Goal: Task Accomplishment & Management: Manage account settings

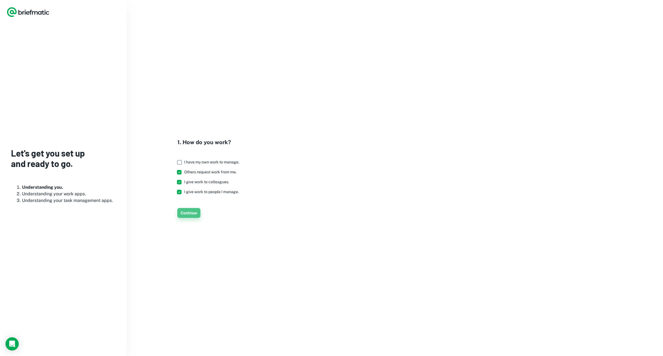
click at [190, 213] on button "Continue" at bounding box center [188, 213] width 23 height 10
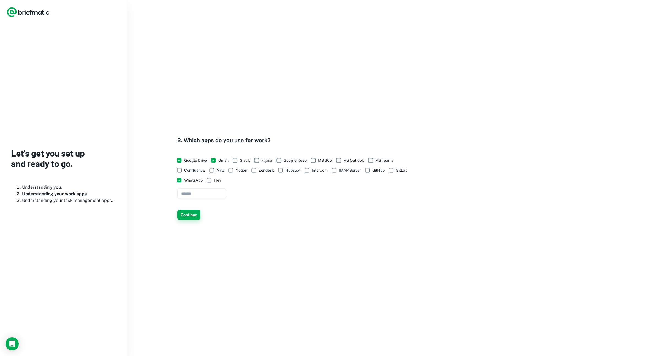
click at [195, 215] on button "Continue" at bounding box center [188, 215] width 23 height 10
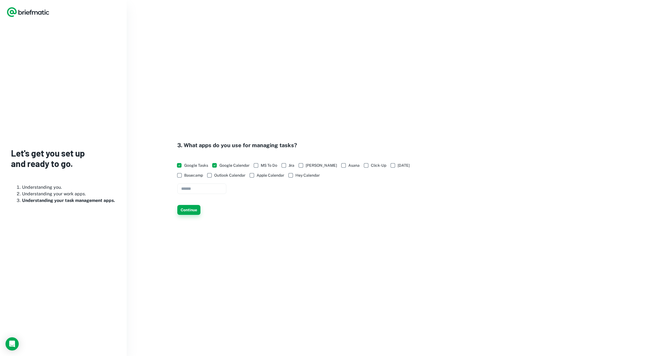
click at [191, 206] on button "Continue" at bounding box center [188, 210] width 23 height 10
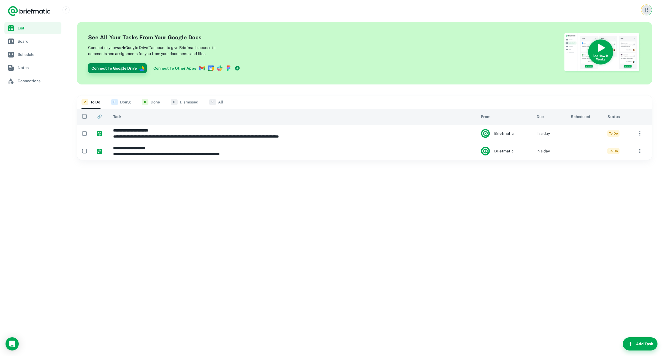
click at [127, 68] on button "Connect To Google Drive" at bounding box center [117, 68] width 59 height 10
click at [27, 27] on span "List" at bounding box center [39, 28] width 42 height 6
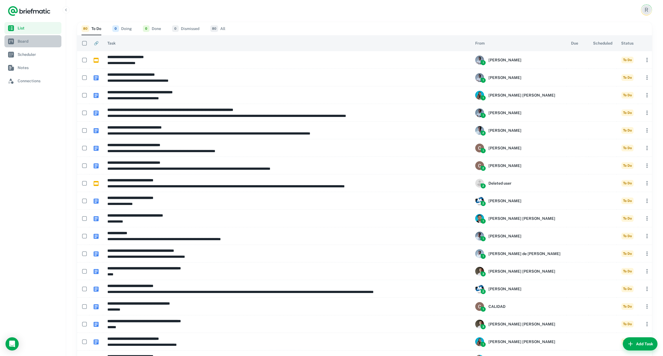
click at [27, 41] on span "Board" at bounding box center [39, 41] width 42 height 6
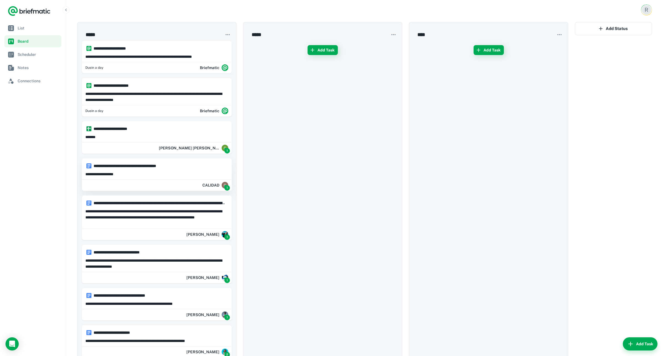
click at [140, 178] on div "**********" at bounding box center [156, 173] width 149 height 9
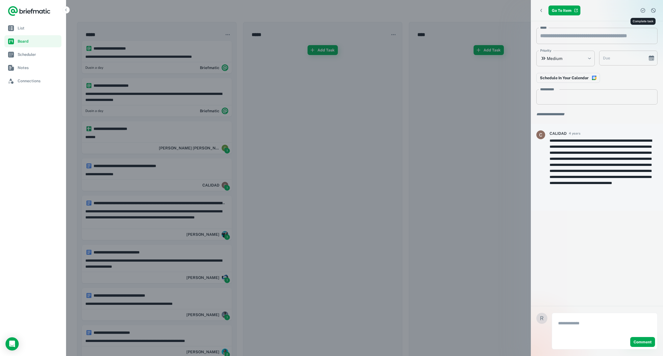
click at [642, 9] on icon "Complete task" at bounding box center [643, 11] width 6 height 6
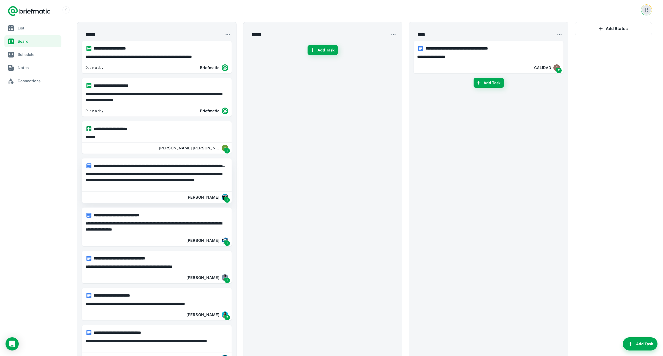
click at [130, 172] on p "**********" at bounding box center [156, 180] width 143 height 18
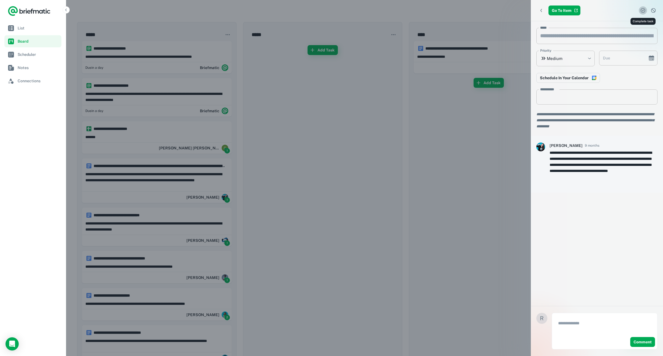
click at [641, 10] on icon "Complete task" at bounding box center [643, 11] width 6 height 6
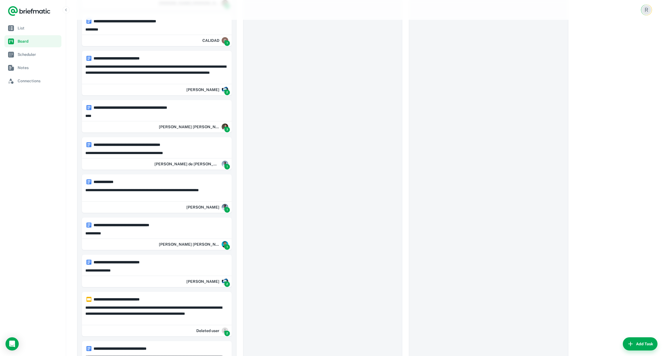
scroll to position [2913, 0]
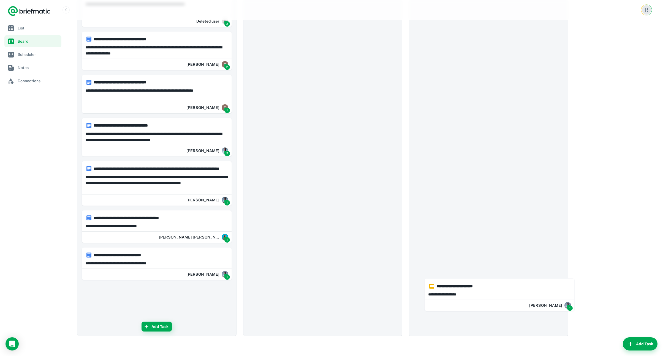
drag, startPoint x: 161, startPoint y: 297, endPoint x: 486, endPoint y: 291, distance: 325.0
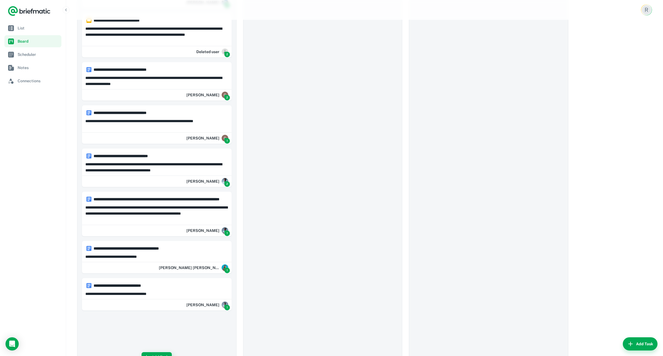
scroll to position [2876, 0]
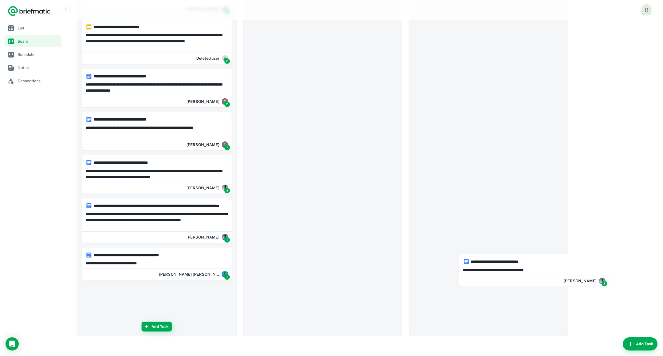
drag, startPoint x: 131, startPoint y: 295, endPoint x: 491, endPoint y: 265, distance: 361.7
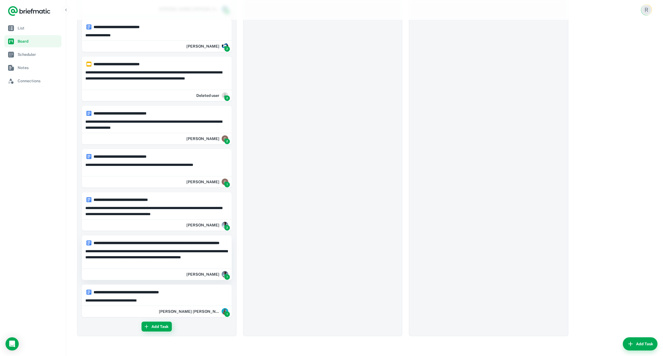
scroll to position [2839, 0]
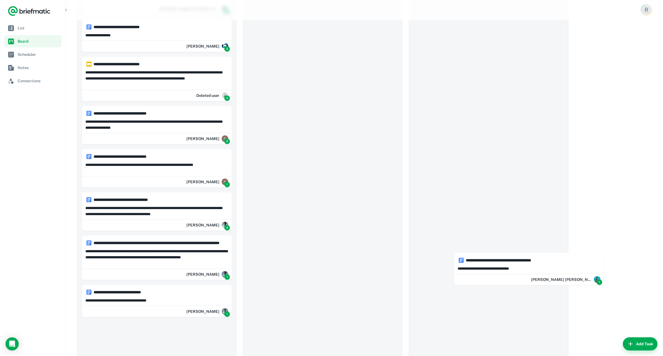
drag, startPoint x: 133, startPoint y: 298, endPoint x: 506, endPoint y: 266, distance: 374.2
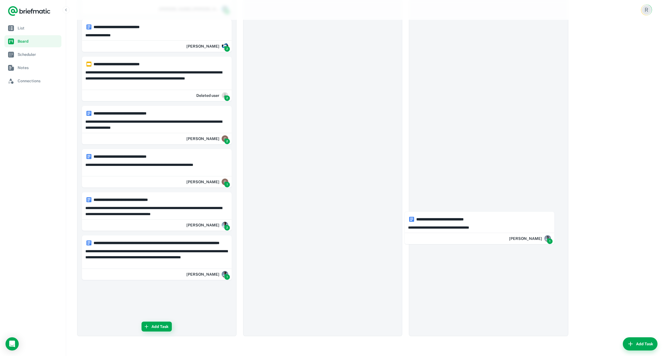
drag, startPoint x: 126, startPoint y: 293, endPoint x: 450, endPoint y: 220, distance: 331.9
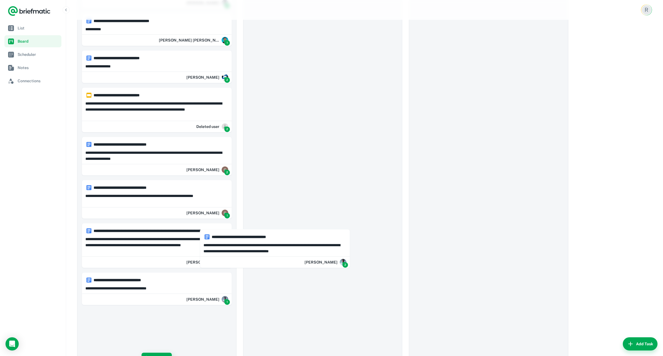
scroll to position [2801, 0]
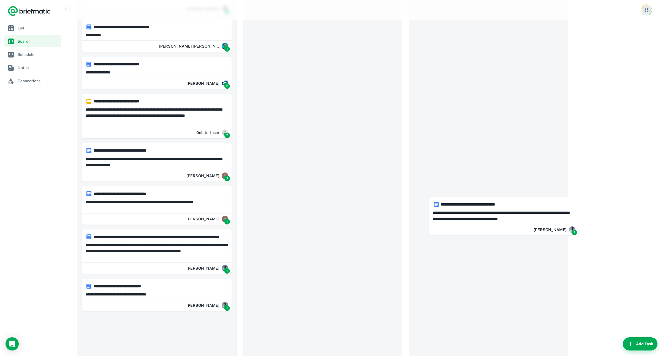
drag, startPoint x: 235, startPoint y: 254, endPoint x: 464, endPoint y: 222, distance: 231.2
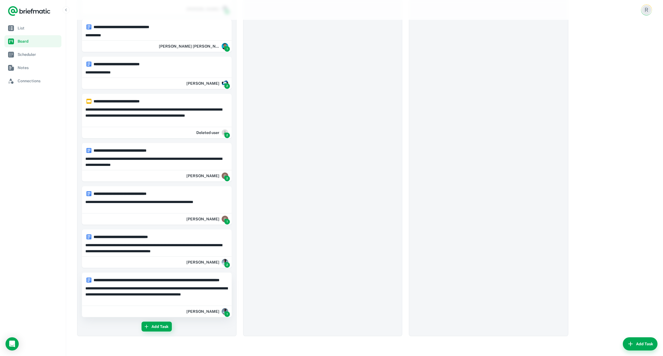
scroll to position [2764, 0]
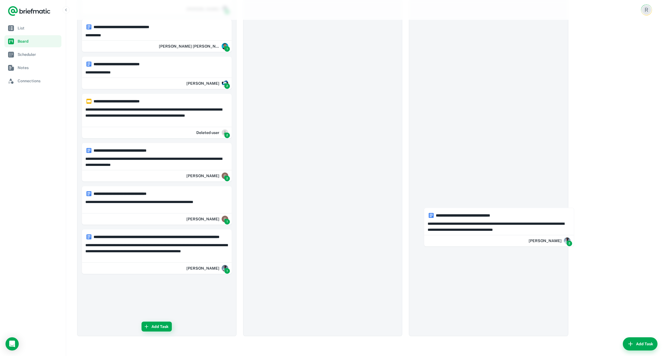
drag, startPoint x: 152, startPoint y: 247, endPoint x: 472, endPoint y: 228, distance: 320.8
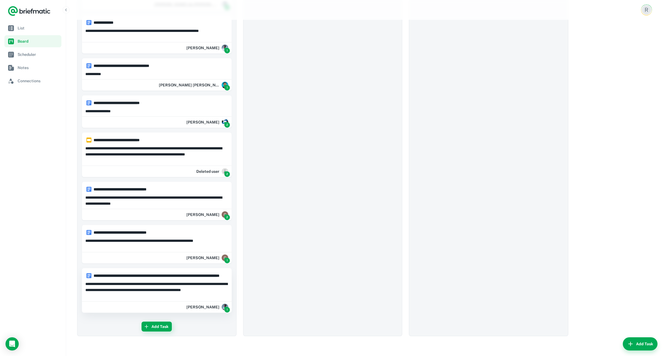
scroll to position [2721, 0]
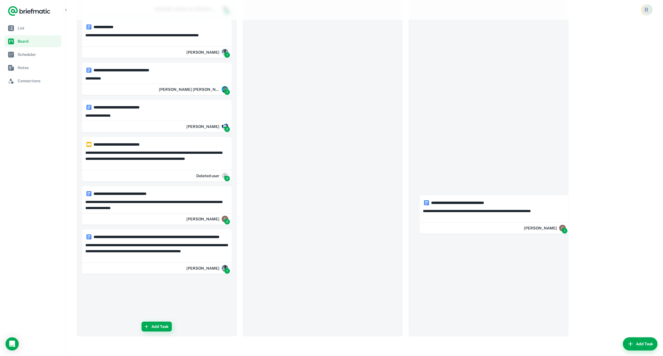
drag, startPoint x: 165, startPoint y: 256, endPoint x: 454, endPoint y: 227, distance: 290.1
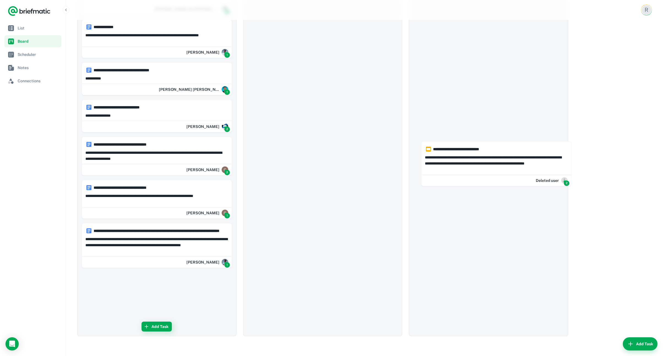
drag, startPoint x: 126, startPoint y: 152, endPoint x: 467, endPoint y: 157, distance: 340.6
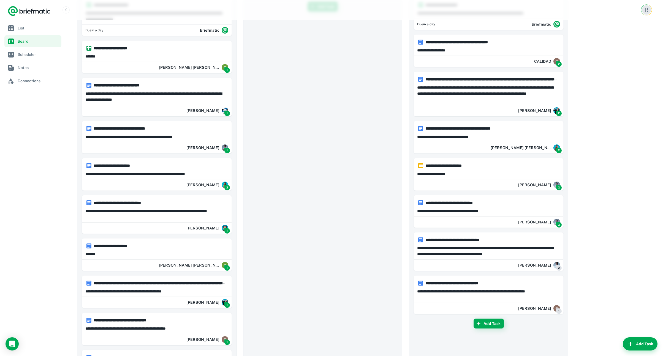
scroll to position [0, 0]
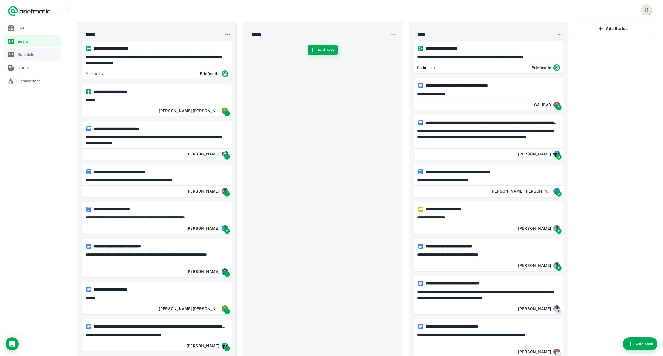
click at [29, 58] on link "Scheduler" at bounding box center [32, 54] width 57 height 12
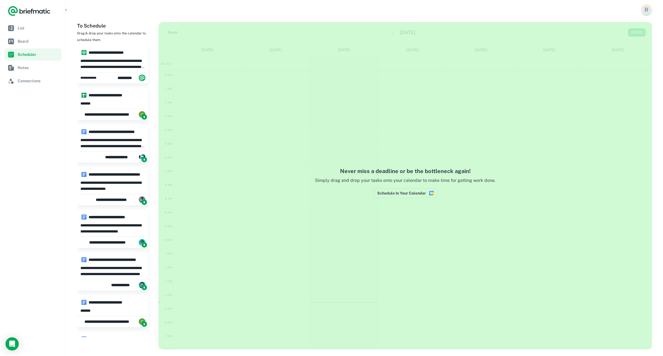
scroll to position [52, 0]
click at [111, 188] on p "**********" at bounding box center [112, 186] width 65 height 12
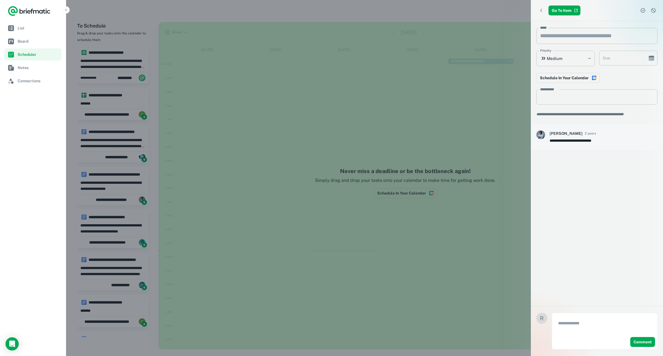
click at [414, 193] on div at bounding box center [331, 178] width 663 height 356
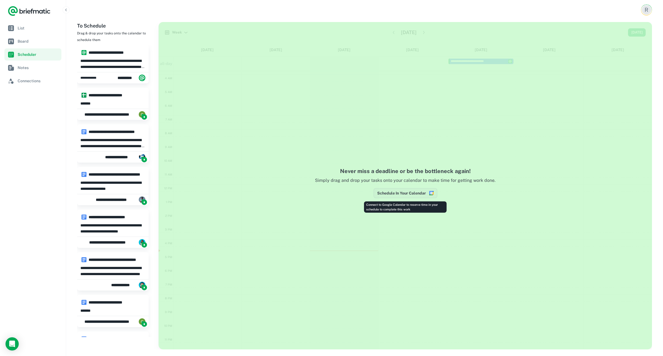
click at [402, 194] on button "Schedule In Your Calendar" at bounding box center [405, 193] width 64 height 10
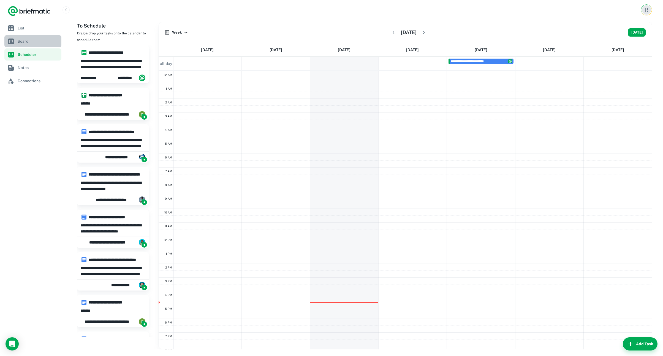
click at [28, 40] on span "Board" at bounding box center [39, 41] width 42 height 6
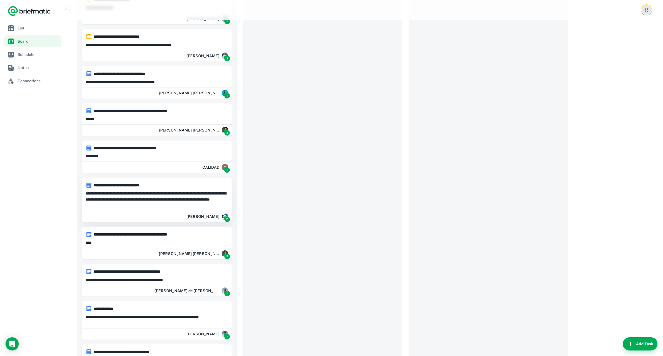
scroll to position [2629, 0]
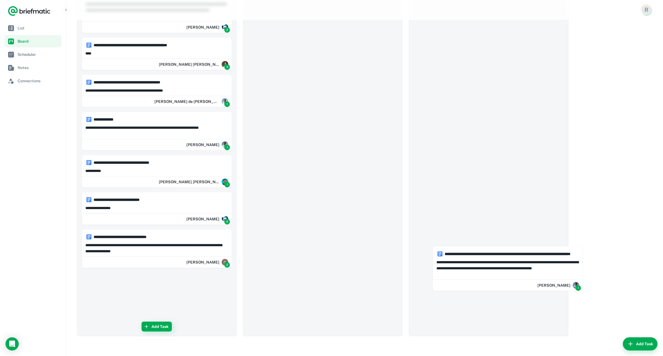
drag, startPoint x: 150, startPoint y: 294, endPoint x: 502, endPoint y: 268, distance: 353.4
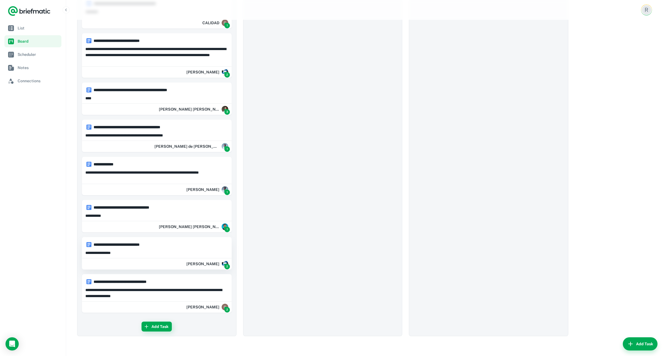
scroll to position [2579, 0]
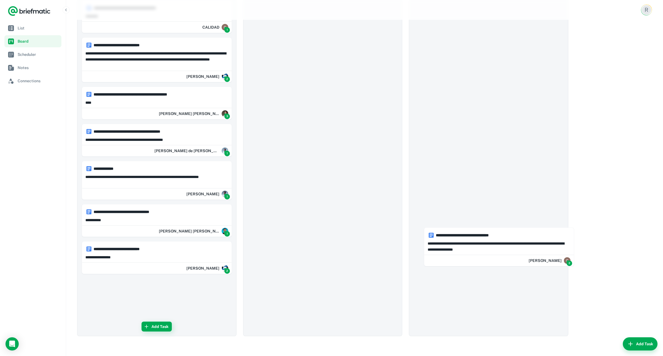
drag, startPoint x: 146, startPoint y: 292, endPoint x: 497, endPoint y: 239, distance: 355.2
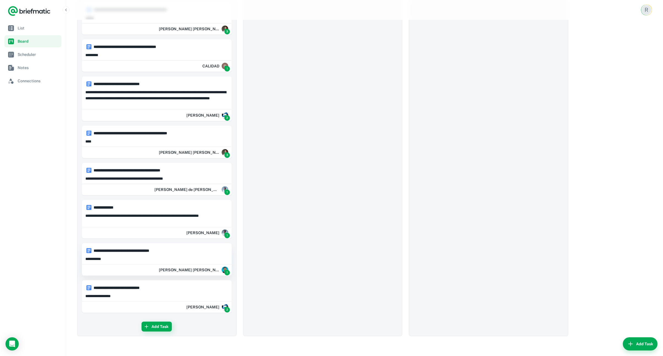
scroll to position [2536, 0]
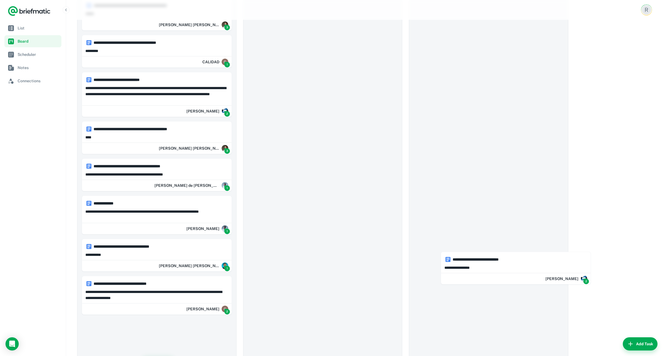
drag, startPoint x: 127, startPoint y: 297, endPoint x: 533, endPoint y: 256, distance: 408.9
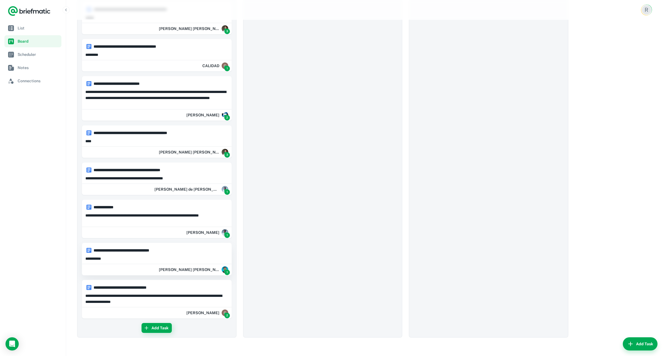
scroll to position [2541, 0]
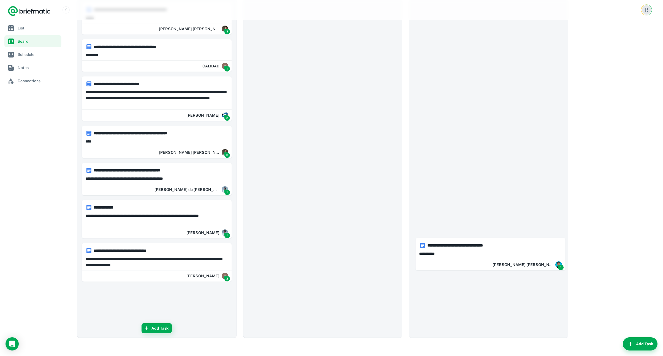
drag, startPoint x: 138, startPoint y: 257, endPoint x: 472, endPoint y: 252, distance: 334.9
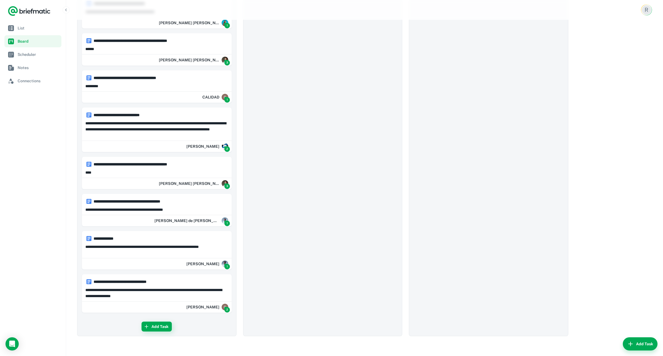
scroll to position [2505, 0]
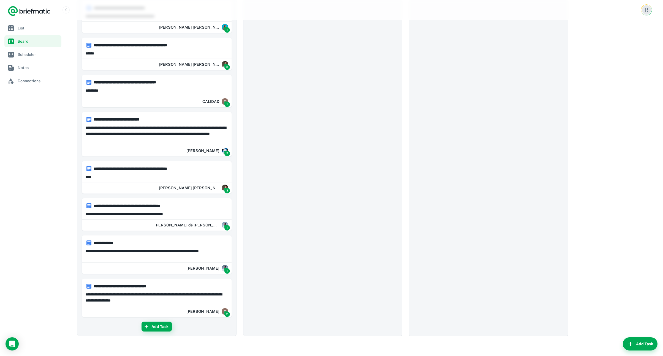
drag, startPoint x: 117, startPoint y: 259, endPoint x: 541, endPoint y: 266, distance: 424.3
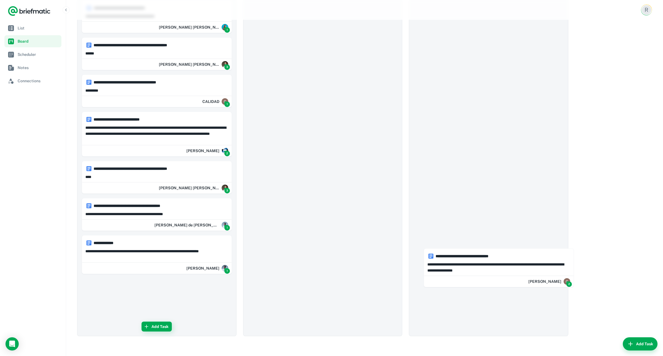
drag, startPoint x: 122, startPoint y: 292, endPoint x: 465, endPoint y: 262, distance: 344.4
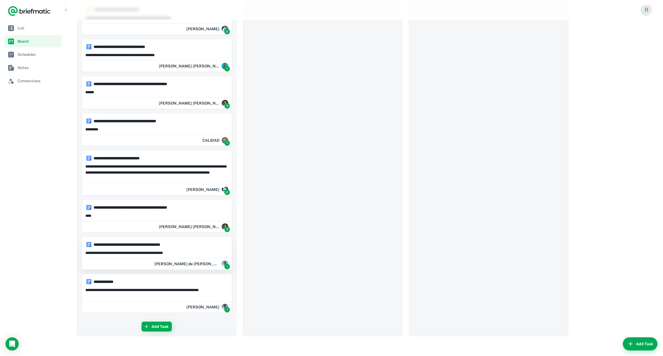
scroll to position [2462, 0]
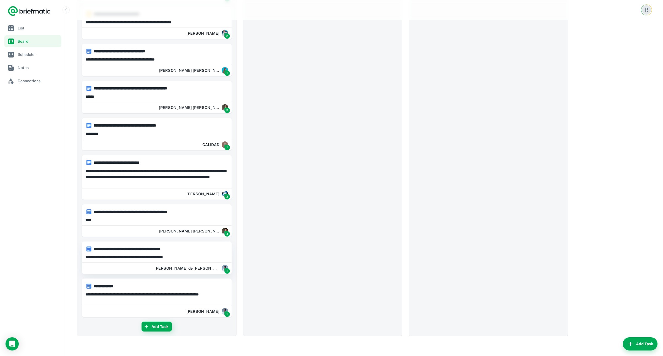
drag, startPoint x: 142, startPoint y: 256, endPoint x: 182, endPoint y: 270, distance: 42.8
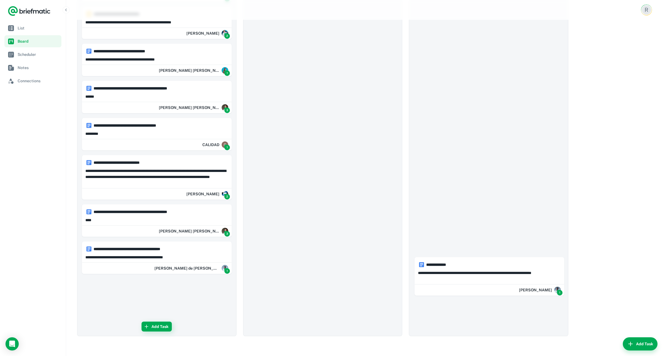
drag, startPoint x: 126, startPoint y: 286, endPoint x: 462, endPoint y: 264, distance: 337.2
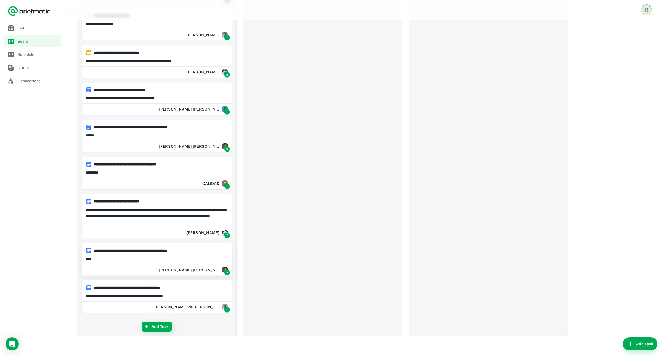
scroll to position [2419, 0]
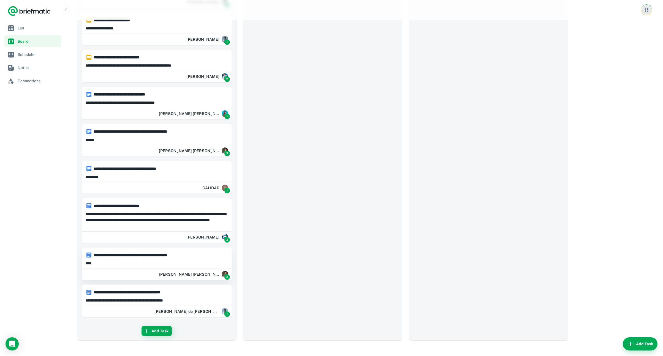
click at [128, 260] on p "****" at bounding box center [156, 263] width 143 height 6
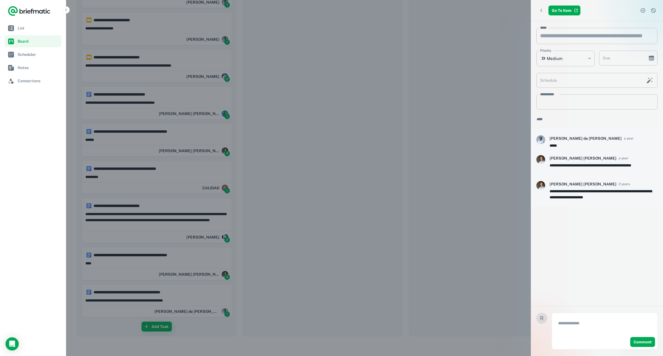
click at [352, 214] on div at bounding box center [331, 178] width 663 height 356
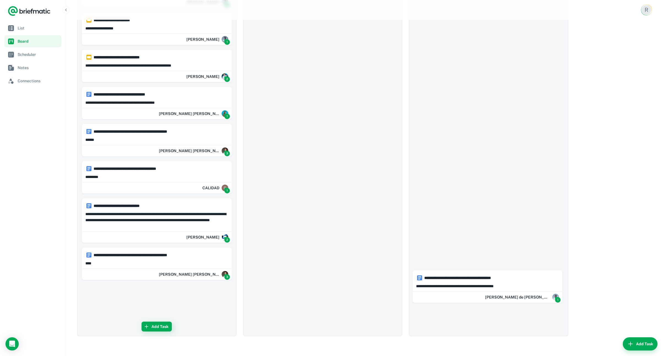
drag, startPoint x: 305, startPoint y: 298, endPoint x: 507, endPoint y: 283, distance: 202.5
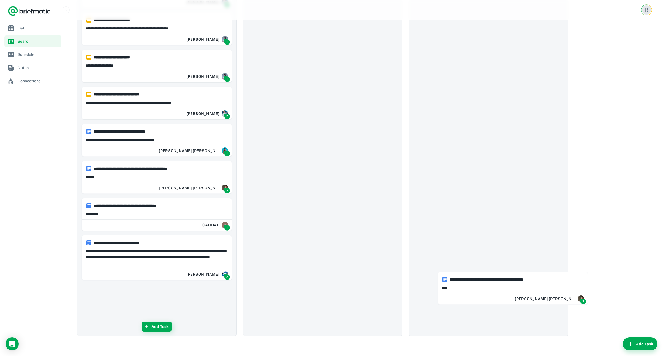
drag, startPoint x: 123, startPoint y: 256, endPoint x: 412, endPoint y: 242, distance: 288.9
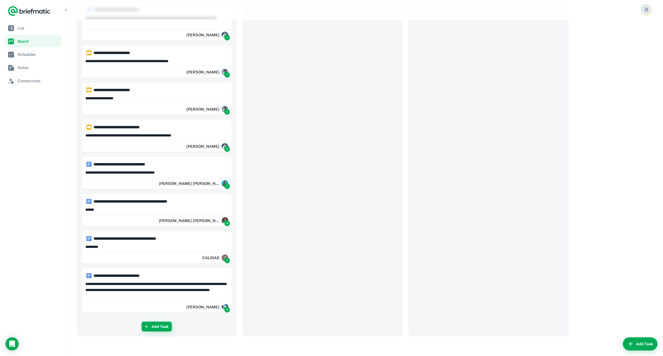
scroll to position [2344, 0]
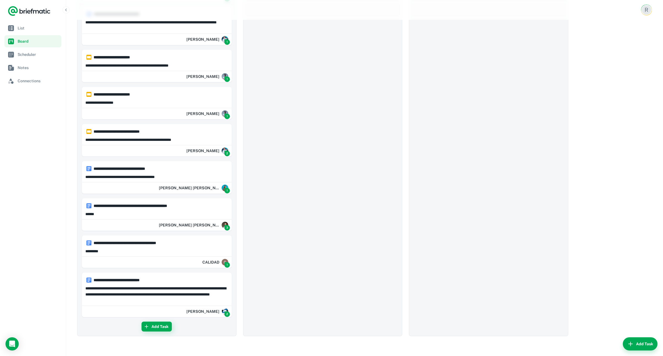
drag, startPoint x: 153, startPoint y: 250, endPoint x: 504, endPoint y: 242, distance: 351.4
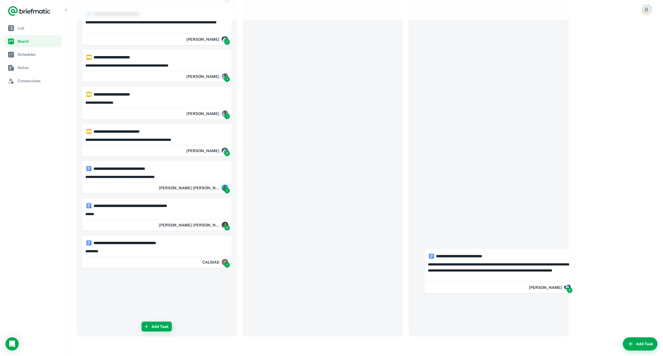
drag, startPoint x: 218, startPoint y: 284, endPoint x: 441, endPoint y: 272, distance: 223.2
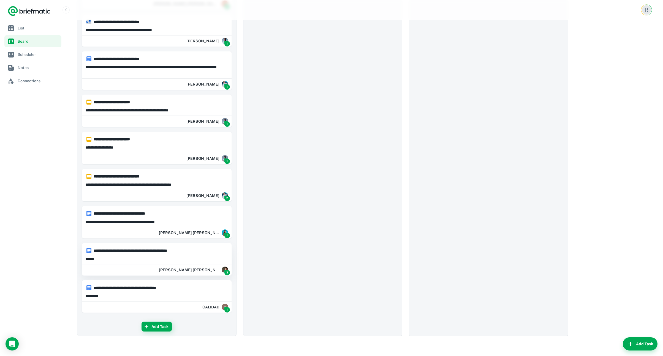
scroll to position [2295, 0]
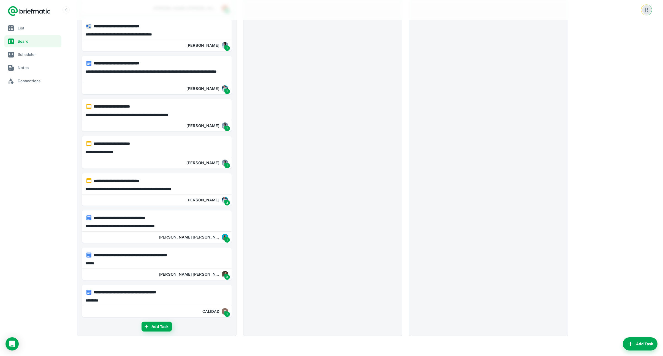
drag, startPoint x: 136, startPoint y: 252, endPoint x: 185, endPoint y: 259, distance: 49.0
click at [208, 256] on h6 "**********" at bounding box center [159, 255] width 131 height 6
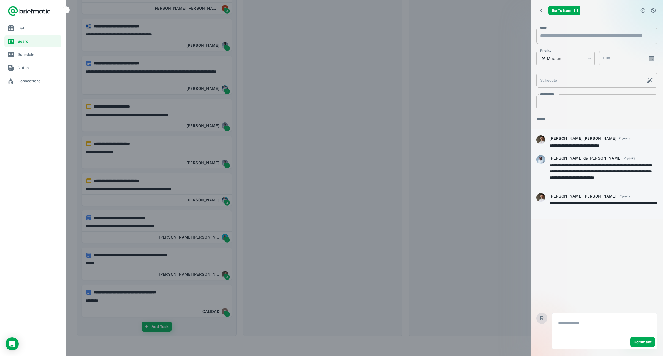
drag, startPoint x: 472, startPoint y: 60, endPoint x: 439, endPoint y: 79, distance: 38.4
click at [472, 60] on div at bounding box center [331, 178] width 663 height 356
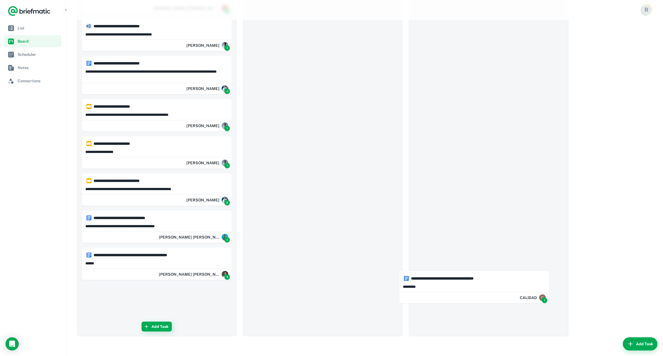
drag, startPoint x: 123, startPoint y: 301, endPoint x: 443, endPoint y: 286, distance: 320.0
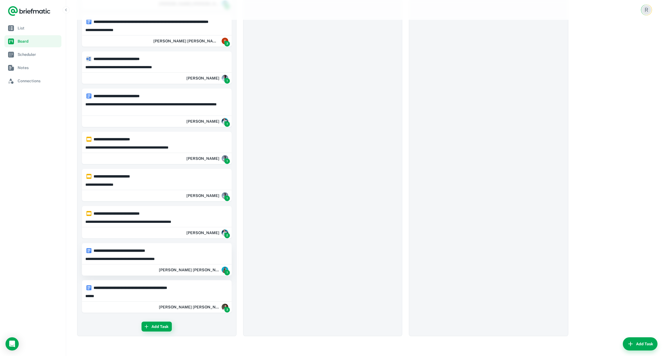
scroll to position [2258, 0]
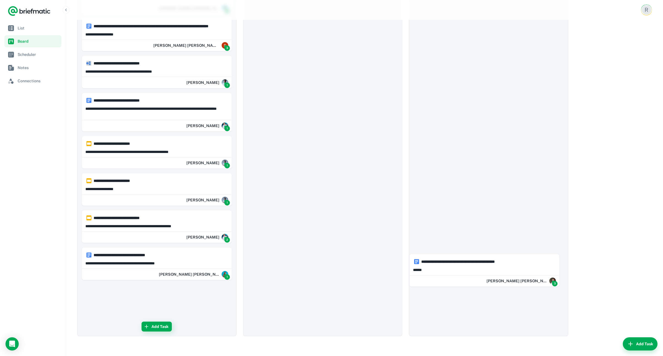
drag, startPoint x: 119, startPoint y: 288, endPoint x: 450, endPoint y: 257, distance: 332.4
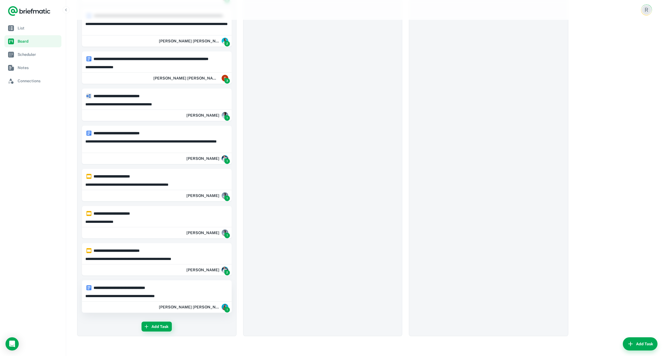
scroll to position [2221, 0]
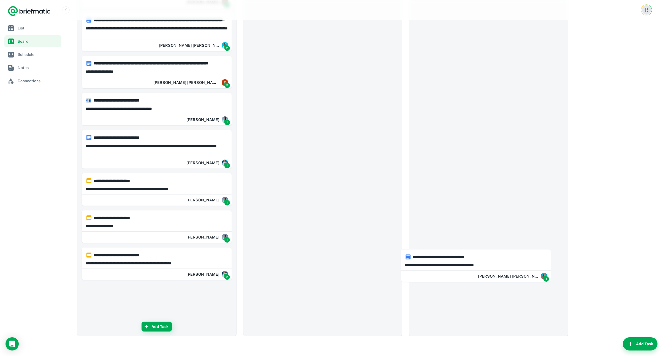
drag, startPoint x: 117, startPoint y: 291, endPoint x: 439, endPoint y: 256, distance: 323.5
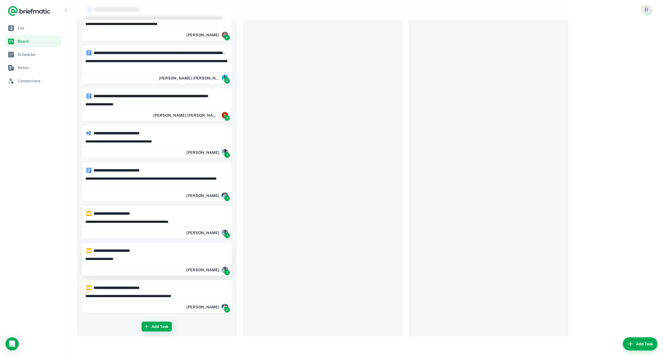
scroll to position [2184, 0]
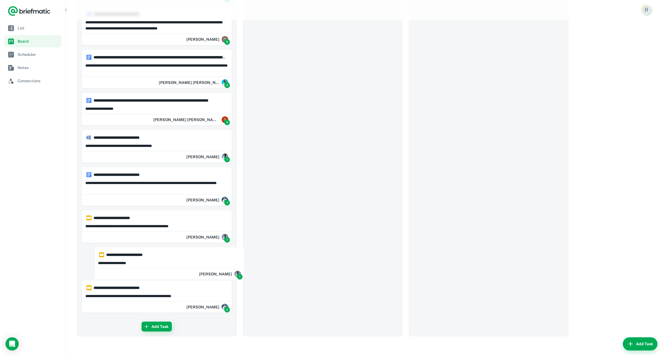
drag, startPoint x: 136, startPoint y: 265, endPoint x: 150, endPoint y: 264, distance: 14.6
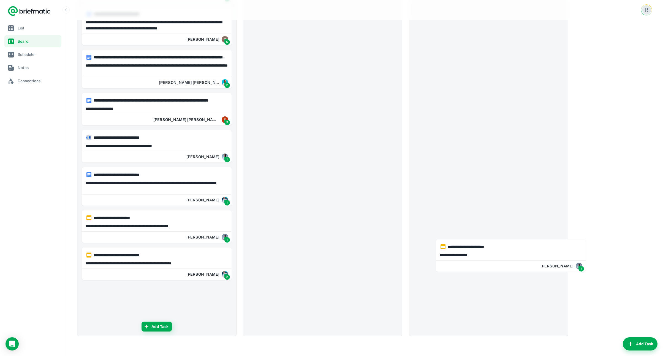
drag, startPoint x: 127, startPoint y: 264, endPoint x: 409, endPoint y: 256, distance: 282.9
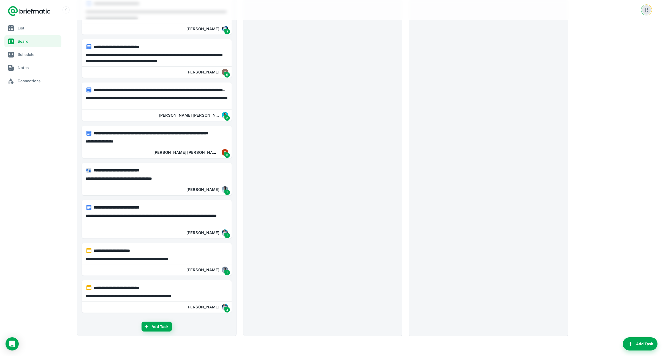
scroll to position [2147, 0]
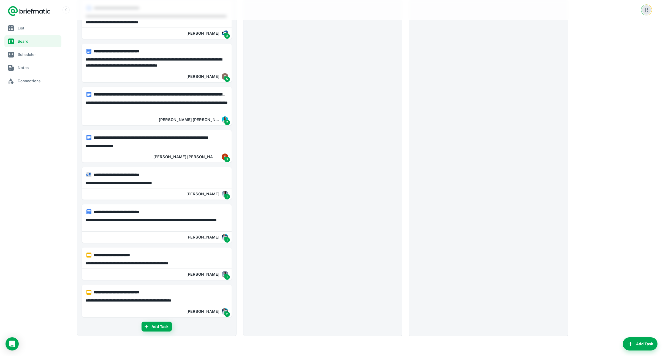
drag, startPoint x: 163, startPoint y: 263, endPoint x: 385, endPoint y: 264, distance: 221.5
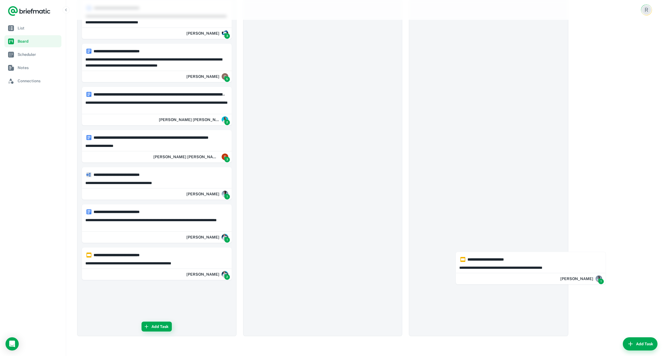
drag, startPoint x: 180, startPoint y: 262, endPoint x: 493, endPoint y: 266, distance: 313.4
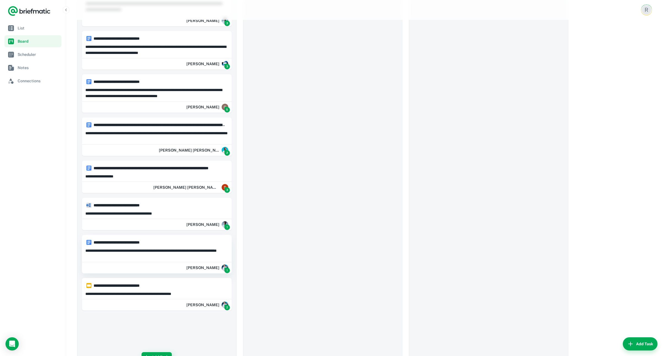
scroll to position [2109, 0]
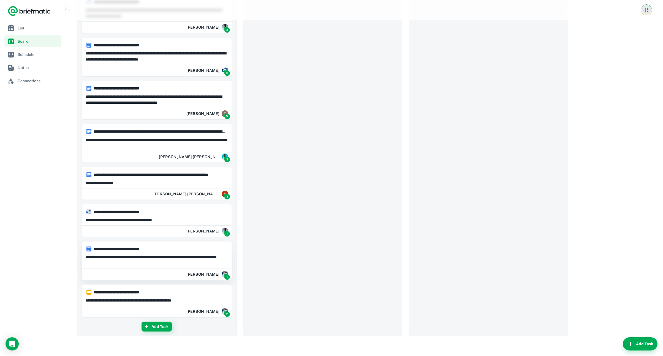
click at [140, 262] on p "**********" at bounding box center [156, 260] width 143 height 12
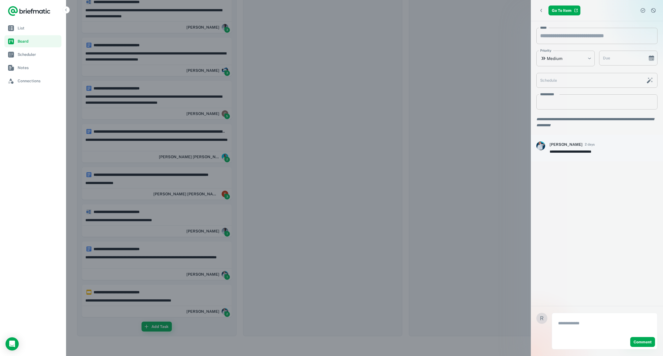
click at [482, 79] on div at bounding box center [331, 178] width 663 height 356
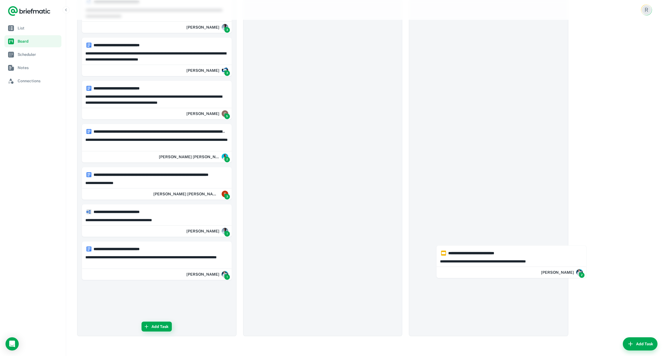
drag, startPoint x: 157, startPoint y: 294, endPoint x: 518, endPoint y: 253, distance: 362.7
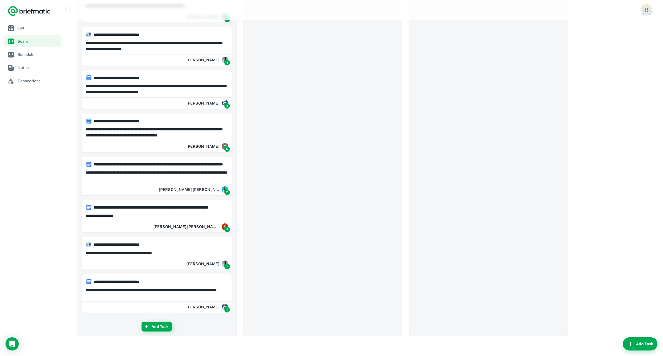
scroll to position [2072, 0]
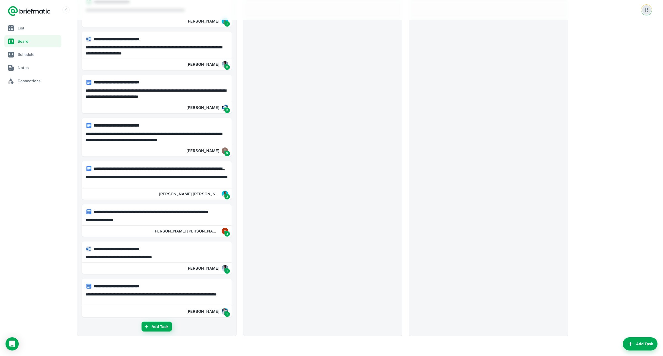
drag, startPoint x: 146, startPoint y: 252, endPoint x: 412, endPoint y: 252, distance: 266.6
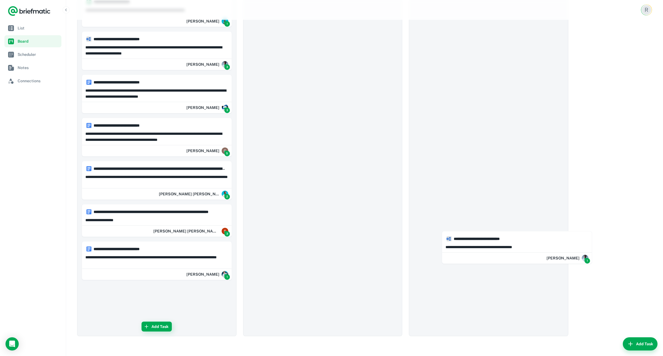
drag, startPoint x: 147, startPoint y: 260, endPoint x: 511, endPoint y: 249, distance: 363.9
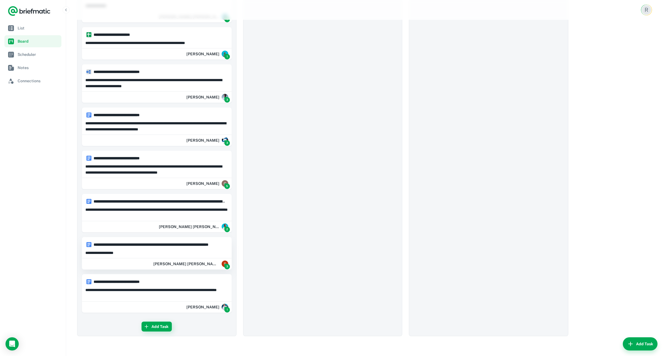
scroll to position [2035, 0]
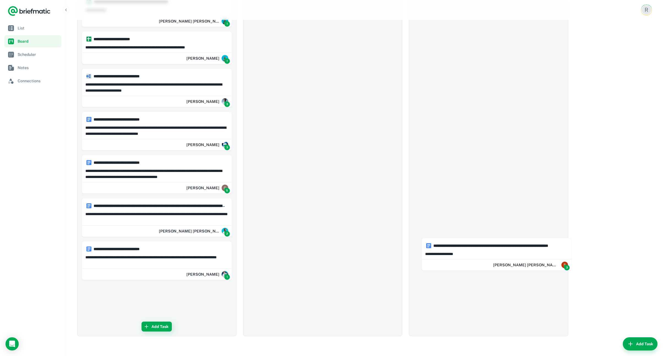
drag, startPoint x: 131, startPoint y: 257, endPoint x: 474, endPoint y: 254, distance: 342.8
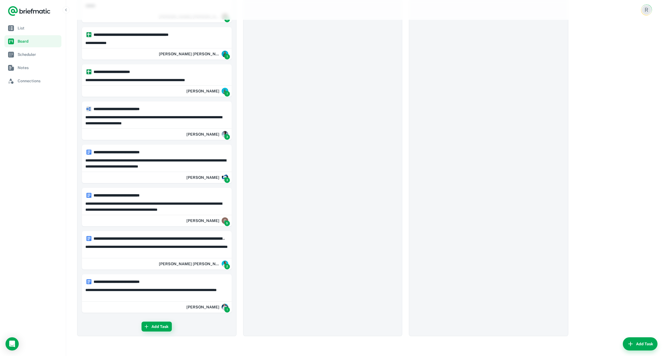
scroll to position [1998, 0]
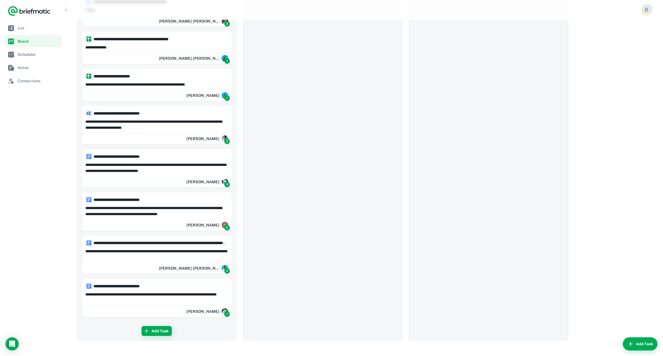
drag, startPoint x: 144, startPoint y: 259, endPoint x: 158, endPoint y: 261, distance: 13.3
click at [158, 262] on div "**********" at bounding box center [156, 255] width 149 height 38
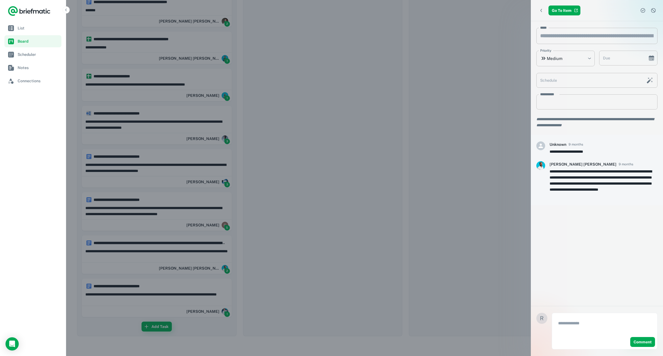
click at [520, 160] on div at bounding box center [331, 178] width 663 height 356
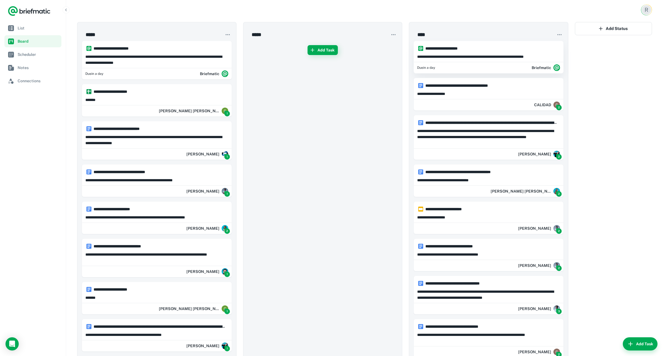
click at [493, 53] on div "**********" at bounding box center [488, 55] width 149 height 9
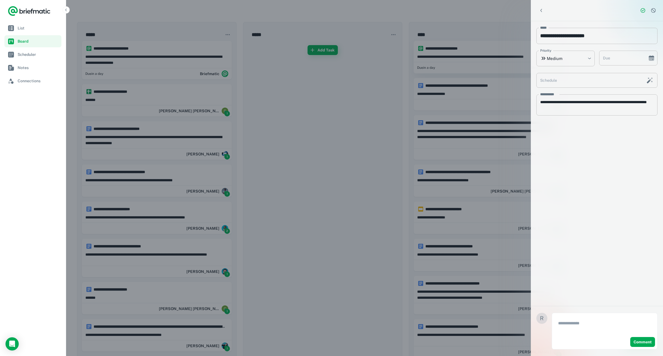
type input "**********"
type textarea "**********"
type input "**********"
click at [485, 86] on div at bounding box center [331, 178] width 663 height 356
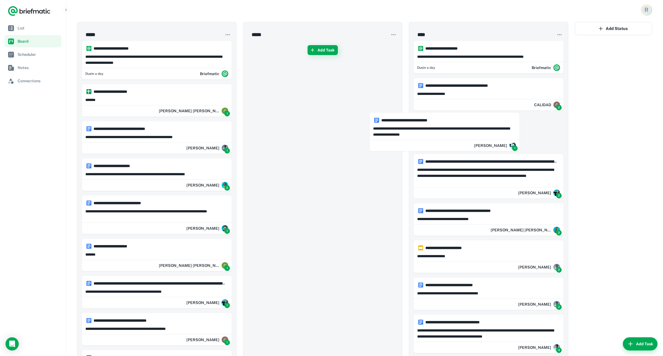
drag, startPoint x: 130, startPoint y: 131, endPoint x: 424, endPoint y: 122, distance: 294.3
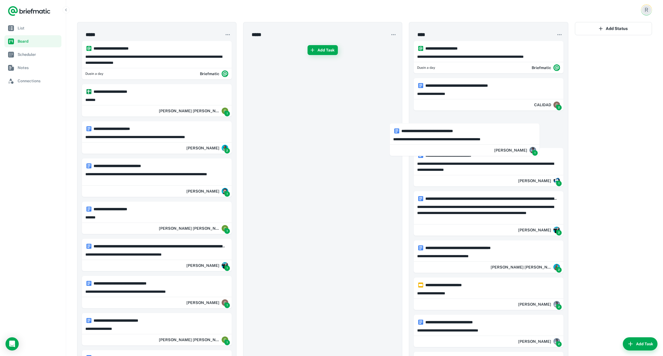
drag, startPoint x: 99, startPoint y: 133, endPoint x: 410, endPoint y: 135, distance: 310.9
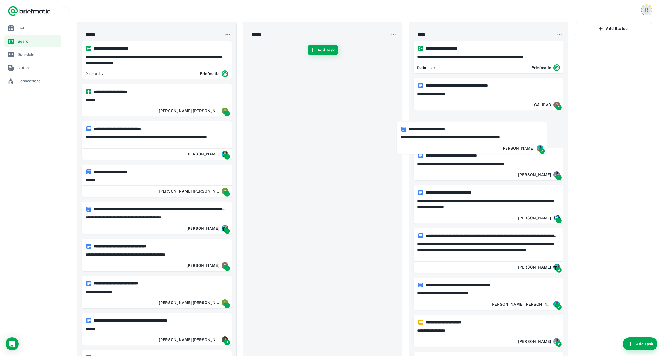
drag, startPoint x: 116, startPoint y: 133, endPoint x: 432, endPoint y: 133, distance: 316.1
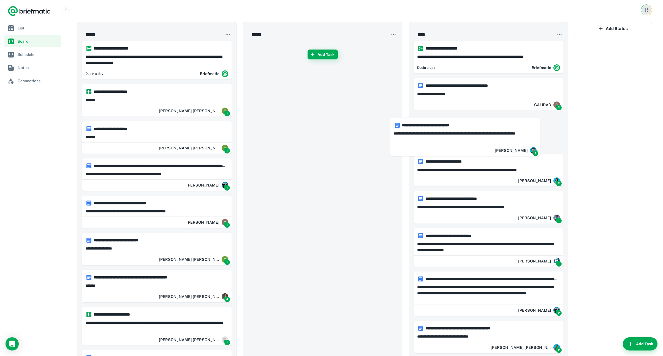
drag, startPoint x: 142, startPoint y: 140, endPoint x: 444, endPoint y: 138, distance: 301.8
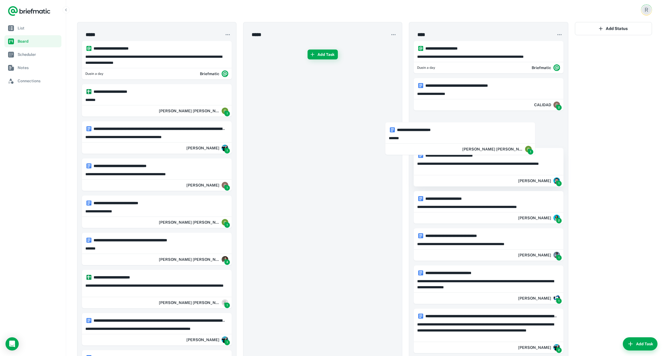
drag, startPoint x: 193, startPoint y: 140, endPoint x: 422, endPoint y: 147, distance: 228.8
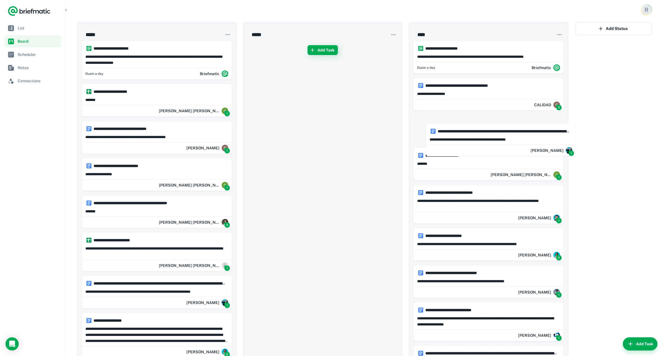
drag, startPoint x: 155, startPoint y: 137, endPoint x: 493, endPoint y: 142, distance: 337.3
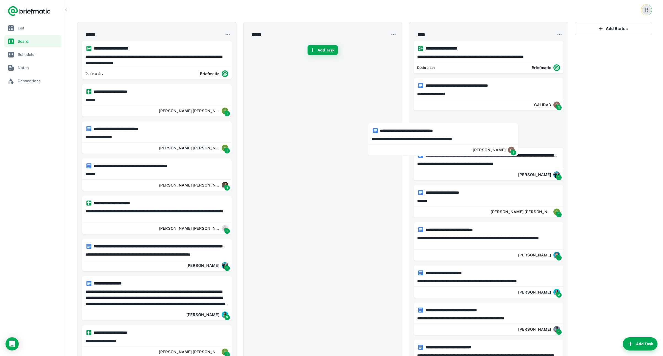
drag, startPoint x: 168, startPoint y: 138, endPoint x: 456, endPoint y: 139, distance: 288.3
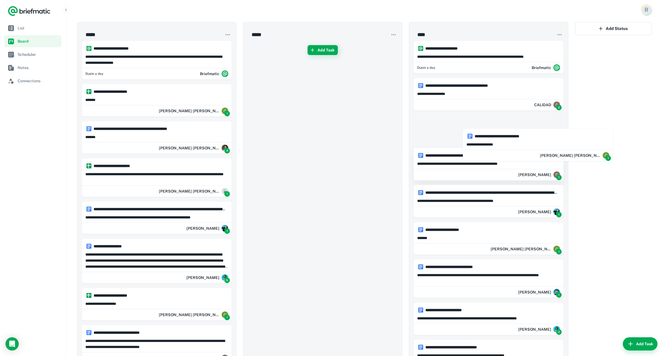
drag, startPoint x: 133, startPoint y: 141, endPoint x: 450, endPoint y: 152, distance: 316.9
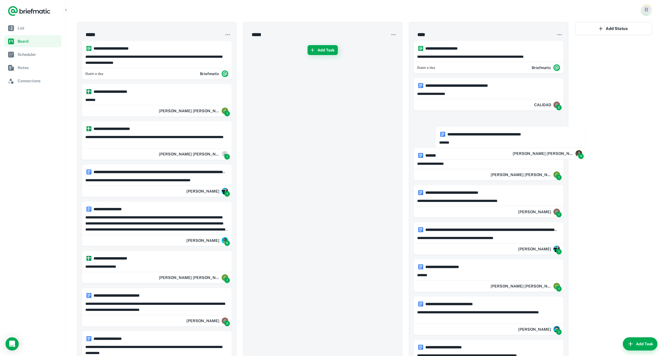
drag, startPoint x: 147, startPoint y: 137, endPoint x: 489, endPoint y: 142, distance: 341.8
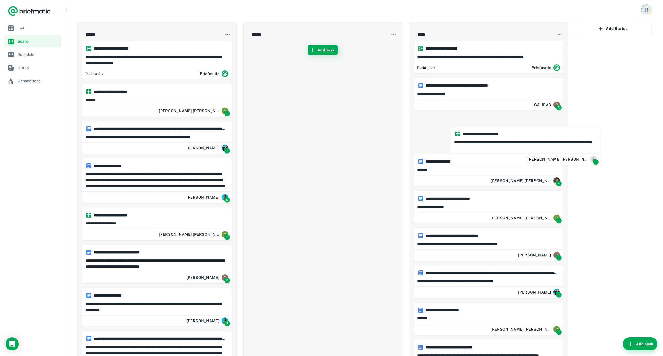
drag, startPoint x: 243, startPoint y: 144, endPoint x: 494, endPoint y: 149, distance: 251.0
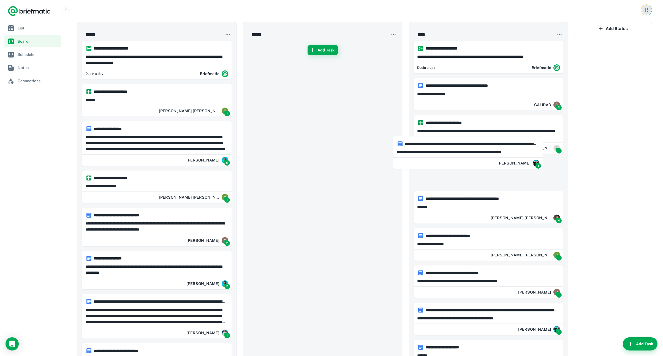
drag, startPoint x: 137, startPoint y: 132, endPoint x: 450, endPoint y: 147, distance: 312.9
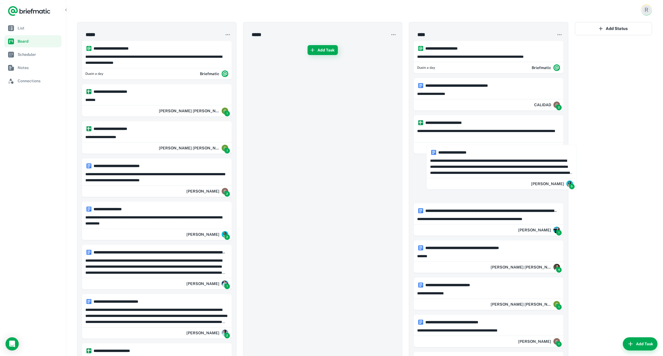
drag, startPoint x: 235, startPoint y: 149, endPoint x: 485, endPoint y: 166, distance: 250.1
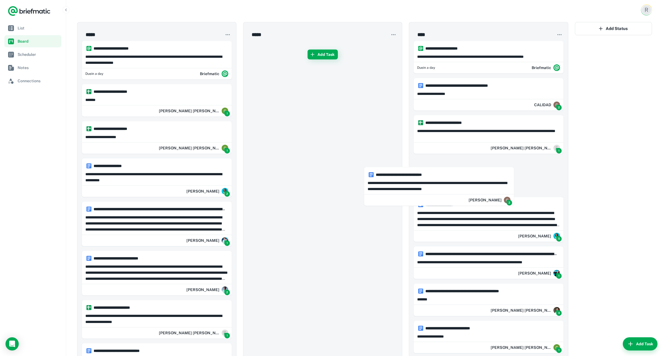
drag
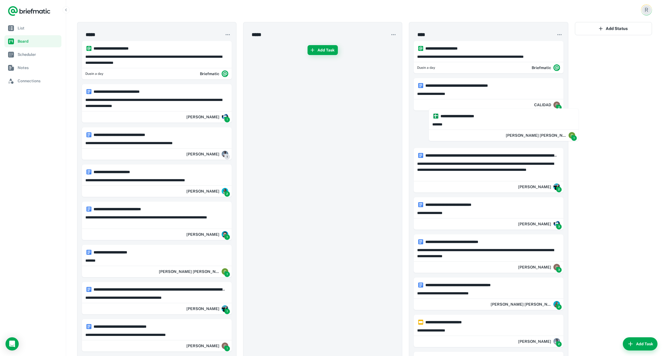
drag, startPoint x: 132, startPoint y: 100, endPoint x: 489, endPoint y: 125, distance: 357.8
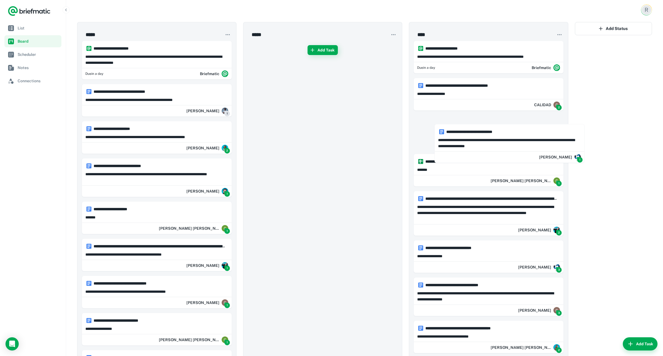
drag, startPoint x: 159, startPoint y: 101, endPoint x: 514, endPoint y: 141, distance: 357.5
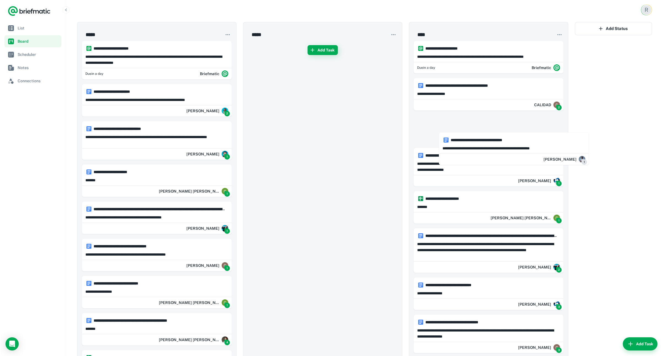
drag, startPoint x: 205, startPoint y: 109, endPoint x: 495, endPoint y: 150, distance: 293.2
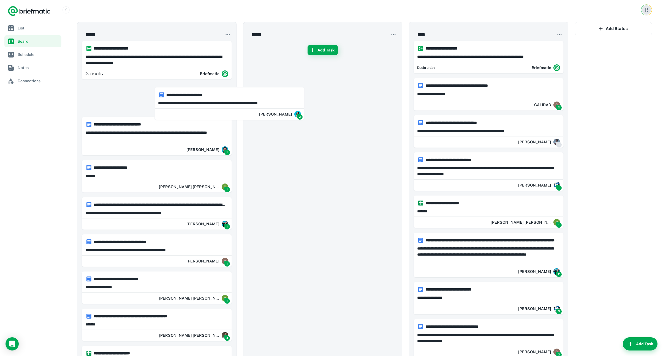
drag, startPoint x: 236, startPoint y: 105, endPoint x: 484, endPoint y: 130, distance: 250.0
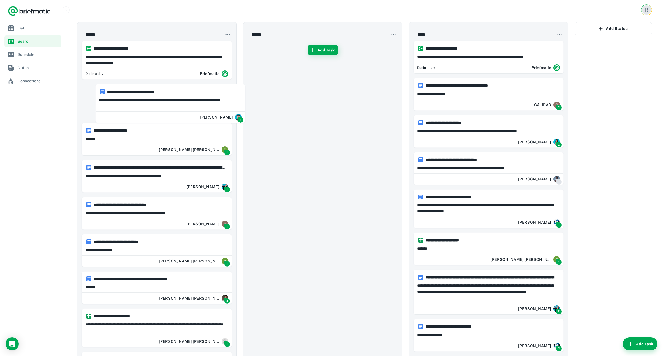
drag, startPoint x: 194, startPoint y: 108, endPoint x: 556, endPoint y: 132, distance: 362.6
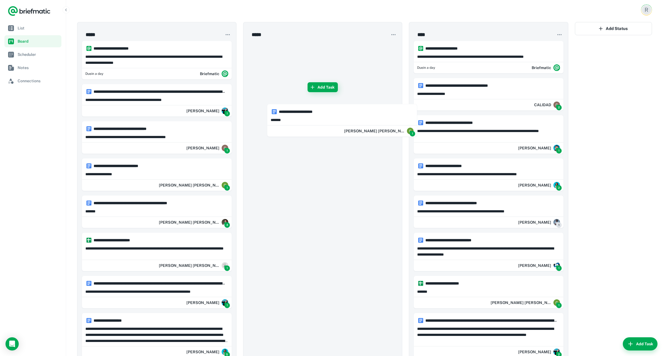
drag, startPoint x: 340, startPoint y: 117, endPoint x: 552, endPoint y: 135, distance: 212.8
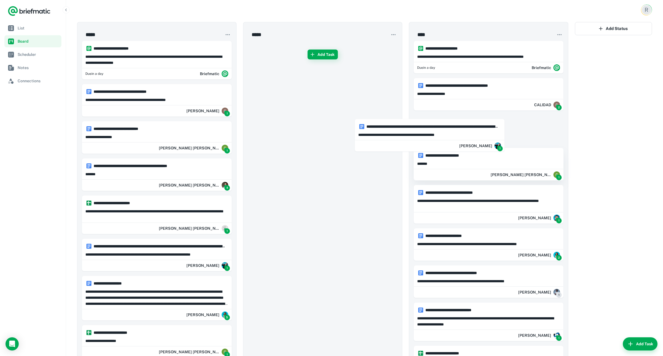
drag, startPoint x: 312, startPoint y: 121, endPoint x: 515, endPoint y: 147, distance: 205.3
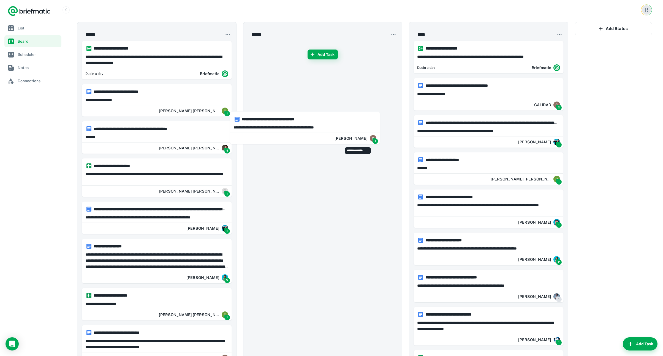
drag, startPoint x: 207, startPoint y: 110, endPoint x: 463, endPoint y: 156, distance: 259.9
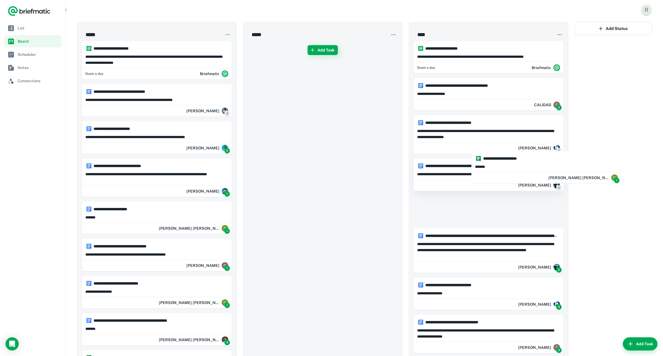
drag, startPoint x: 208, startPoint y: 114, endPoint x: 539, endPoint y: 167, distance: 335.0
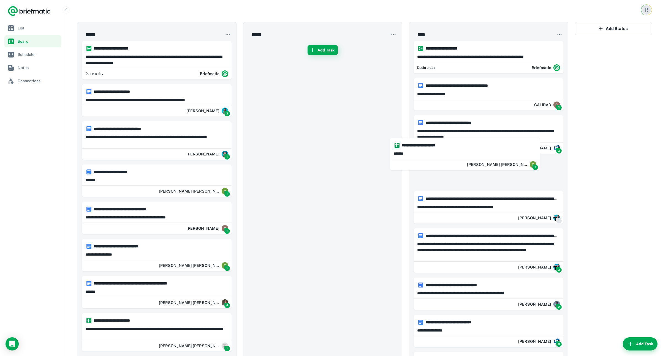
drag, startPoint x: 109, startPoint y: 100, endPoint x: 419, endPoint y: 154, distance: 314.4
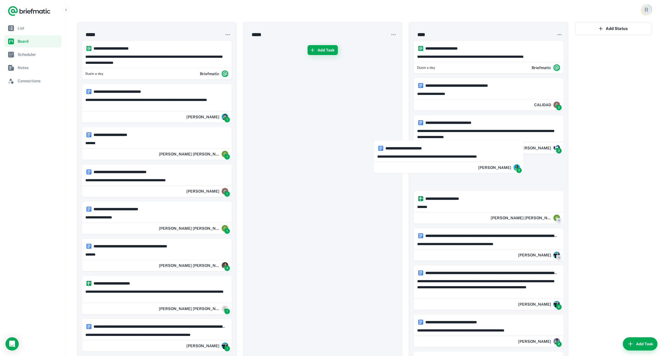
drag, startPoint x: 108, startPoint y: 97, endPoint x: 410, endPoint y: 156, distance: 307.7
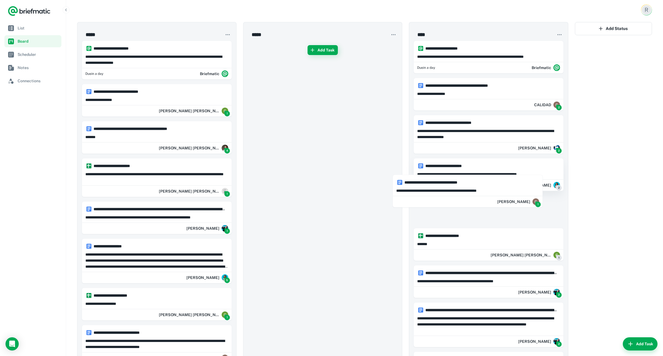
drag, startPoint x: 143, startPoint y: 98, endPoint x: 455, endPoint y: 189, distance: 324.3
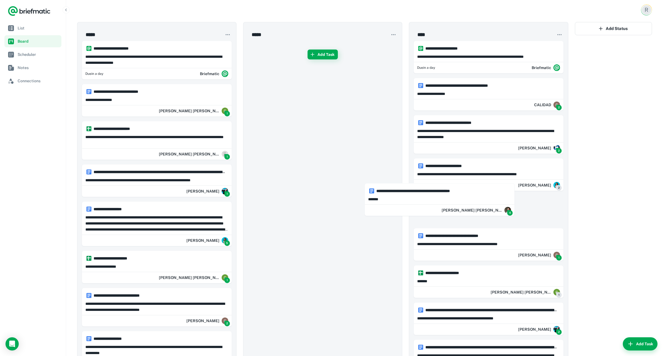
drag, startPoint x: 169, startPoint y: 132, endPoint x: 464, endPoint y: 196, distance: 301.9
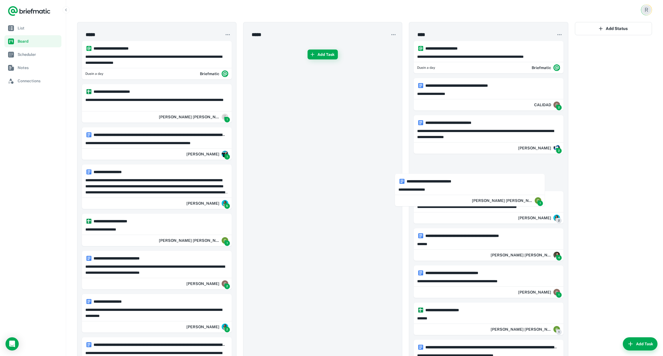
drag, startPoint x: 179, startPoint y: 109, endPoint x: 524, endPoint y: 217, distance: 360.8
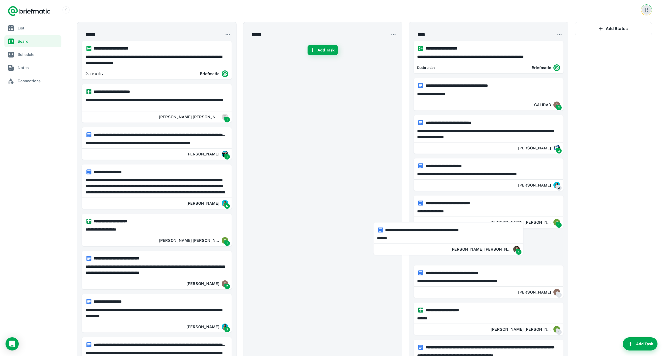
drag, startPoint x: 147, startPoint y: 110, endPoint x: 429, endPoint y: 248, distance: 313.5
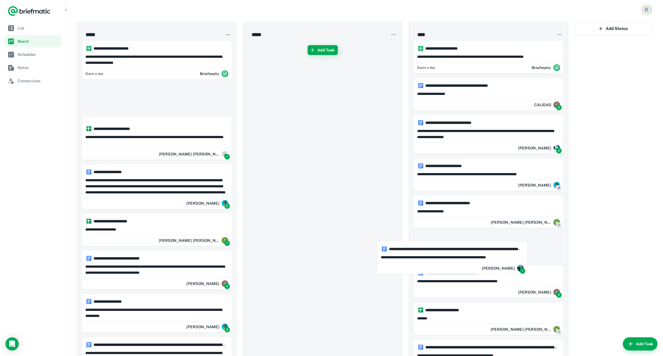
drag, startPoint x: 132, startPoint y: 137, endPoint x: 431, endPoint y: 253, distance: 320.7
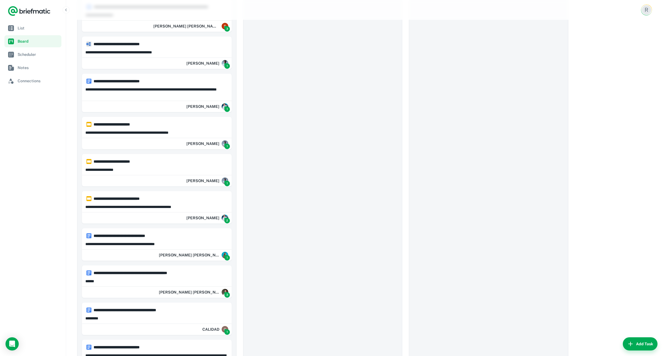
scroll to position [2078, 0]
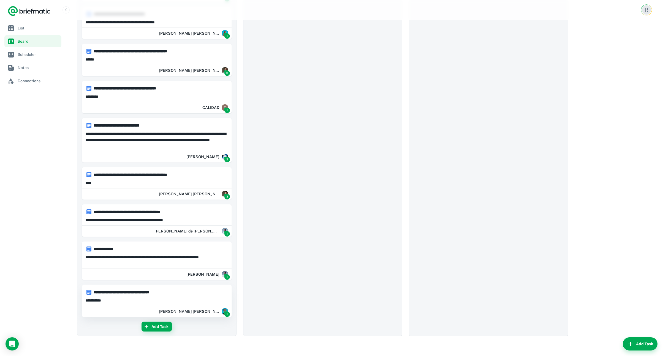
click at [117, 303] on p "**********" at bounding box center [156, 300] width 143 height 6
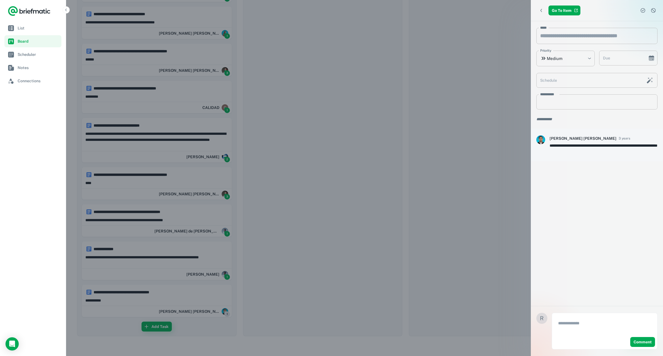
click at [121, 325] on div at bounding box center [331, 178] width 663 height 356
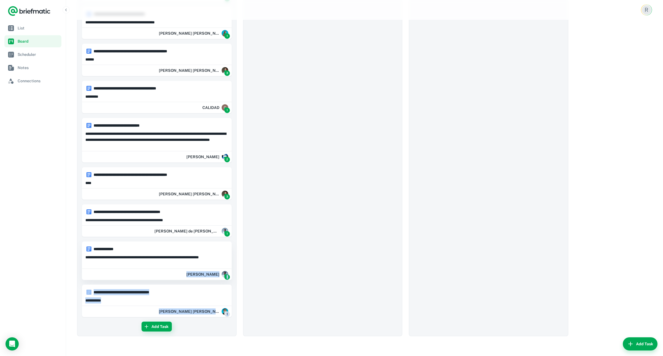
drag, startPoint x: 108, startPoint y: 327, endPoint x: 100, endPoint y: 278, distance: 49.6
click at [97, 316] on div "Ricardo Guerra Mena 1" at bounding box center [156, 311] width 149 height 11
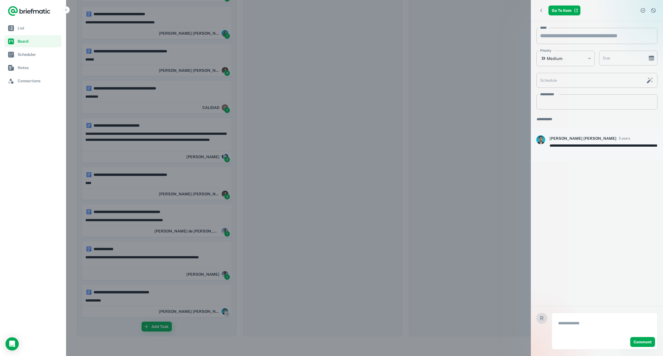
click at [93, 322] on div at bounding box center [331, 178] width 663 height 356
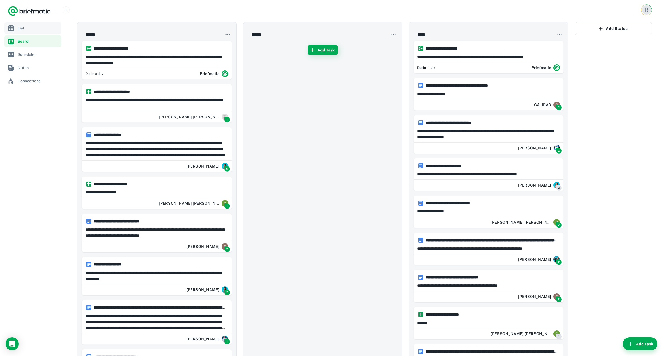
click at [27, 29] on span "List" at bounding box center [39, 28] width 42 height 6
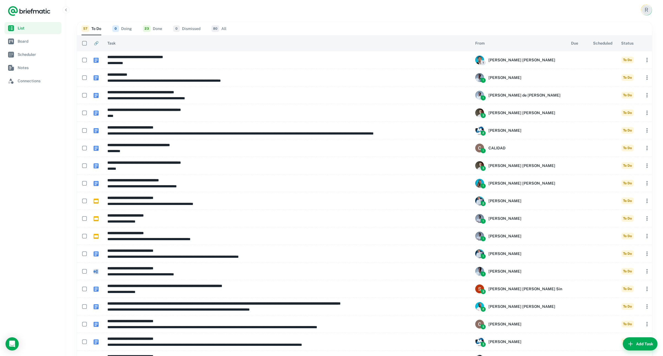
click at [571, 44] on span "Due" at bounding box center [574, 43] width 7 height 7
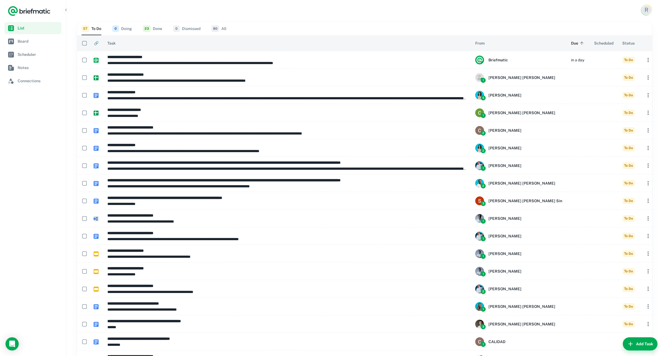
click at [571, 44] on span "Due sorted ascending" at bounding box center [578, 43] width 14 height 7
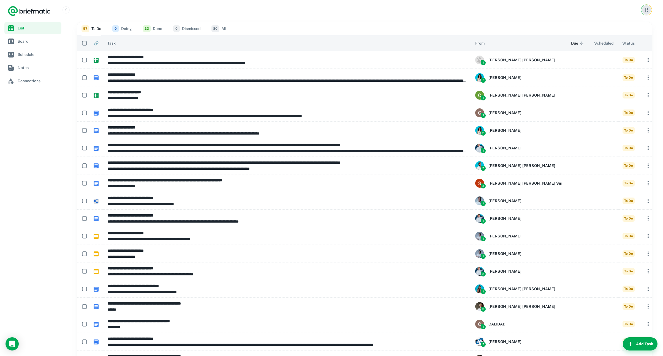
click at [594, 41] on span "Scheduled" at bounding box center [603, 43] width 19 height 7
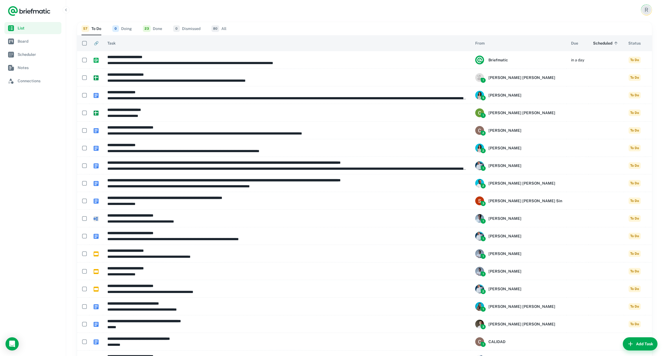
click at [594, 41] on span "Scheduled sorted ascending" at bounding box center [606, 43] width 26 height 7
click at [644, 12] on div "R" at bounding box center [646, 10] width 10 height 10
click at [618, 42] on li "Account Settings" at bounding box center [625, 42] width 51 height 9
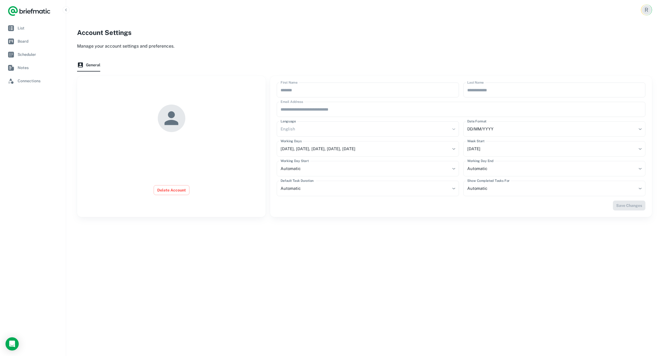
click at [315, 121] on div "**********" at bounding box center [461, 140] width 368 height 114
click at [314, 128] on div "English" at bounding box center [368, 128] width 182 height 15
click at [454, 129] on div "English" at bounding box center [368, 128] width 182 height 15
click at [451, 130] on div "English" at bounding box center [368, 128] width 182 height 15
click at [68, 10] on icon "button" at bounding box center [66, 10] width 4 height 4
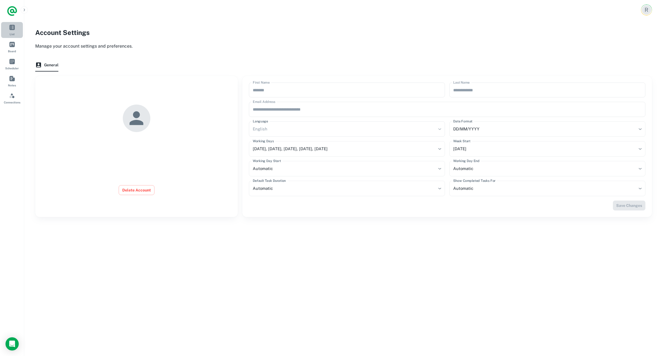
click at [12, 29] on span "List" at bounding box center [12, 27] width 6 height 6
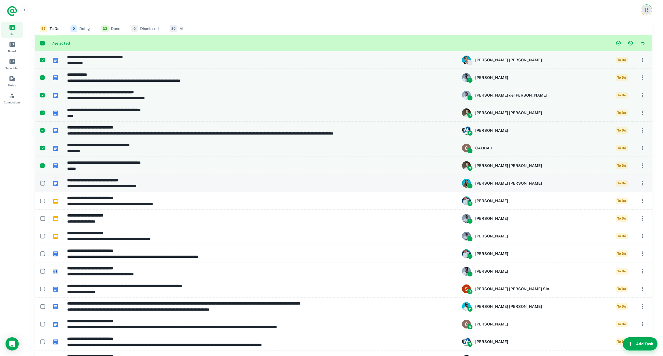
click at [42, 177] on td at bounding box center [41, 183] width 13 height 18
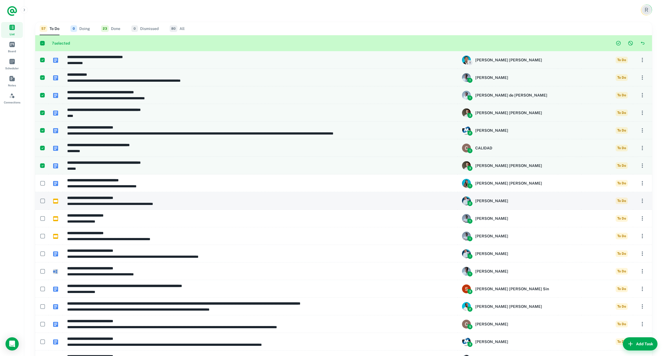
click at [40, 194] on td at bounding box center [41, 201] width 13 height 18
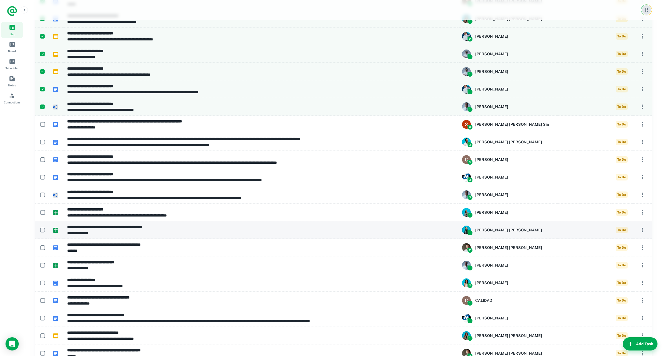
scroll to position [165, 0]
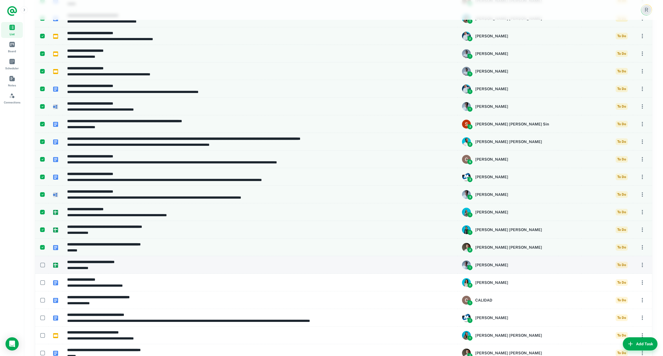
click at [44, 260] on td at bounding box center [41, 265] width 13 height 18
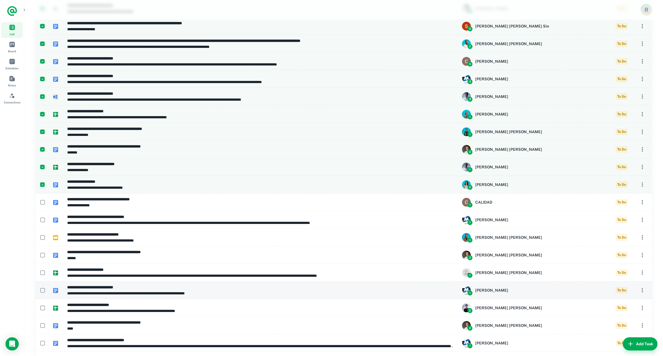
scroll to position [277, 0]
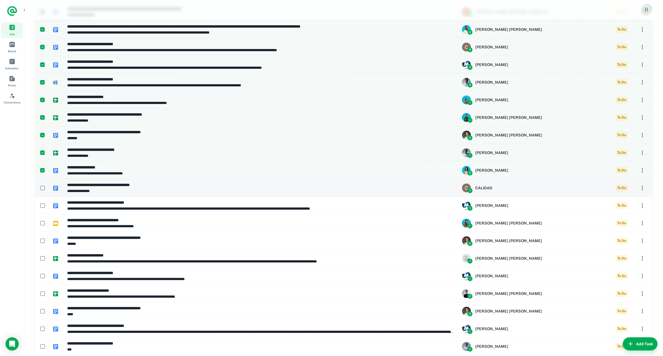
click at [44, 193] on td at bounding box center [41, 188] width 13 height 18
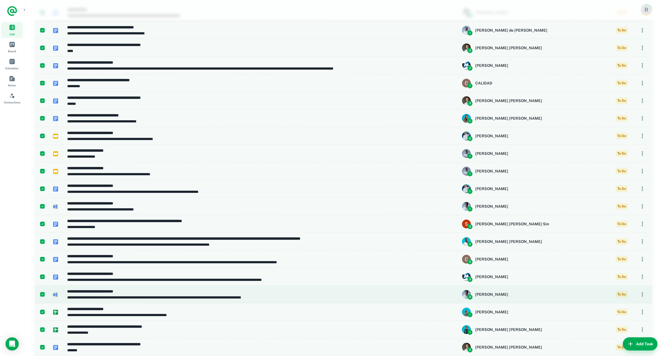
scroll to position [0, 0]
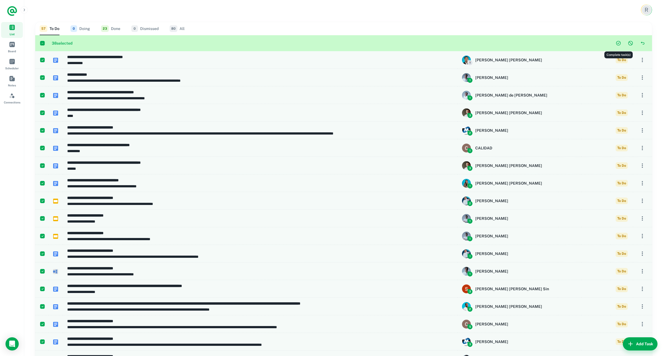
click at [618, 44] on icon "Complete task(s)" at bounding box center [618, 43] width 6 height 6
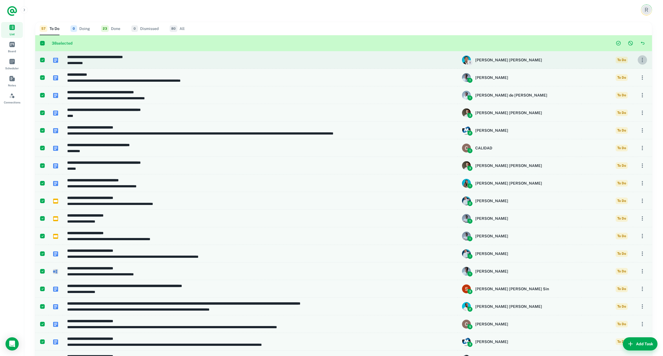
click at [643, 59] on icon "button" at bounding box center [642, 60] width 7 height 7
click at [643, 59] on div at bounding box center [331, 178] width 663 height 356
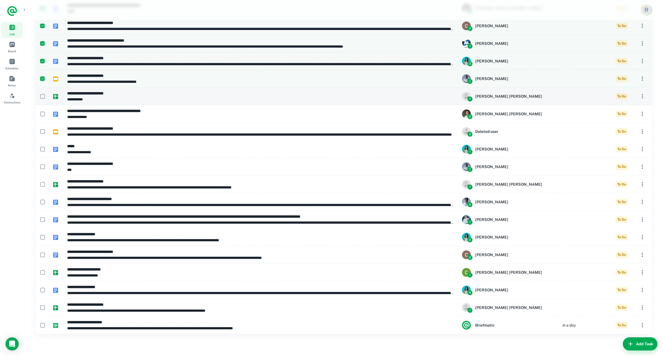
scroll to position [650, 0]
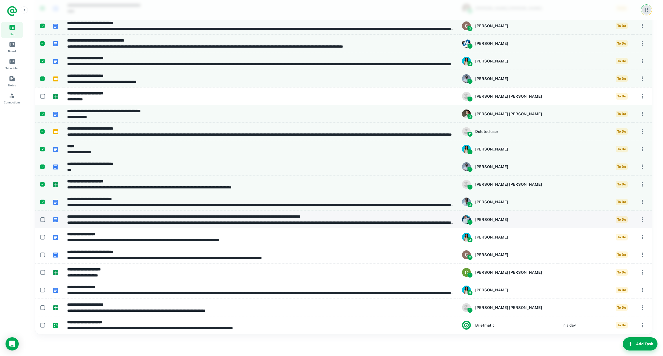
click at [45, 212] on td at bounding box center [41, 220] width 13 height 18
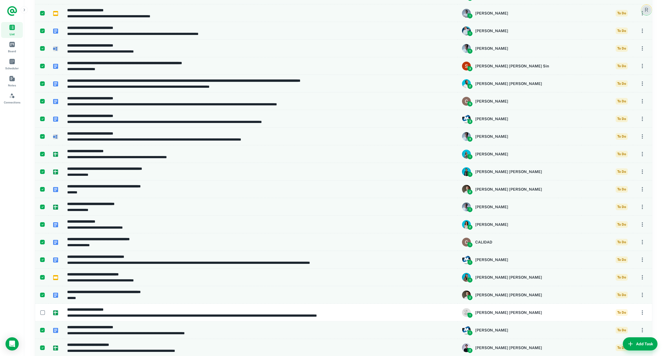
scroll to position [0, 0]
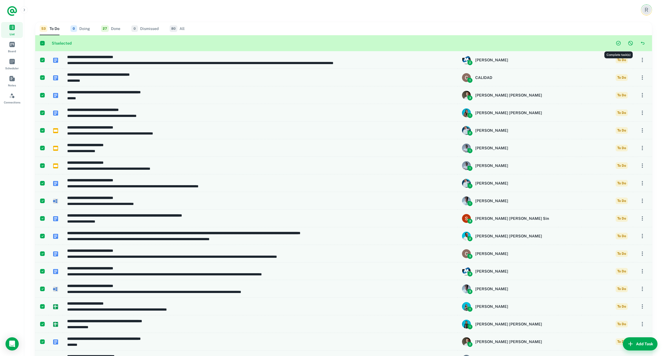
click at [619, 43] on icon "Complete task(s)" at bounding box center [618, 43] width 6 height 6
click at [5, 29] on link "List" at bounding box center [12, 30] width 22 height 16
click at [86, 30] on button "0 Doing" at bounding box center [80, 28] width 20 height 13
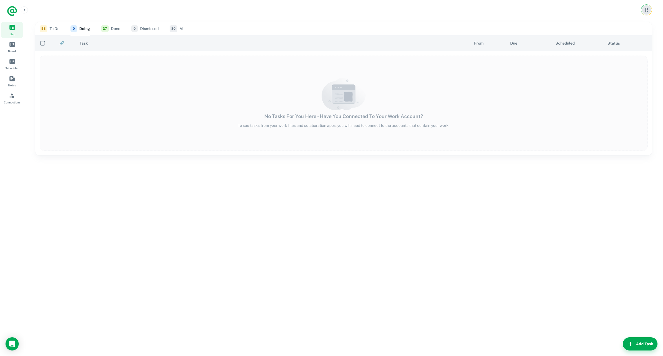
click at [64, 28] on div "53 To Do 0 Doing 27 Done 0 Dismissed 80 All" at bounding box center [343, 28] width 607 height 13
click at [58, 28] on button "53 To Do" at bounding box center [50, 28] width 20 height 13
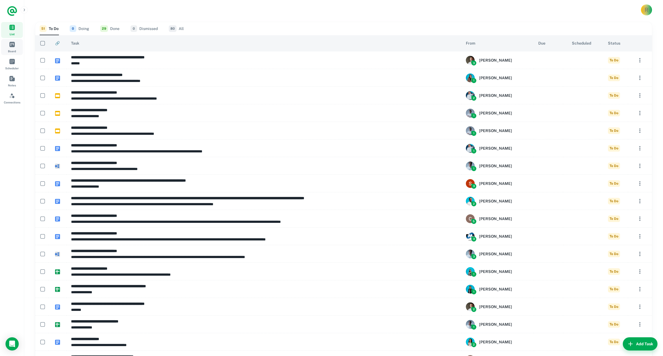
click at [17, 45] on link "Board" at bounding box center [12, 47] width 22 height 16
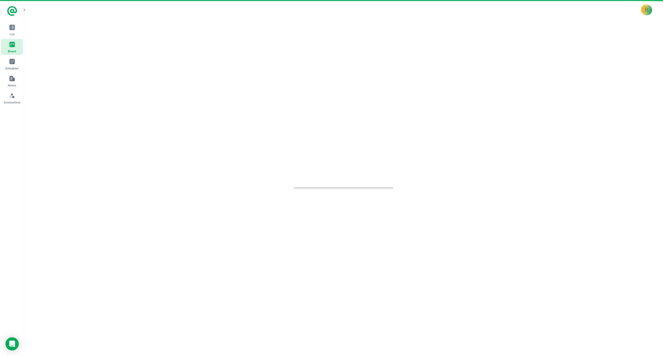
scroll to position [1, 0]
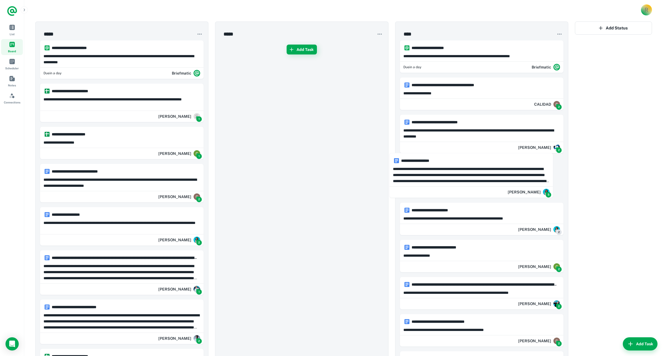
drag, startPoint x: 82, startPoint y: 149, endPoint x: 441, endPoint y: 176, distance: 360.1
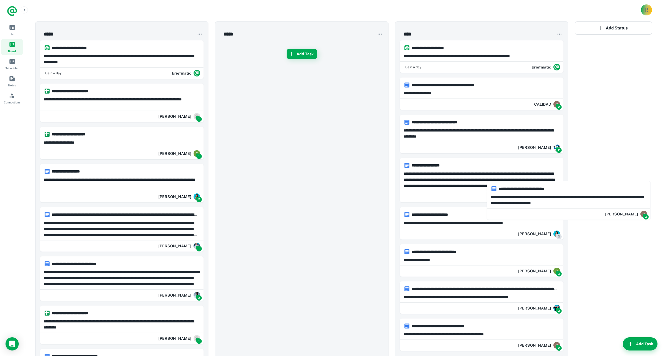
drag, startPoint x: 88, startPoint y: 177, endPoint x: 556, endPoint y: 193, distance: 468.3
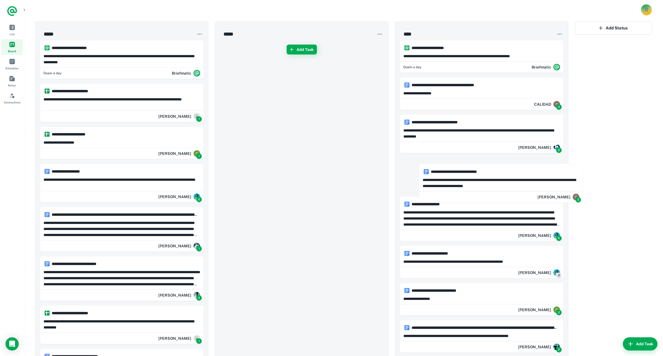
drag, startPoint x: 107, startPoint y: 180, endPoint x: 496, endPoint y: 181, distance: 388.5
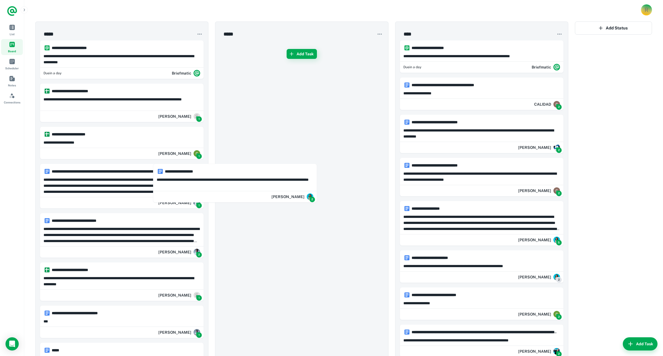
drag, startPoint x: 248, startPoint y: 183, endPoint x: 522, endPoint y: 180, distance: 273.8
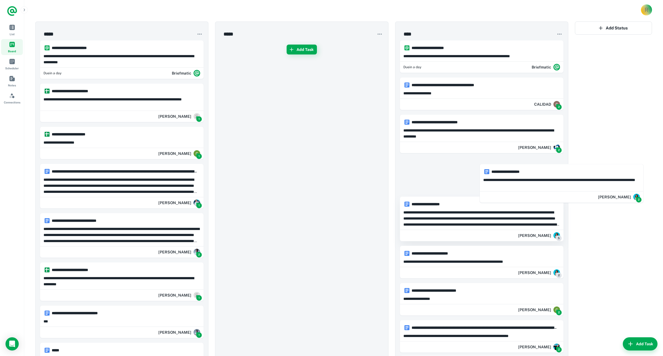
drag, startPoint x: 108, startPoint y: 179, endPoint x: 478, endPoint y: 192, distance: 370.5
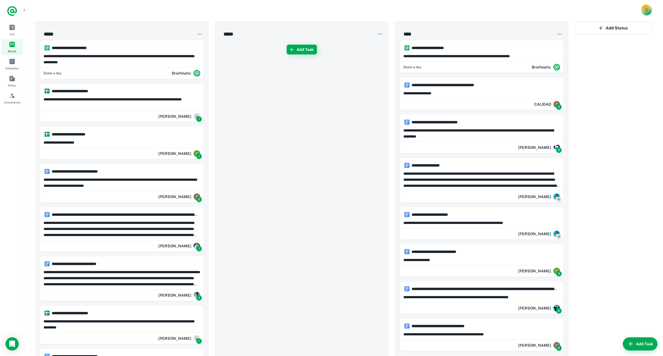
drag, startPoint x: 121, startPoint y: 171, endPoint x: 394, endPoint y: 177, distance: 273.5
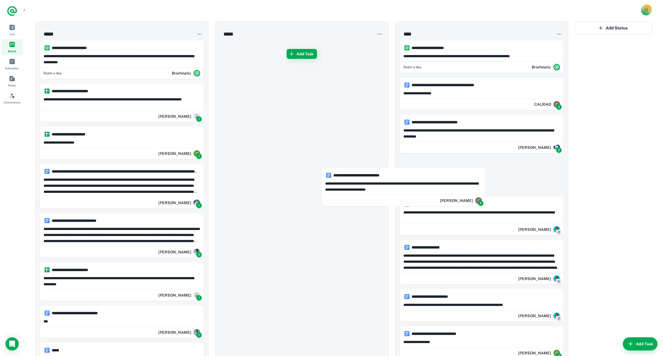
drag, startPoint x: 106, startPoint y: 177, endPoint x: 394, endPoint y: 181, distance: 288.1
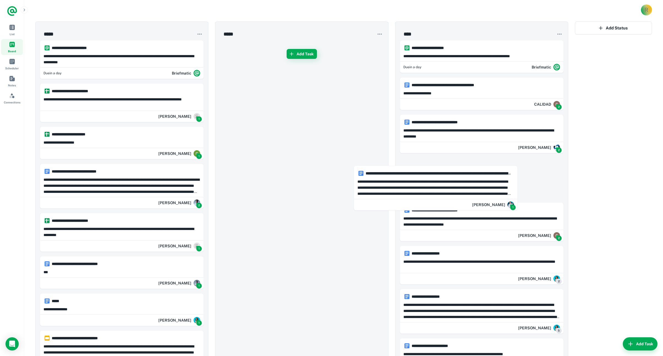
drag, startPoint x: 195, startPoint y: 182, endPoint x: 361, endPoint y: 179, distance: 166.2
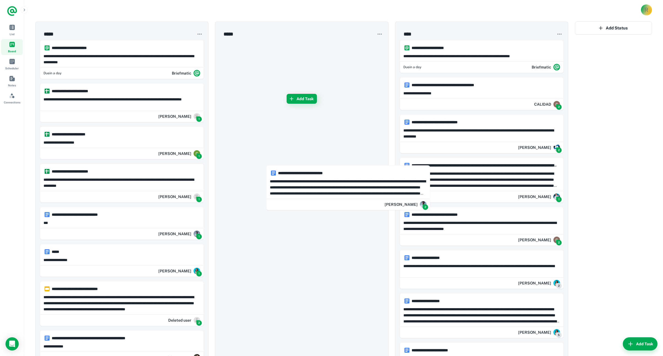
drag, startPoint x: 191, startPoint y: 176, endPoint x: 462, endPoint y: 178, distance: 270.5
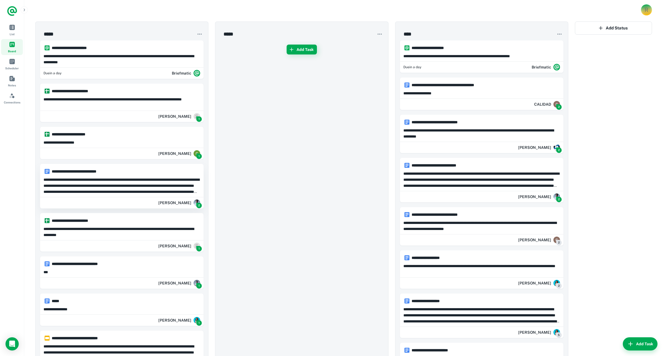
scroll to position [9, 0]
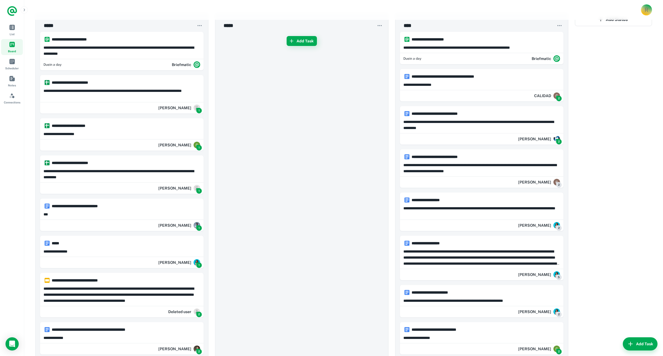
drag, startPoint x: 84, startPoint y: 168, endPoint x: 377, endPoint y: 171, distance: 293.3
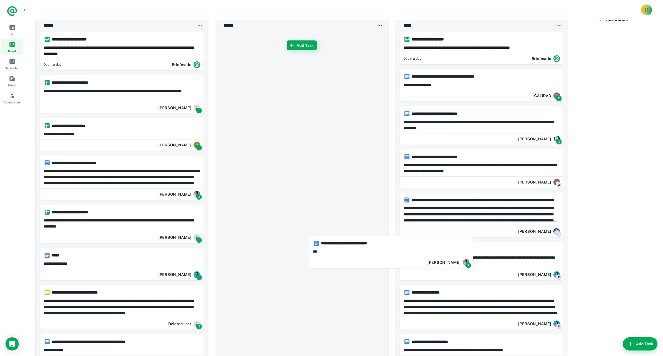
drag, startPoint x: 69, startPoint y: 261, endPoint x: 345, endPoint y: 248, distance: 276.0
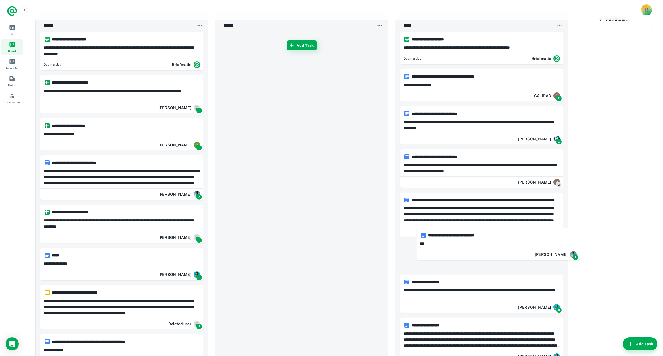
drag, startPoint x: 80, startPoint y: 264, endPoint x: 431, endPoint y: 245, distance: 350.8
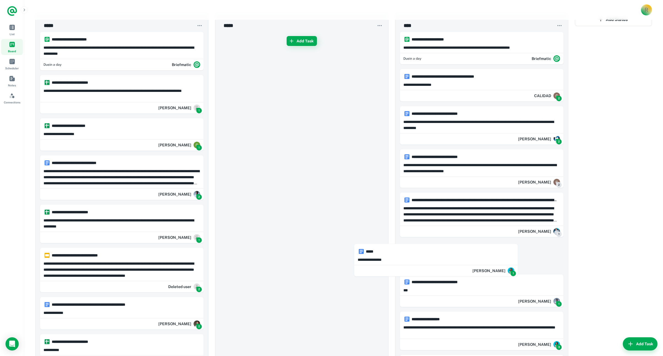
drag, startPoint x: 92, startPoint y: 260, endPoint x: 358, endPoint y: 258, distance: 266.3
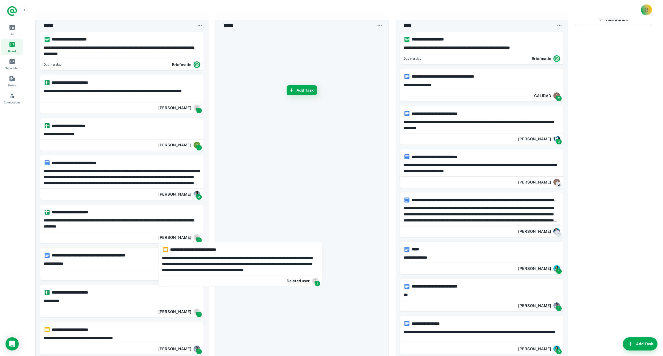
scroll to position [10, 0]
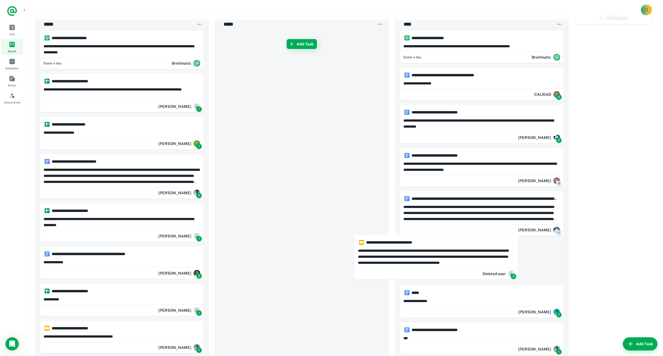
drag, startPoint x: 104, startPoint y: 267, endPoint x: 426, endPoint y: 253, distance: 322.8
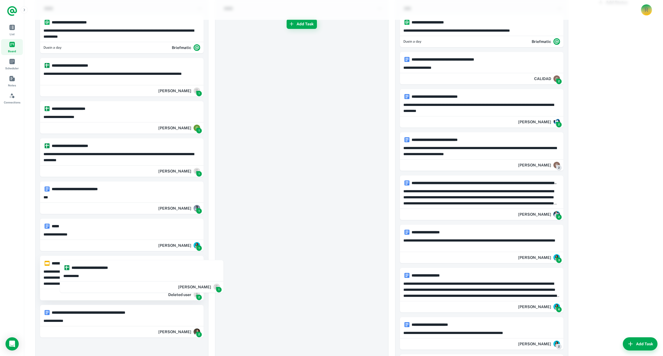
drag, startPoint x: 98, startPoint y: 295, endPoint x: 111, endPoint y: 265, distance: 33.3
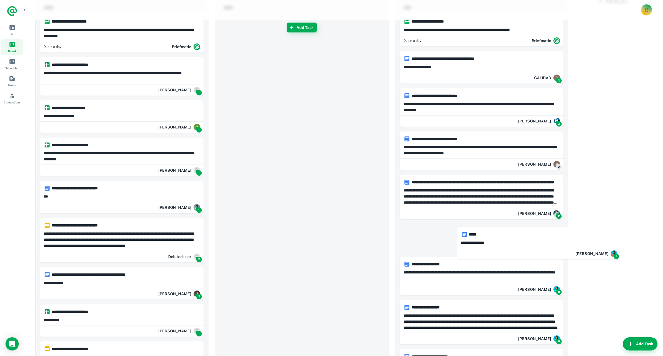
drag, startPoint x: 78, startPoint y: 235, endPoint x: 240, endPoint y: 231, distance: 162.4
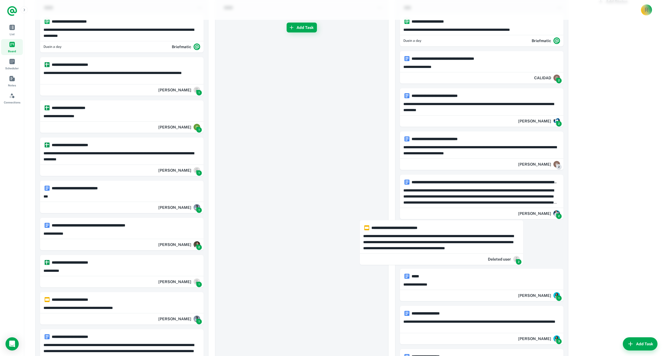
drag, startPoint x: 62, startPoint y: 237, endPoint x: 367, endPoint y: 237, distance: 304.8
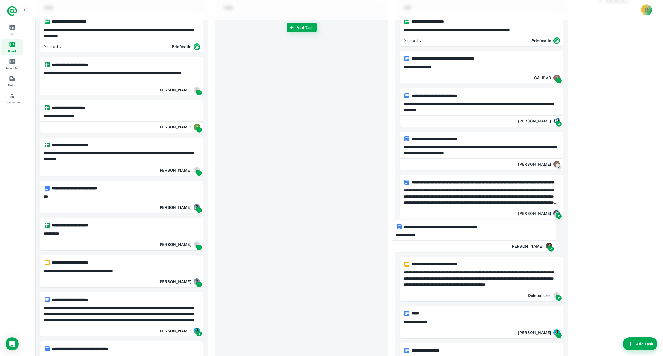
drag, startPoint x: 83, startPoint y: 232, endPoint x: 317, endPoint y: 239, distance: 234.5
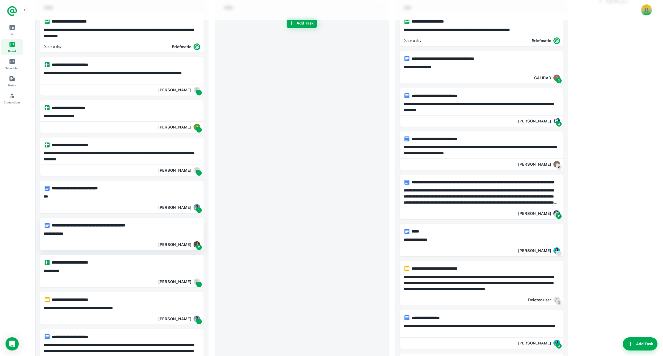
scroll to position [26, 0]
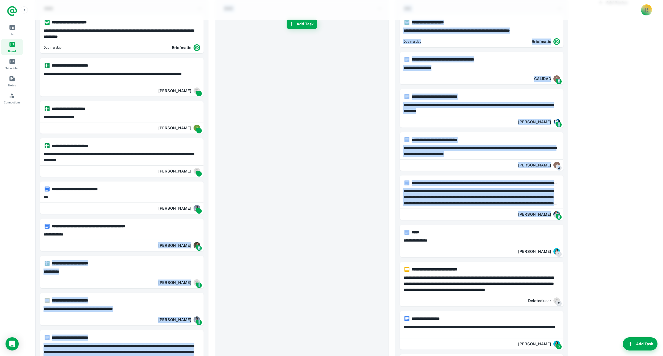
drag, startPoint x: 178, startPoint y: 233, endPoint x: 423, endPoint y: 222, distance: 245.9
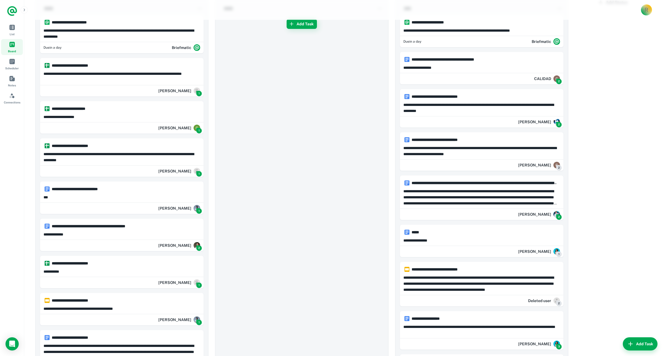
drag, startPoint x: 304, startPoint y: 203, endPoint x: 300, endPoint y: 205, distance: 4.4
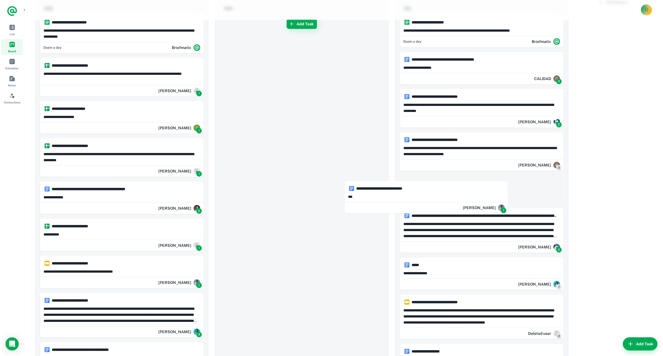
drag, startPoint x: 215, startPoint y: 191, endPoint x: 404, endPoint y: 191, distance: 188.5
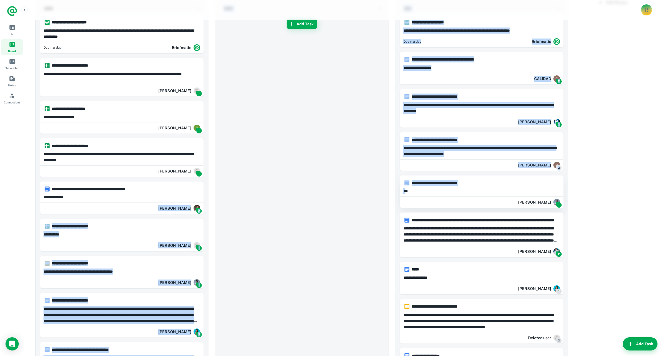
drag, startPoint x: 106, startPoint y: 196, endPoint x: 405, endPoint y: 193, distance: 299.1
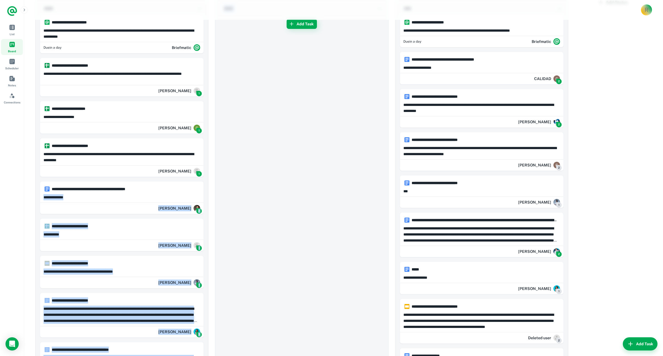
drag, startPoint x: 95, startPoint y: 193, endPoint x: 326, endPoint y: 195, distance: 230.6
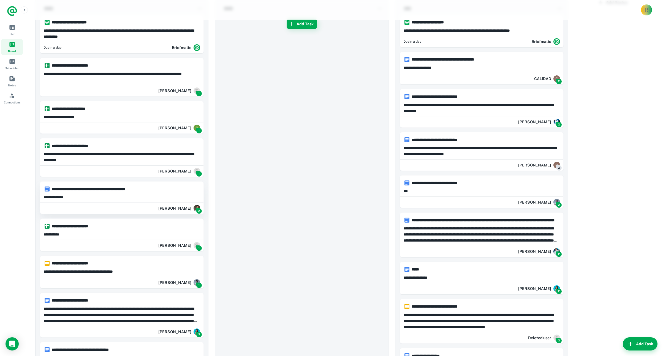
drag, startPoint x: 276, startPoint y: 181, endPoint x: 40, endPoint y: 189, distance: 236.5
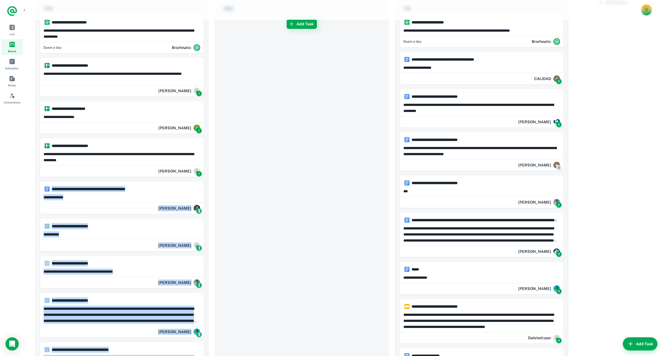
drag, startPoint x: 61, startPoint y: 185, endPoint x: 299, endPoint y: 190, distance: 238.0
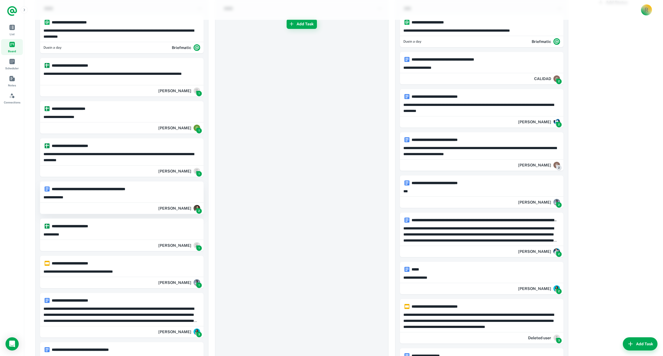
click at [62, 187] on h6 "**********" at bounding box center [124, 189] width 145 height 6
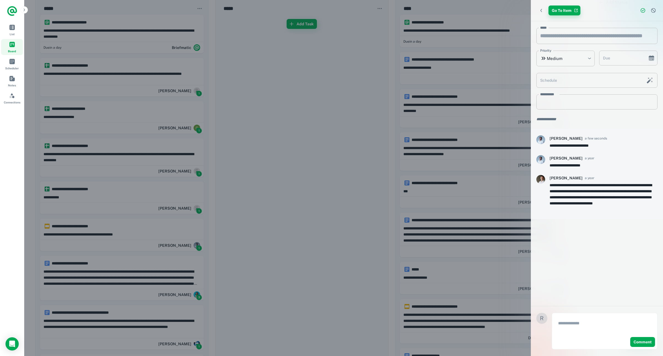
click at [563, 13] on link "Go To Item" at bounding box center [564, 11] width 32 height 10
click at [301, 160] on div at bounding box center [331, 178] width 663 height 356
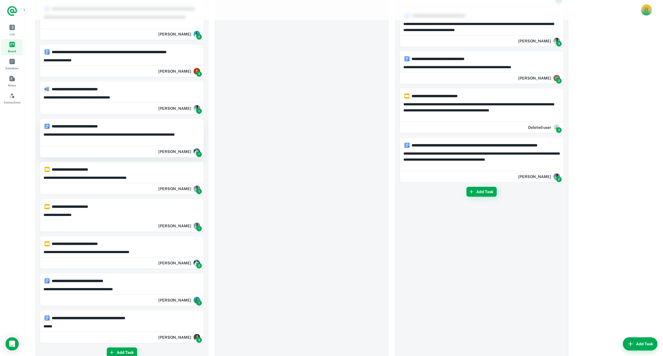
scroll to position [1430, 0]
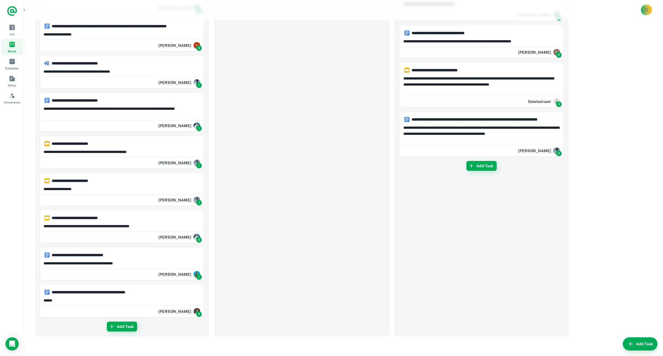
drag, startPoint x: 84, startPoint y: 284, endPoint x: 147, endPoint y: 287, distance: 62.8
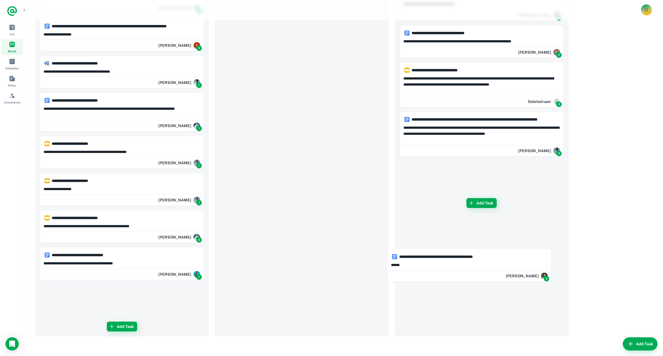
drag, startPoint x: 108, startPoint y: 296, endPoint x: 461, endPoint y: 260, distance: 354.6
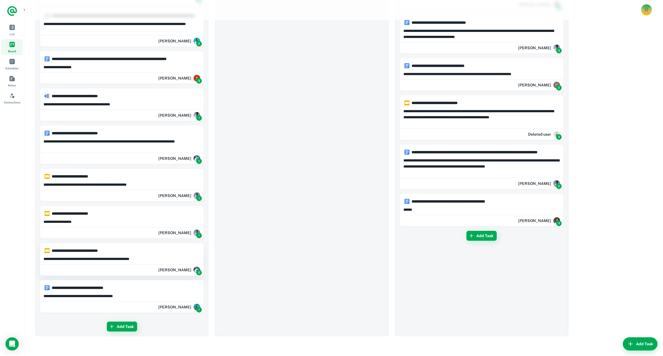
scroll to position [1393, 0]
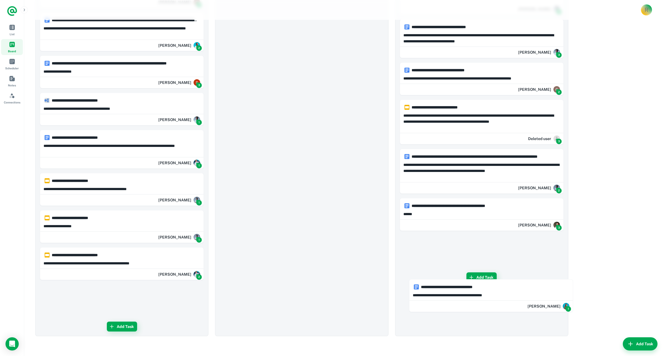
drag, startPoint x: 77, startPoint y: 295, endPoint x: 453, endPoint y: 290, distance: 376.1
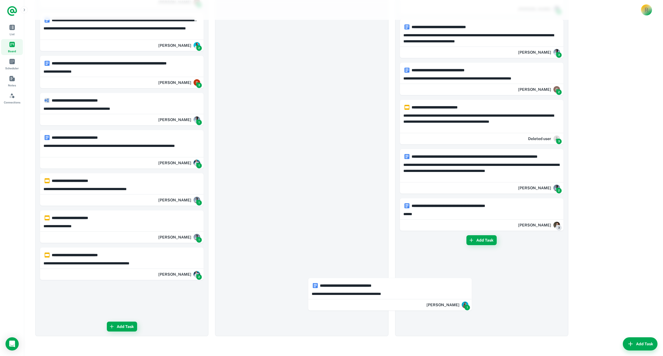
drag, startPoint x: 138, startPoint y: 292, endPoint x: 383, endPoint y: 275, distance: 245.7
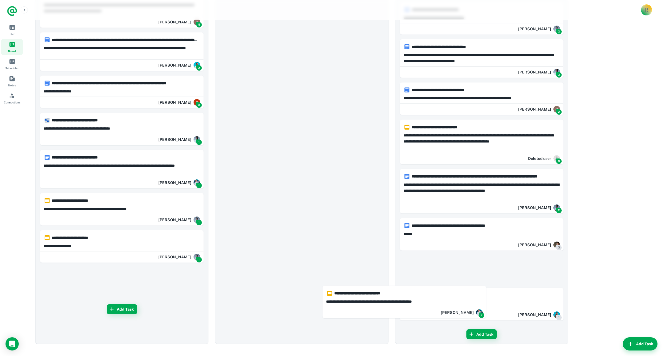
scroll to position [1381, 0]
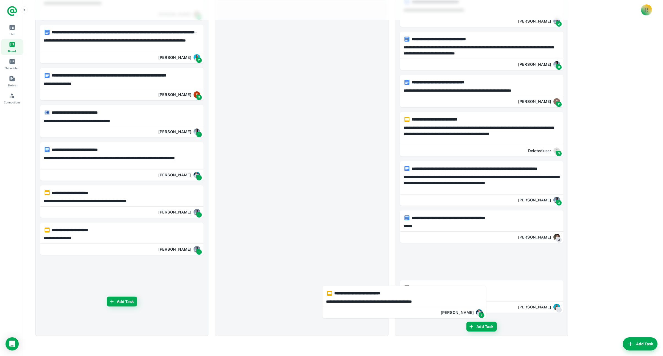
drag, startPoint x: 202, startPoint y: 288, endPoint x: 407, endPoint y: 293, distance: 204.8
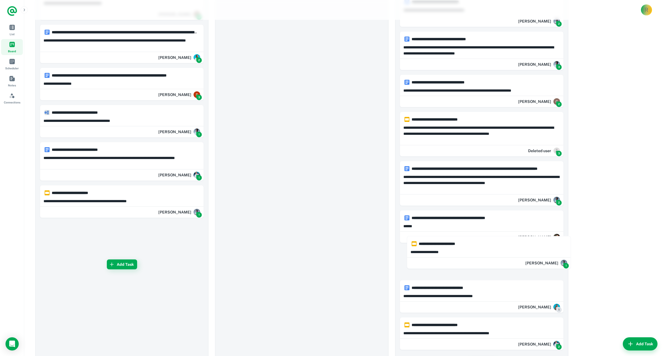
drag, startPoint x: 163, startPoint y: 232, endPoint x: 406, endPoint y: 244, distance: 242.4
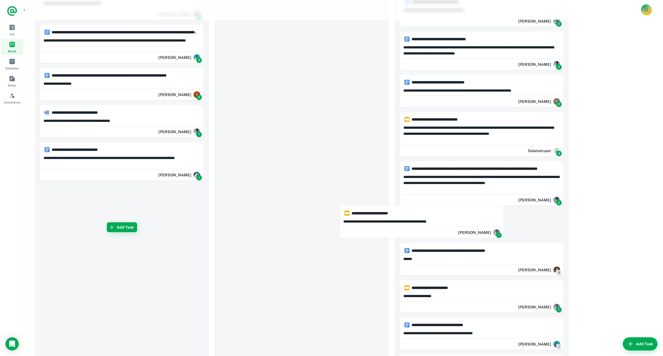
drag, startPoint x: 90, startPoint y: 202, endPoint x: 423, endPoint y: 225, distance: 333.1
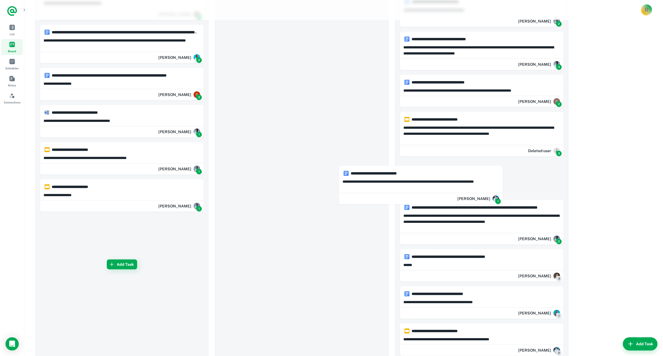
drag, startPoint x: 83, startPoint y: 159, endPoint x: 405, endPoint y: 188, distance: 322.9
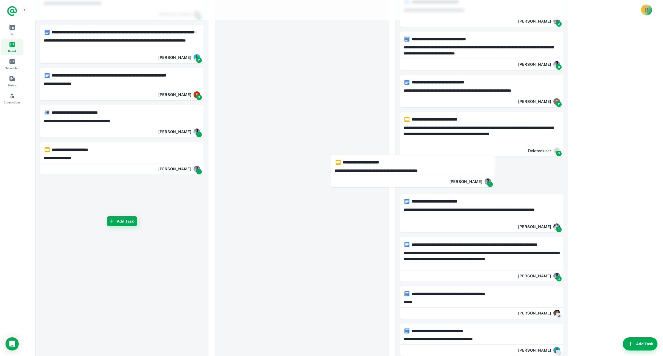
drag, startPoint x: 69, startPoint y: 159, endPoint x: 370, endPoint y: 172, distance: 301.8
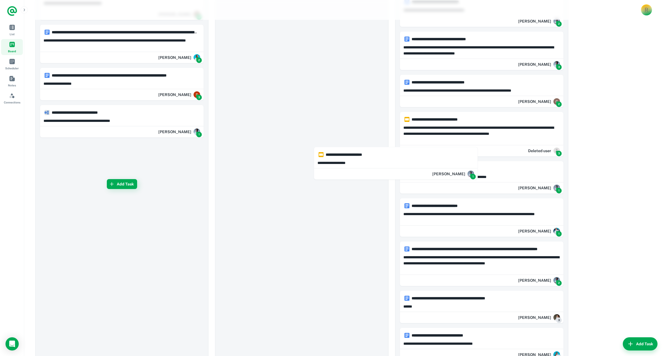
drag, startPoint x: 129, startPoint y: 159, endPoint x: 387, endPoint y: 166, distance: 258.2
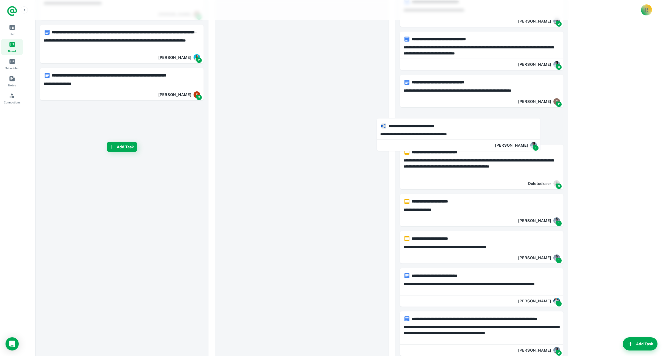
drag, startPoint x: 64, startPoint y: 119, endPoint x: 337, endPoint y: 120, distance: 272.4
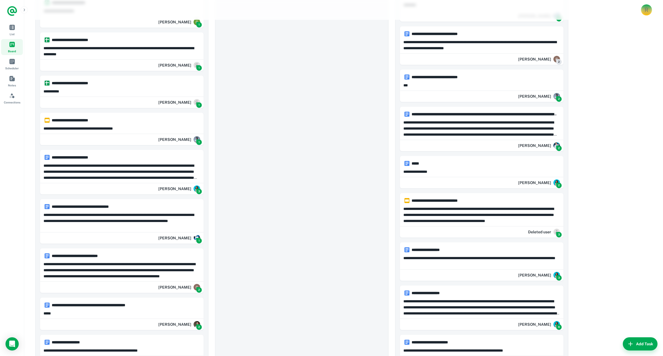
scroll to position [0, 0]
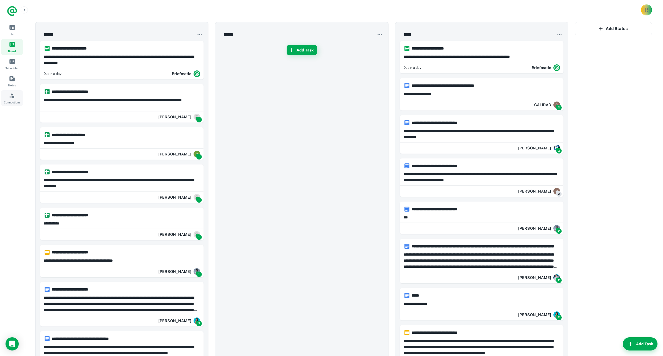
click at [11, 95] on span "Connections" at bounding box center [12, 95] width 6 height 6
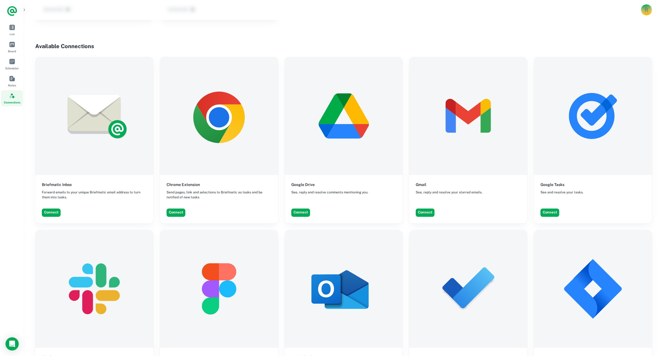
scroll to position [209, 0]
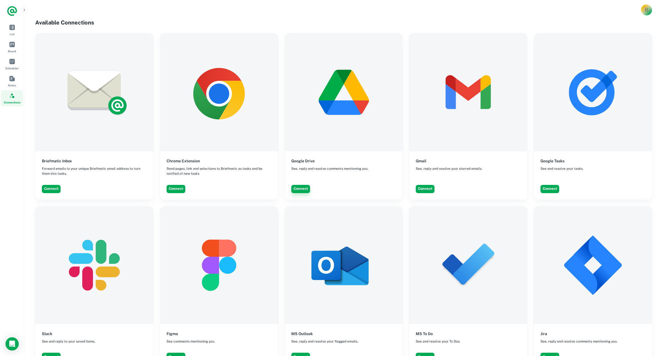
click at [301, 189] on button "Connect" at bounding box center [300, 189] width 19 height 8
click at [552, 191] on button "Connect" at bounding box center [549, 189] width 19 height 8
click at [11, 25] on span "List" at bounding box center [12, 27] width 6 height 6
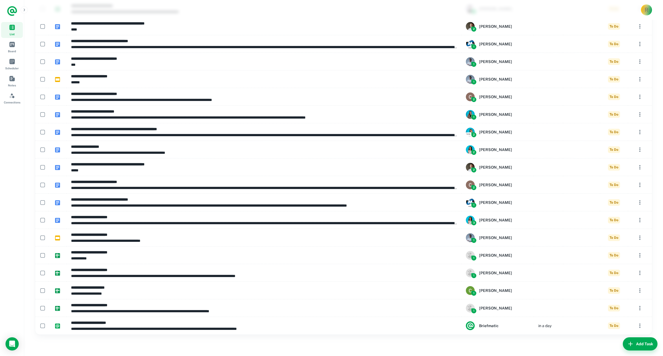
scroll to position [407, 0]
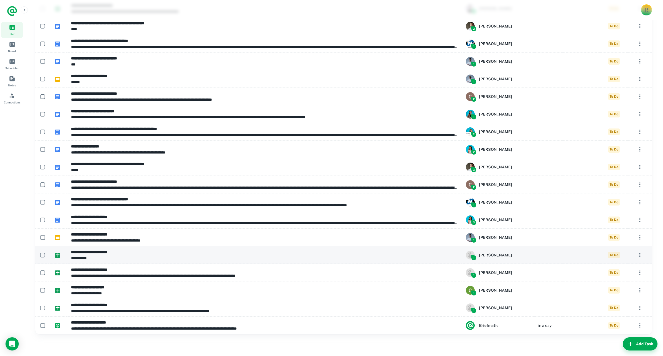
click at [56, 254] on img at bounding box center [57, 255] width 5 height 5
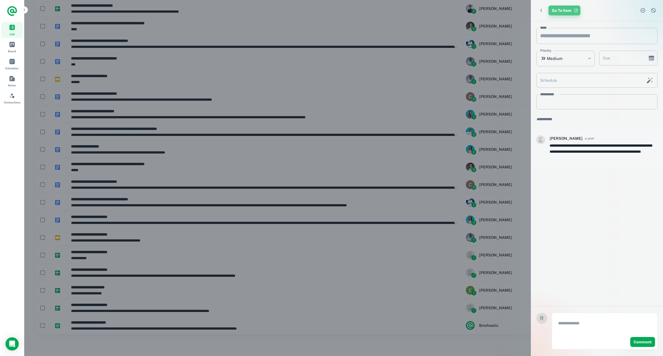
click at [560, 8] on link "Go To Item" at bounding box center [564, 11] width 32 height 10
click at [15, 146] on nav "List Board Scheduler Notes Connections" at bounding box center [12, 189] width 24 height 334
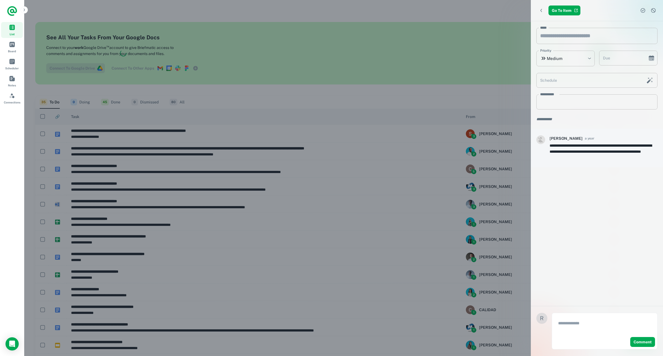
click at [281, 93] on div at bounding box center [331, 178] width 663 height 356
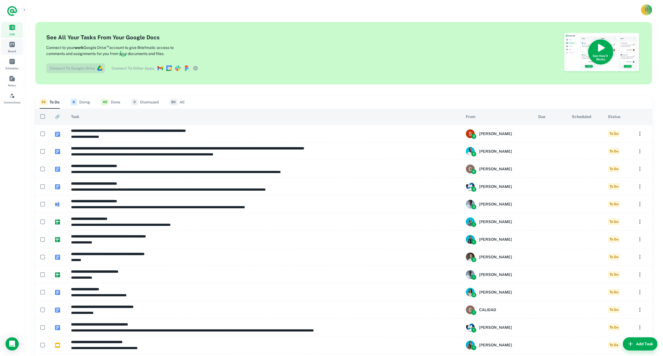
click at [15, 48] on link "Board" at bounding box center [12, 47] width 22 height 16
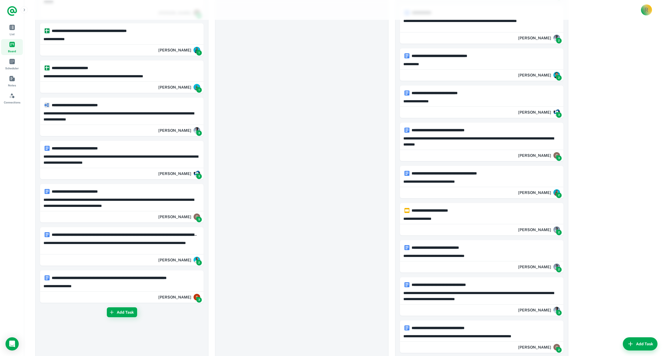
scroll to position [1290, 0]
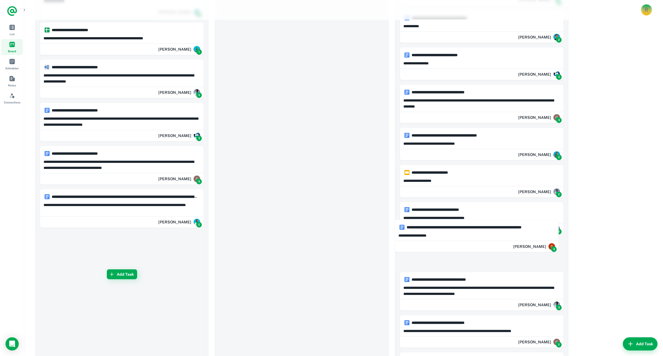
drag, startPoint x: 86, startPoint y: 244, endPoint x: 442, endPoint y: 231, distance: 356.8
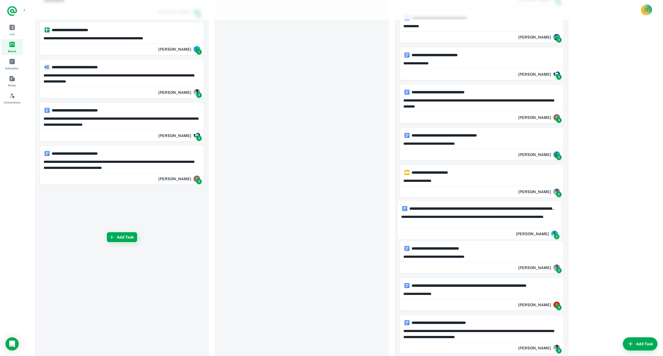
drag, startPoint x: 97, startPoint y: 204, endPoint x: 456, endPoint y: 215, distance: 359.0
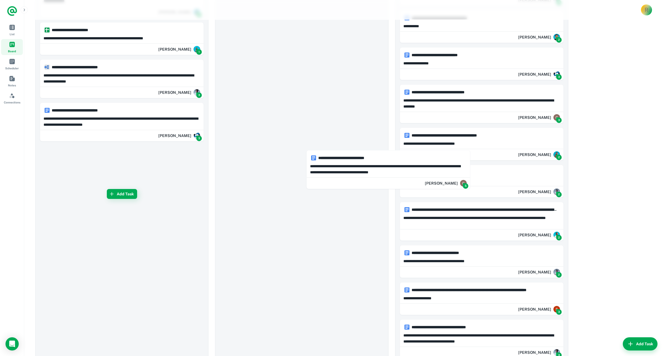
drag, startPoint x: 110, startPoint y: 162, endPoint x: 421, endPoint y: 169, distance: 311.3
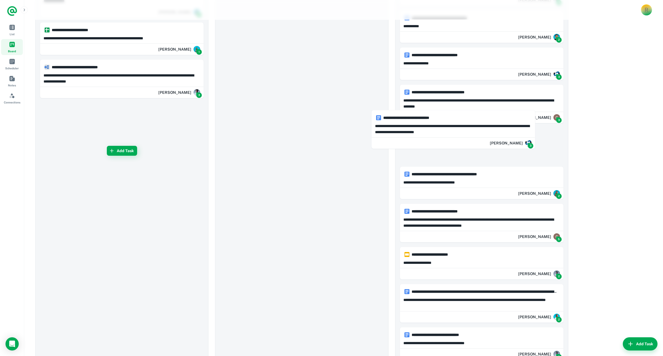
drag, startPoint x: 70, startPoint y: 110, endPoint x: 408, endPoint y: 118, distance: 338.2
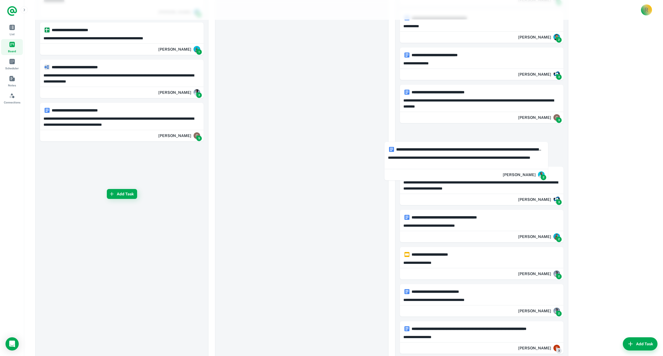
drag, startPoint x: 96, startPoint y: 161, endPoint x: 455, endPoint y: 155, distance: 359.1
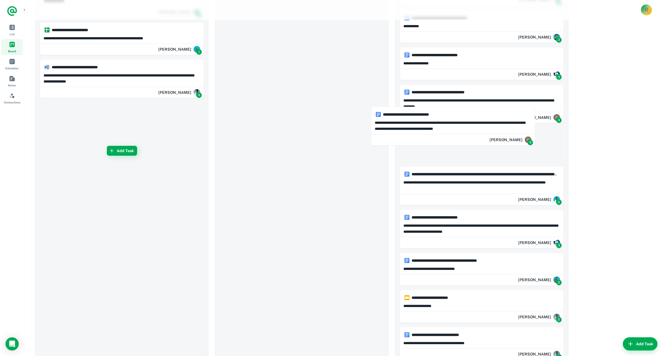
drag, startPoint x: 85, startPoint y: 120, endPoint x: 422, endPoint y: 124, distance: 337.1
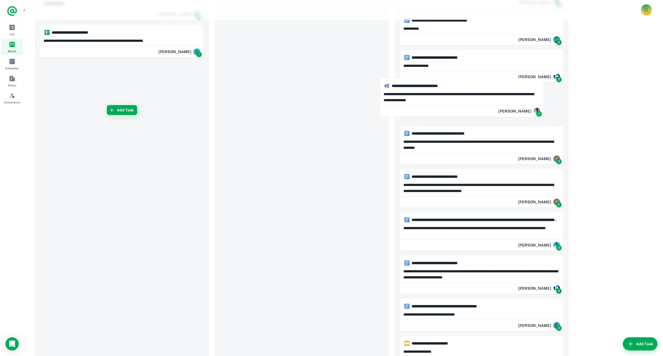
drag, startPoint x: 60, startPoint y: 76, endPoint x: 441, endPoint y: 97, distance: 381.4
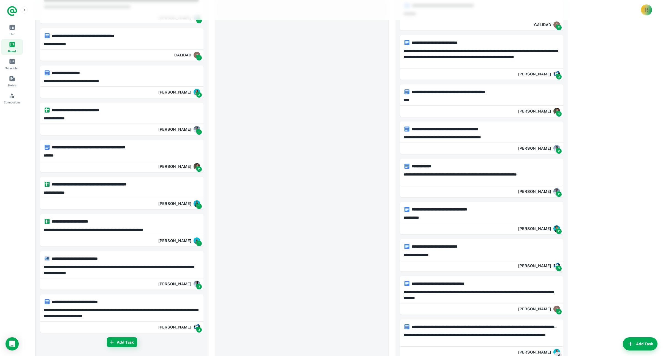
scroll to position [1100, 0]
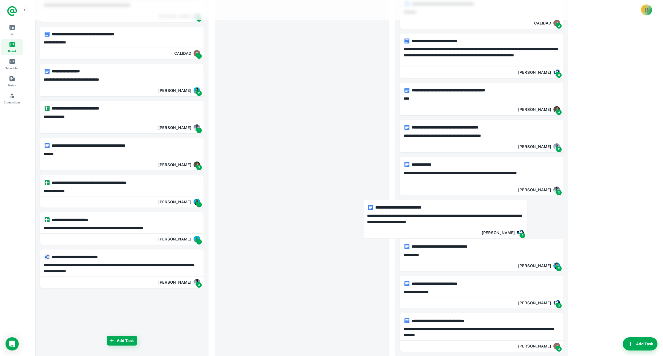
drag, startPoint x: 98, startPoint y: 306, endPoint x: 443, endPoint y: 207, distance: 358.4
click at [443, 207] on div "**********" at bounding box center [343, 13] width 616 height 2037
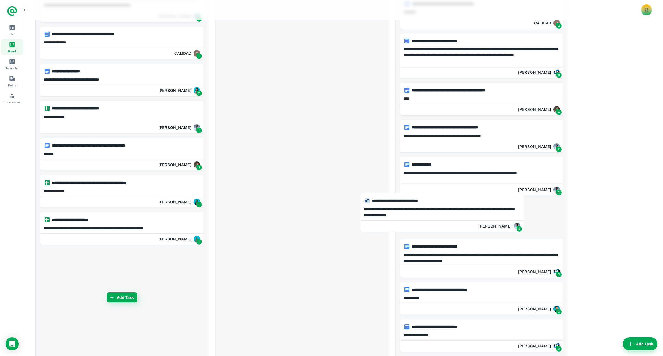
drag, startPoint x: 92, startPoint y: 259, endPoint x: 429, endPoint y: 201, distance: 342.7
click at [429, 201] on div "**********" at bounding box center [343, 35] width 616 height 2080
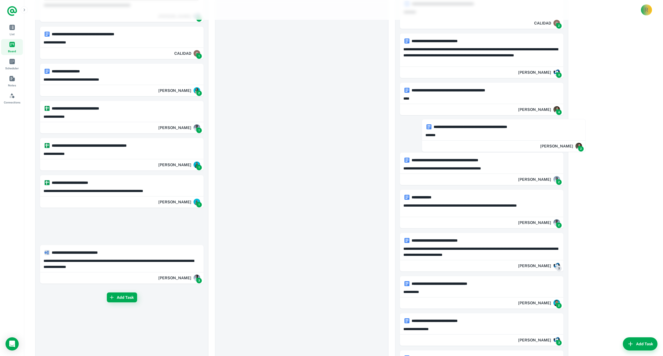
drag, startPoint x: 192, startPoint y: 138, endPoint x: 476, endPoint y: 128, distance: 284.6
click at [478, 128] on div "**********" at bounding box center [343, 32] width 616 height 2074
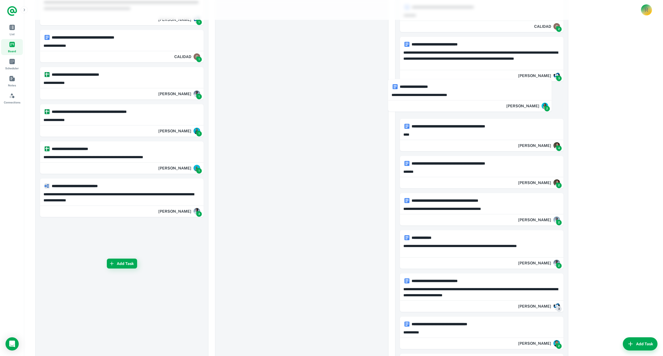
drag, startPoint x: 131, startPoint y: 72, endPoint x: 457, endPoint y: 91, distance: 327.1
click at [457, 91] on div "**********" at bounding box center [343, 54] width 616 height 2111
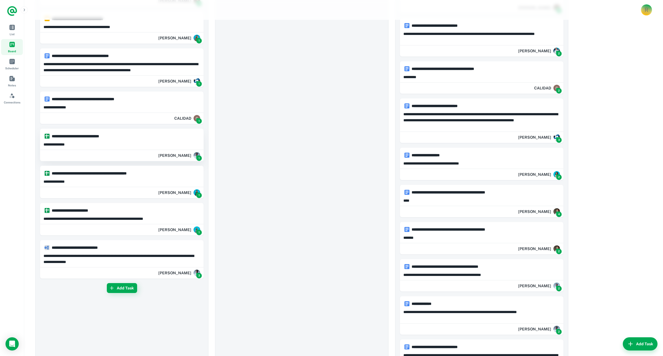
scroll to position [1031, 0]
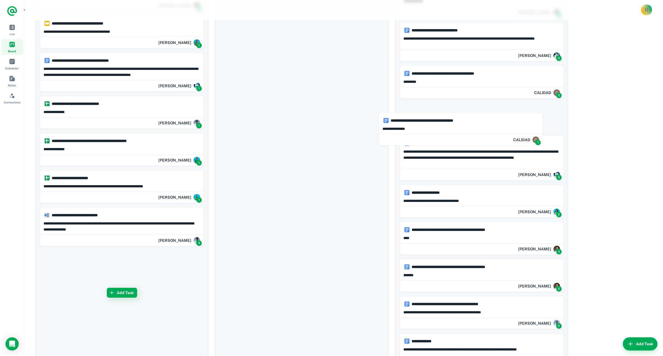
drag, startPoint x: 99, startPoint y: 105, endPoint x: 309, endPoint y: 114, distance: 210.4
click at [443, 122] on div "**********" at bounding box center [343, 139] width 616 height 2148
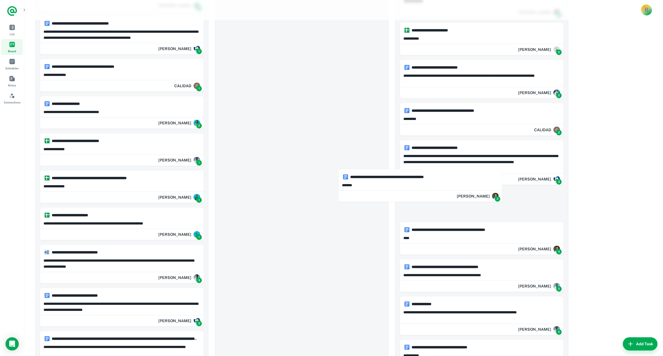
drag, startPoint x: 78, startPoint y: 179, endPoint x: 393, endPoint y: 178, distance: 314.8
click at [393, 178] on div "**********" at bounding box center [343, 55] width 616 height 1981
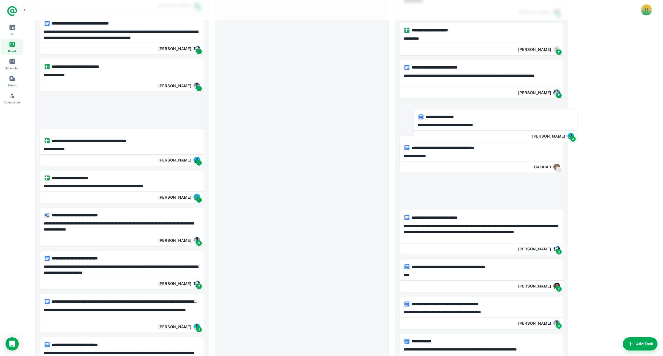
drag, startPoint x: 84, startPoint y: 108, endPoint x: 460, endPoint y: 121, distance: 376.6
click at [460, 121] on div "**********" at bounding box center [343, 74] width 616 height 2018
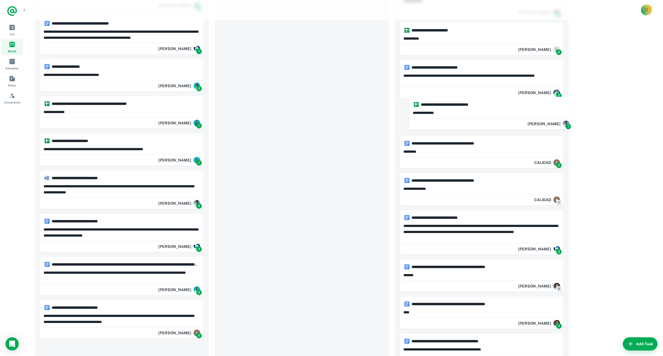
click at [434, 100] on div "**********" at bounding box center [343, 92] width 616 height 2055
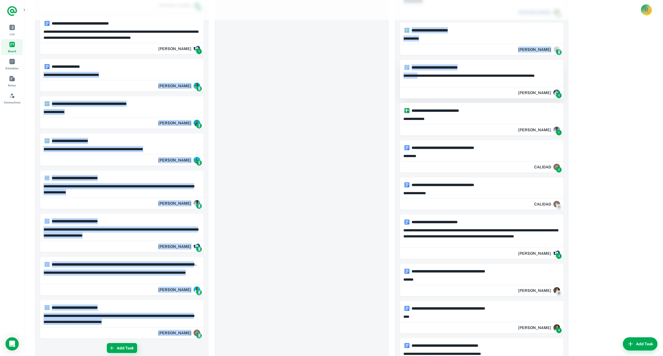
drag, startPoint x: 109, startPoint y: 66, endPoint x: 415, endPoint y: 77, distance: 307.0
click at [419, 76] on div "**********" at bounding box center [343, 92] width 616 height 2055
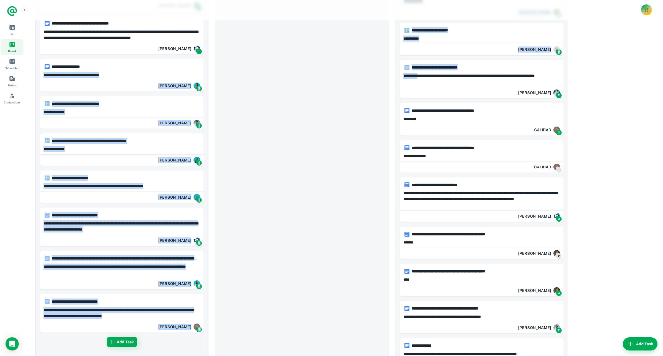
click at [285, 119] on div "Add Task" at bounding box center [302, 95] width 164 height 2023
drag, startPoint x: 68, startPoint y: 65, endPoint x: 491, endPoint y: 109, distance: 425.2
click at [501, 111] on div "**********" at bounding box center [343, 96] width 616 height 2062
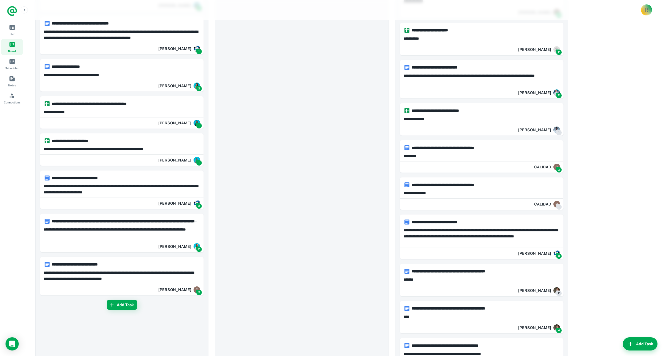
drag, startPoint x: 321, startPoint y: 139, endPoint x: 311, endPoint y: 136, distance: 10.3
click at [321, 139] on div "Add Task" at bounding box center [302, 114] width 164 height 2060
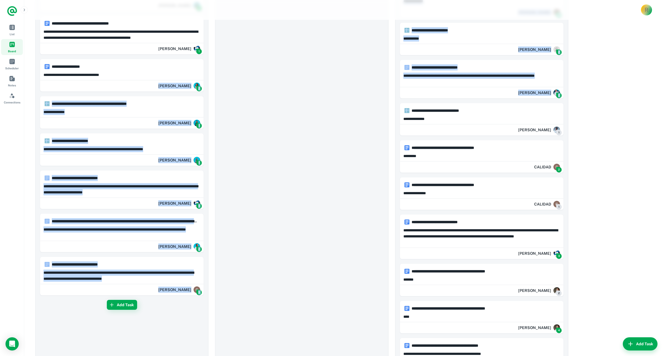
drag, startPoint x: 158, startPoint y: 74, endPoint x: 303, endPoint y: 103, distance: 148.4
click at [403, 103] on div "**********" at bounding box center [343, 114] width 616 height 2099
click at [331, 124] on div "Add Task" at bounding box center [302, 114] width 164 height 2060
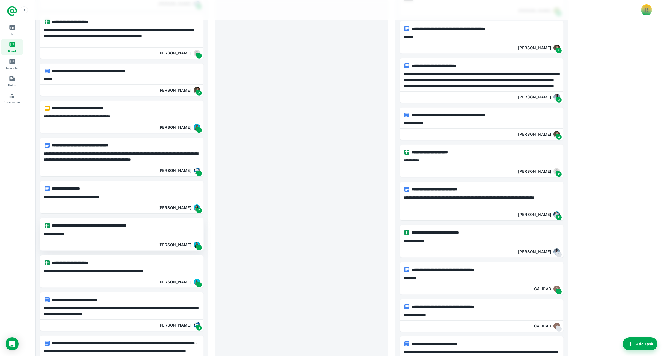
scroll to position [831, 0]
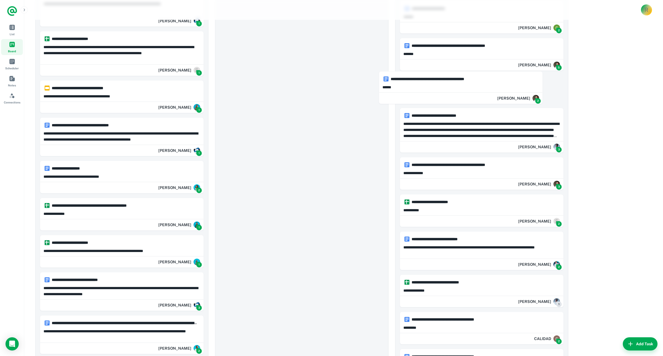
drag, startPoint x: 110, startPoint y: 79, endPoint x: 421, endPoint y: 83, distance: 311.2
click at [421, 83] on div "**********" at bounding box center [343, 272] width 616 height 2136
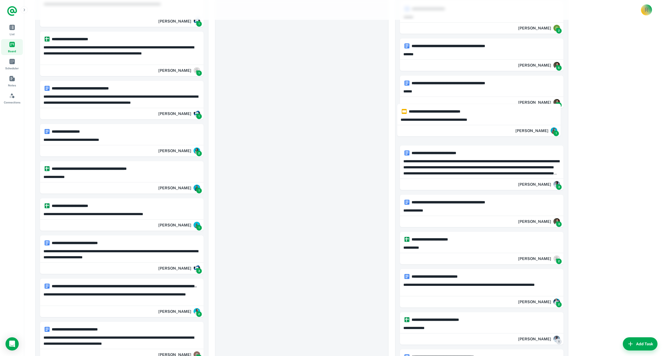
drag, startPoint x: 149, startPoint y: 95, endPoint x: 457, endPoint y: 114, distance: 308.7
click at [457, 114] on div "**********" at bounding box center [343, 290] width 616 height 2173
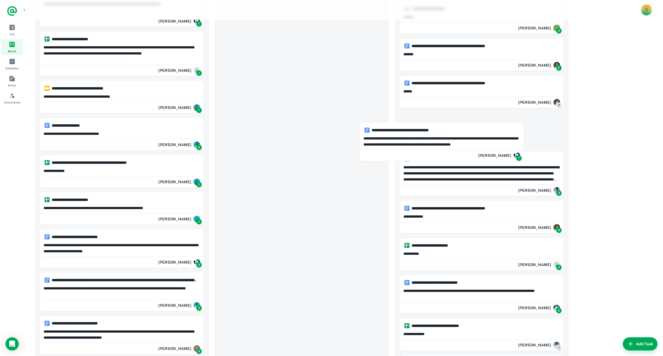
drag, startPoint x: 95, startPoint y: 131, endPoint x: 419, endPoint y: 135, distance: 323.6
click at [419, 135] on div "**********" at bounding box center [343, 293] width 616 height 2179
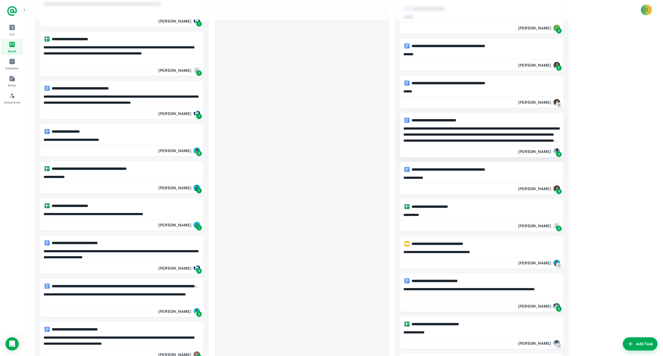
drag, startPoint x: 82, startPoint y: 133, endPoint x: 304, endPoint y: 141, distance: 222.2
click at [497, 130] on div "**********" at bounding box center [343, 290] width 616 height 2173
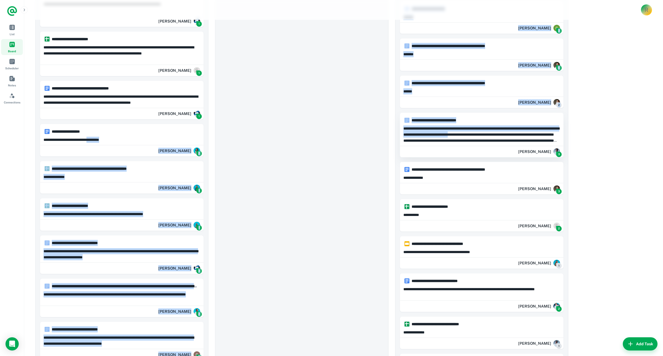
drag, startPoint x: 100, startPoint y: 137, endPoint x: 491, endPoint y: 136, distance: 390.7
click at [498, 136] on div "**********" at bounding box center [343, 290] width 616 height 2173
click at [346, 161] on div "Add Task" at bounding box center [302, 290] width 164 height 2134
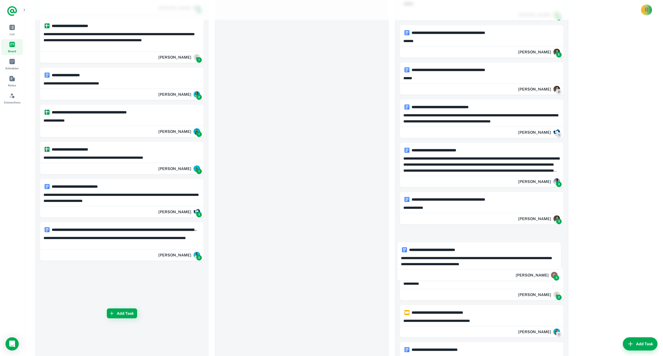
drag, startPoint x: 113, startPoint y: 292, endPoint x: 474, endPoint y: 271, distance: 361.3
click at [474, 271] on div "**********" at bounding box center [343, 320] width 616 height 2259
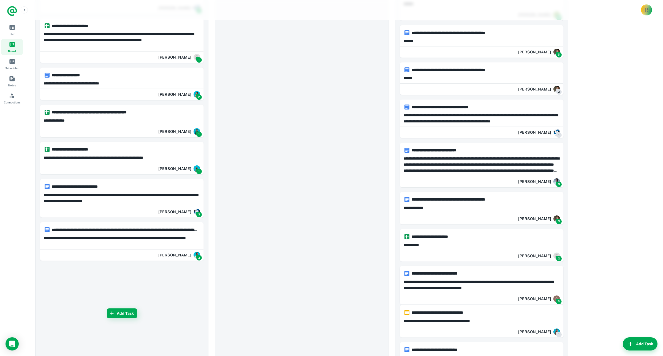
scroll to position [831, 0]
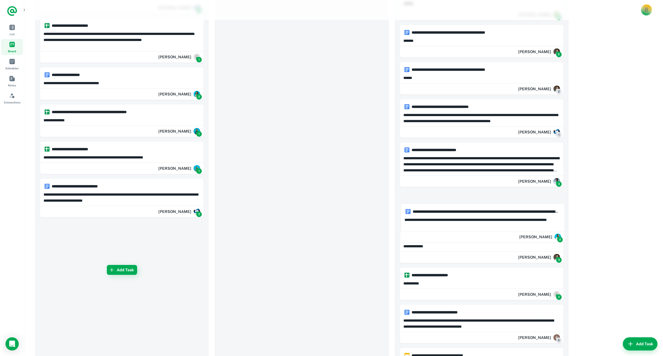
drag, startPoint x: 116, startPoint y: 231, endPoint x: 482, endPoint y: 212, distance: 366.4
click at [482, 212] on div "**********" at bounding box center [343, 342] width 616 height 2303
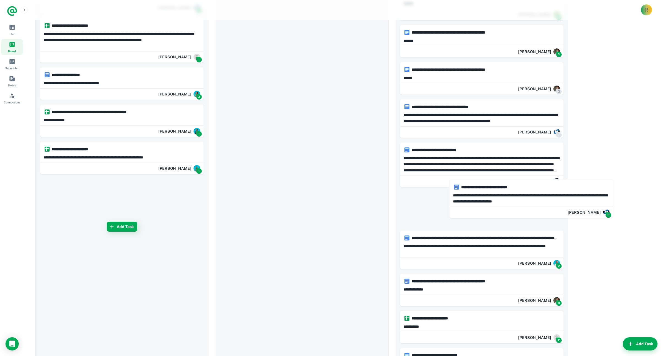
drag, startPoint x: 103, startPoint y: 191, endPoint x: 477, endPoint y: 192, distance: 374.7
click at [511, 193] on div "**********" at bounding box center [343, 364] width 616 height 2346
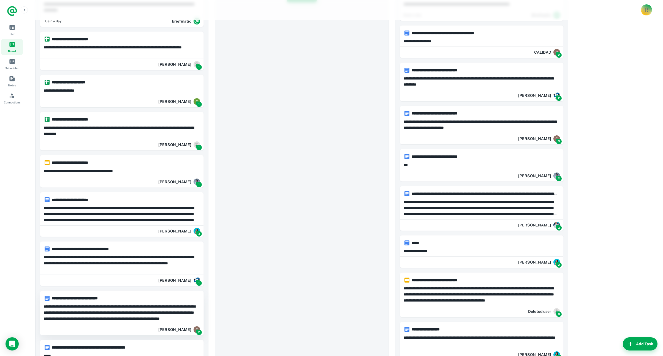
scroll to position [0, 0]
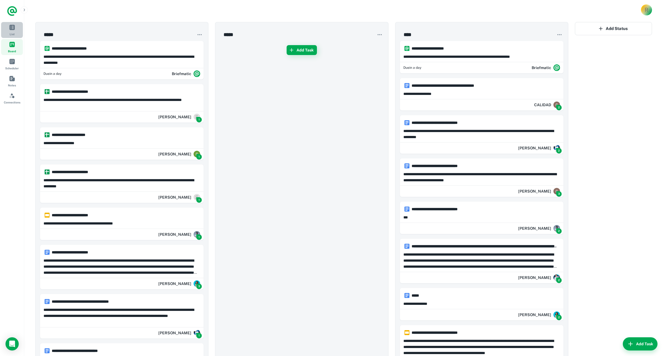
click at [12, 31] on link "List" at bounding box center [12, 30] width 22 height 16
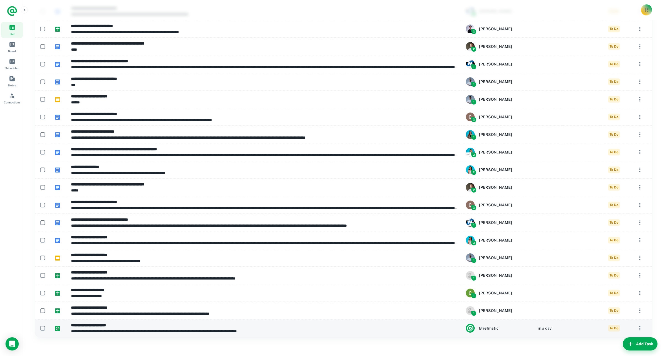
scroll to position [122, 0]
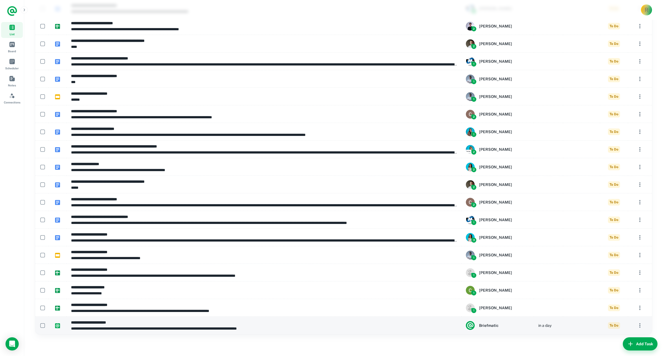
click at [99, 321] on h6 "**********" at bounding box center [264, 322] width 386 height 6
type input "**********"
type textarea "**********"
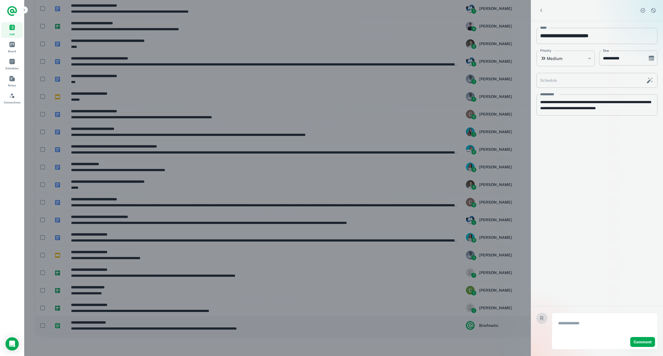
type input "**********"
click at [359, 39] on div at bounding box center [331, 178] width 663 height 356
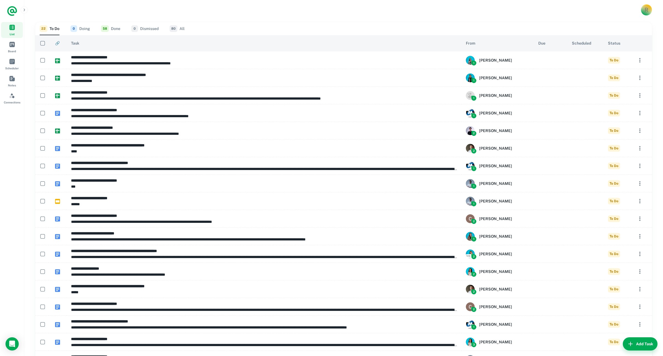
drag, startPoint x: 21, startPoint y: 8, endPoint x: 11, endPoint y: 11, distance: 11.1
click at [18, 9] on div "List Board Scheduler Notes Connections" at bounding box center [12, 178] width 24 height 356
click at [11, 11] on icon "Logo" at bounding box center [12, 11] width 10 height 10
click at [21, 7] on div at bounding box center [12, 11] width 24 height 22
drag, startPoint x: 23, startPoint y: 11, endPoint x: 26, endPoint y: 11, distance: 3.0
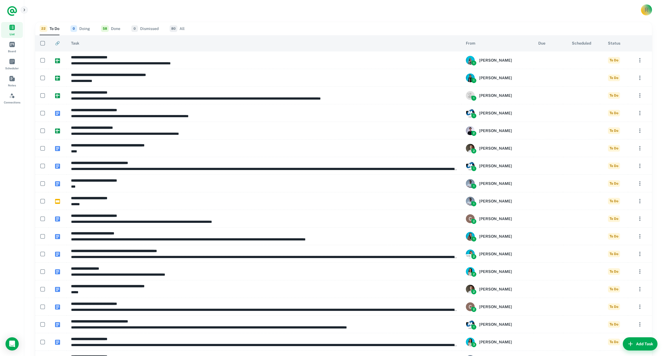
click at [25, 11] on icon "button" at bounding box center [24, 10] width 4 height 4
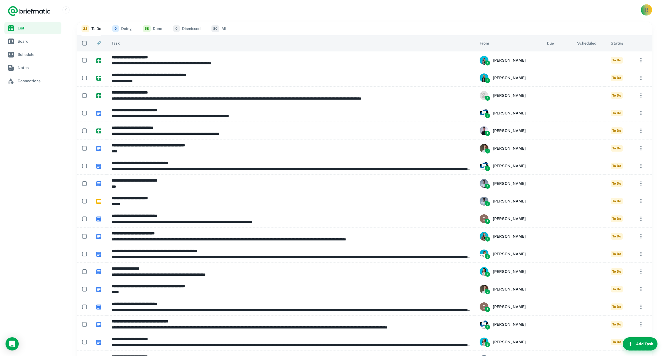
click at [645, 13] on div "R" at bounding box center [646, 10] width 10 height 10
click at [615, 43] on li "Account Settings" at bounding box center [625, 42] width 51 height 9
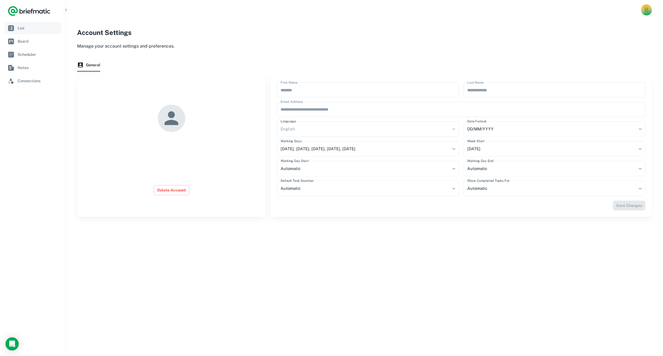
click at [21, 23] on link "List" at bounding box center [32, 28] width 57 height 12
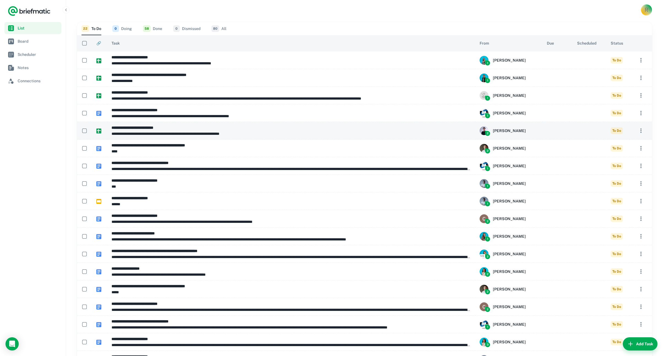
click at [98, 130] on img at bounding box center [98, 130] width 5 height 5
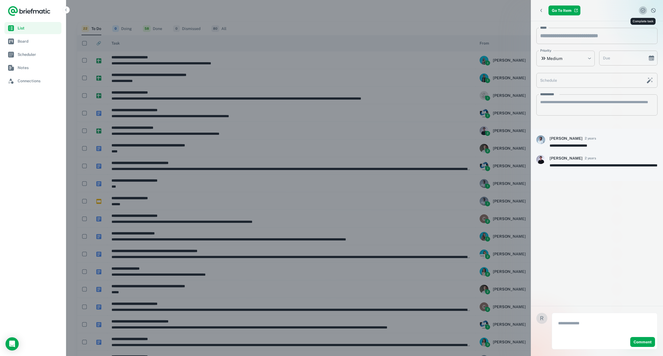
click at [641, 9] on icon "Complete task" at bounding box center [643, 11] width 6 height 6
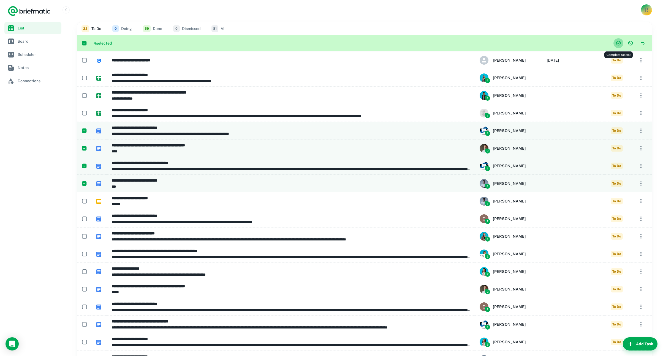
click at [620, 45] on icon "Complete task(s)" at bounding box center [618, 43] width 6 height 6
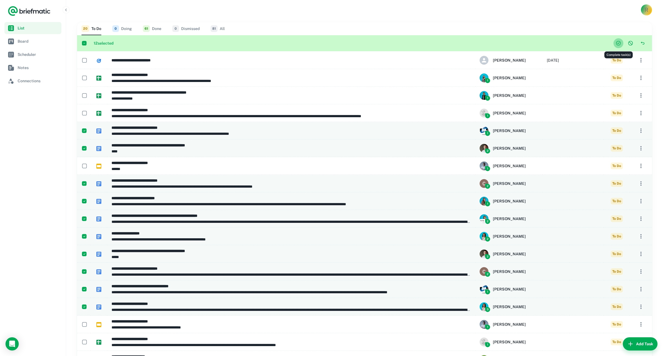
click at [617, 43] on icon "Complete task(s)" at bounding box center [618, 43] width 6 height 6
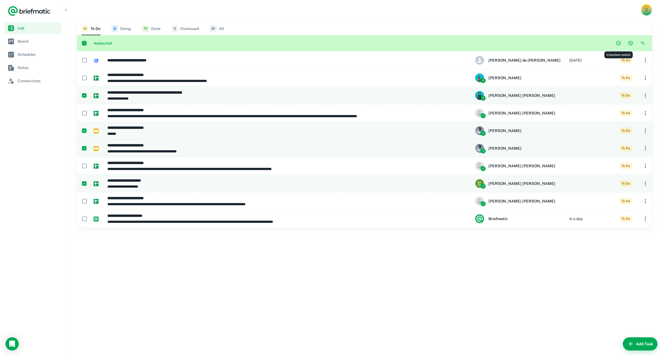
click at [620, 42] on icon "Complete task(s)" at bounding box center [618, 43] width 6 height 6
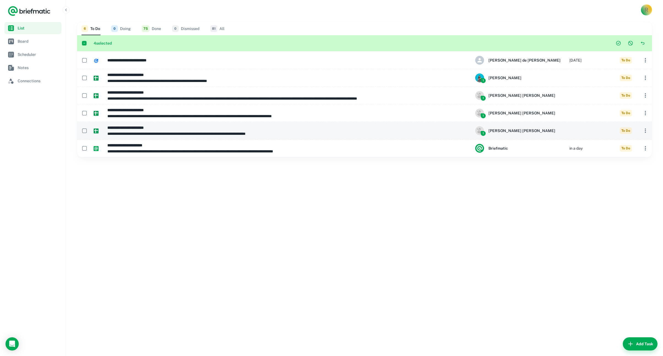
click at [97, 130] on img at bounding box center [96, 130] width 5 height 5
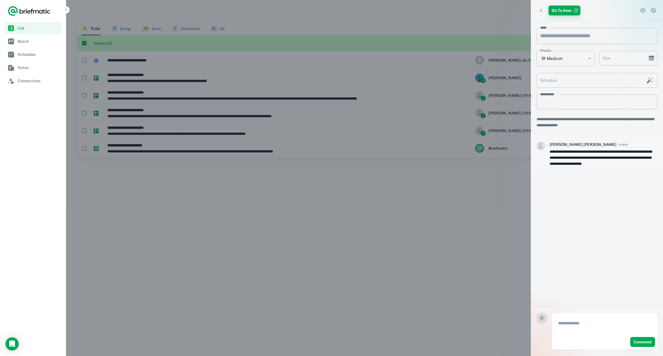
click at [567, 10] on link "Go To Item" at bounding box center [564, 11] width 32 height 10
click at [643, 8] on icon "Complete task" at bounding box center [642, 10] width 5 height 5
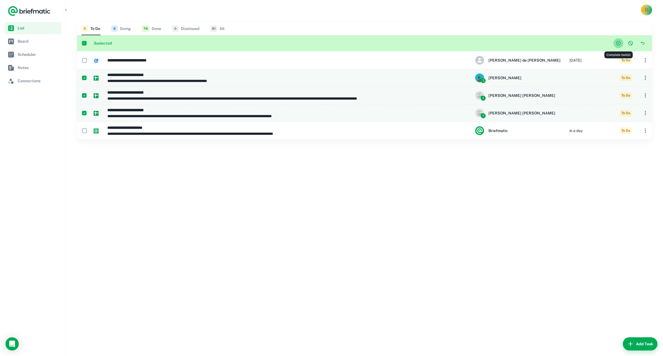
click at [618, 44] on icon "Complete task(s)" at bounding box center [618, 43] width 2 height 2
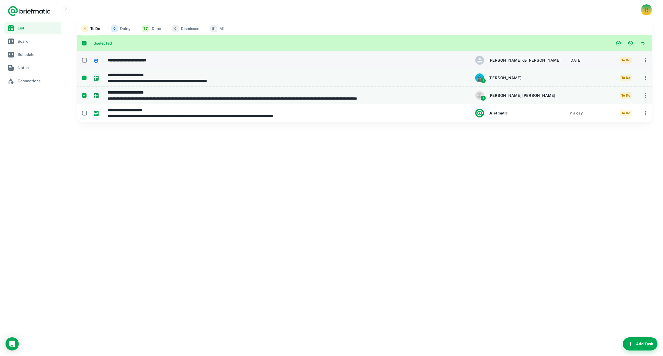
click at [126, 59] on h6 "**********" at bounding box center [286, 60] width 359 height 6
type input "**********"
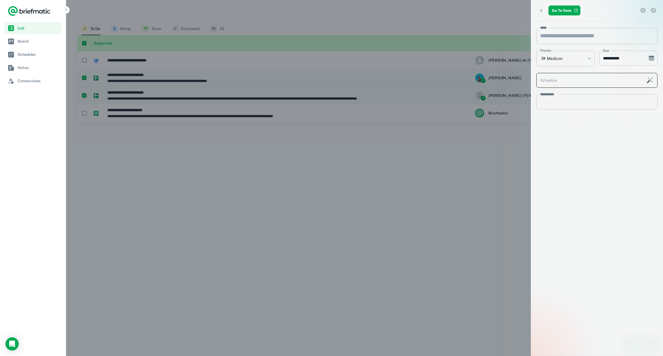
click at [649, 79] on icon "Schedule this task with AI" at bounding box center [649, 80] width 7 height 7
click at [612, 80] on input "Schedule" at bounding box center [589, 80] width 106 height 15
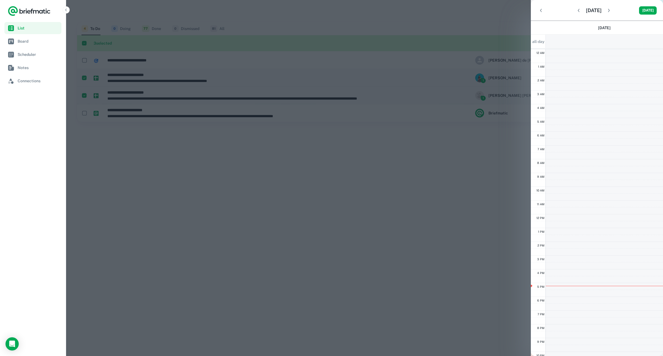
scroll to position [23, 0]
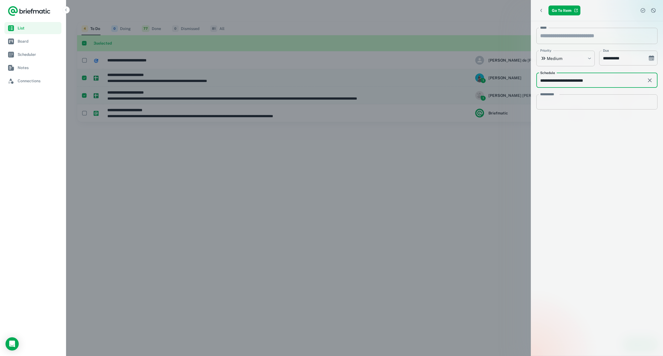
click at [589, 82] on input "**********" at bounding box center [589, 80] width 106 height 15
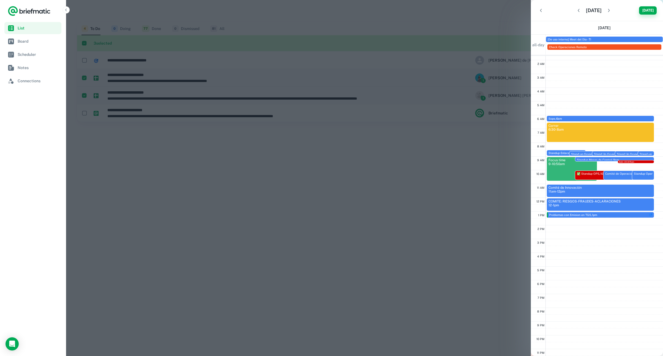
click at [648, 10] on button "Today" at bounding box center [648, 10] width 18 height 8
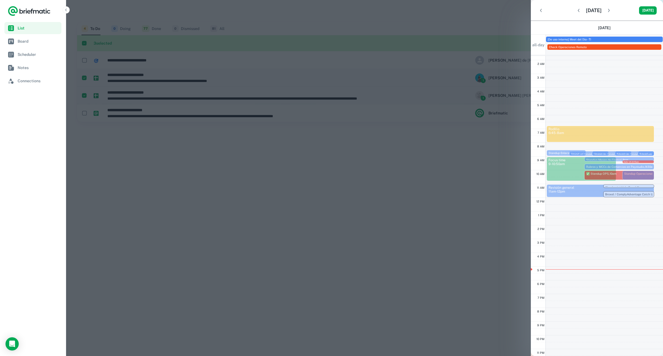
click at [611, 12] on icon "button" at bounding box center [609, 11] width 6 height 6
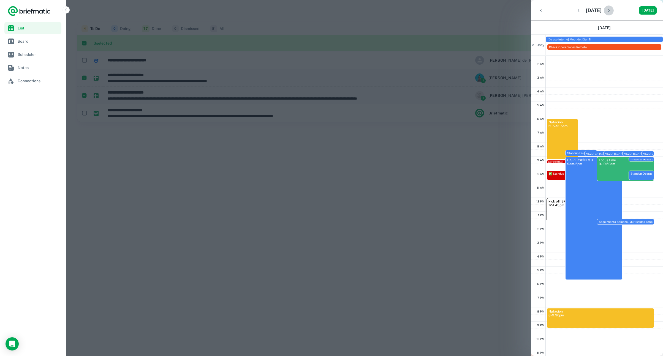
click at [611, 12] on icon "button" at bounding box center [609, 11] width 6 height 6
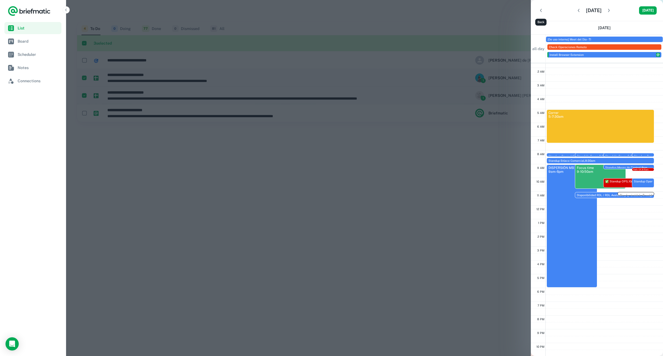
click at [541, 11] on icon "Back" at bounding box center [541, 11] width 6 height 6
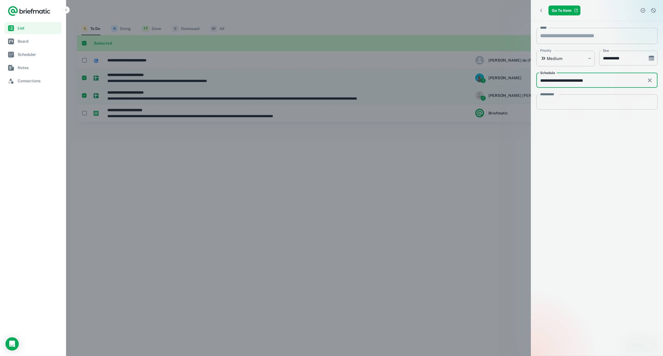
click at [473, 162] on div at bounding box center [331, 178] width 663 height 356
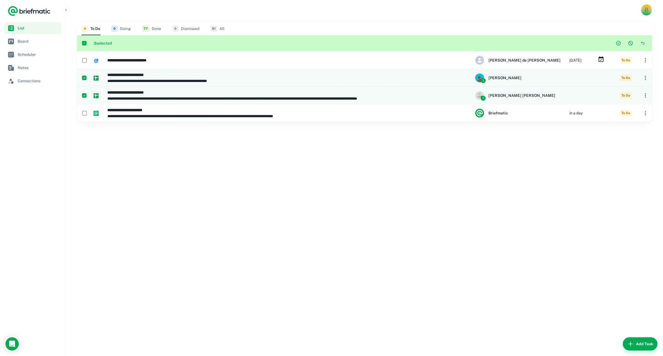
click at [618, 42] on icon "Complete task(s)" at bounding box center [618, 43] width 6 height 6
click at [581, 278] on div "**********" at bounding box center [364, 188] width 596 height 336
click at [221, 146] on div "**********" at bounding box center [364, 188] width 596 height 336
click at [24, 58] on link "Scheduler" at bounding box center [32, 54] width 57 height 12
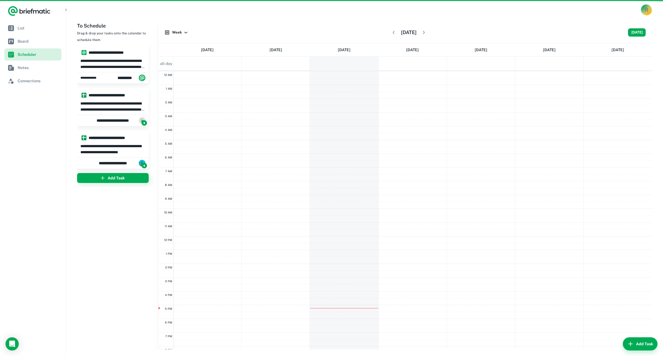
scroll to position [52, 0]
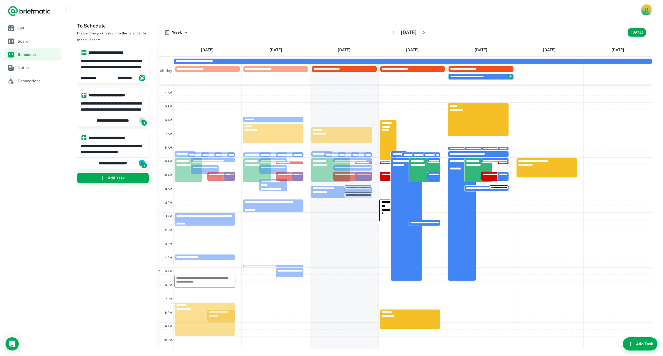
click at [89, 143] on p "**********" at bounding box center [112, 149] width 65 height 12
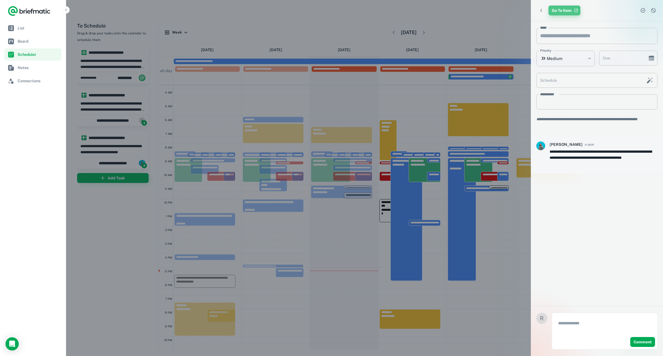
click at [564, 11] on link "Go To Item" at bounding box center [564, 11] width 32 height 10
click at [650, 57] on icon "Choose date" at bounding box center [651, 56] width 6 height 2
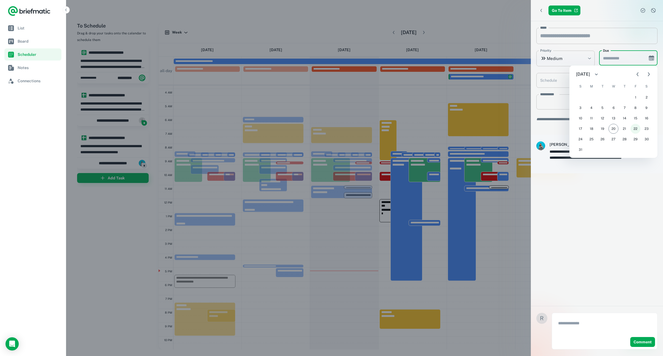
click at [632, 128] on button "22" at bounding box center [635, 129] width 10 height 10
type input "**********"
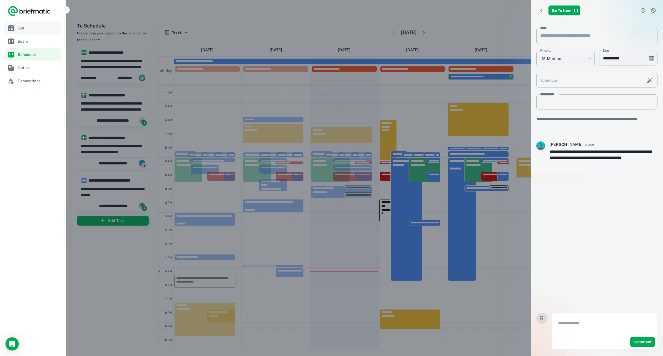
click at [16, 26] on link "List" at bounding box center [32, 28] width 57 height 12
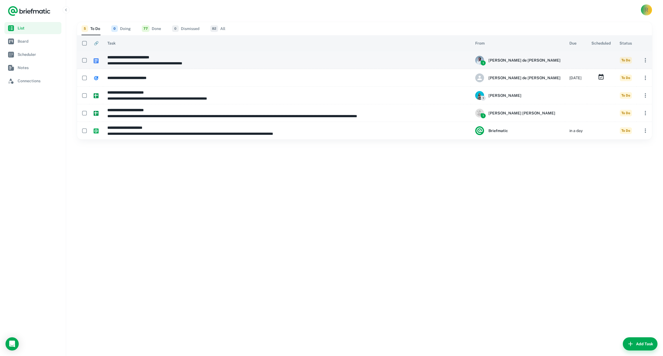
click at [592, 63] on td at bounding box center [601, 60] width 28 height 18
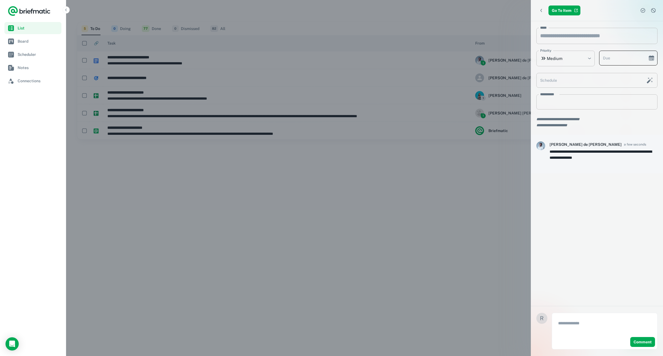
click at [649, 58] on icon "Choose date" at bounding box center [651, 59] width 6 height 4
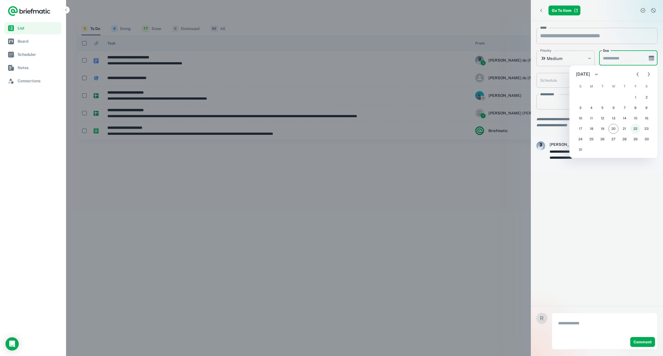
click at [635, 127] on button "22" at bounding box center [635, 129] width 10 height 10
type input "**********"
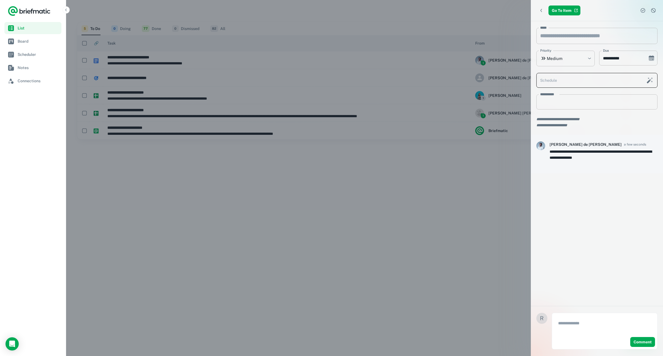
click at [562, 83] on input "Schedule" at bounding box center [589, 80] width 106 height 15
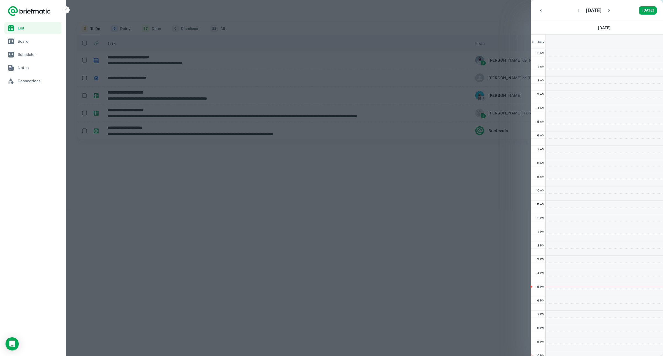
scroll to position [23, 0]
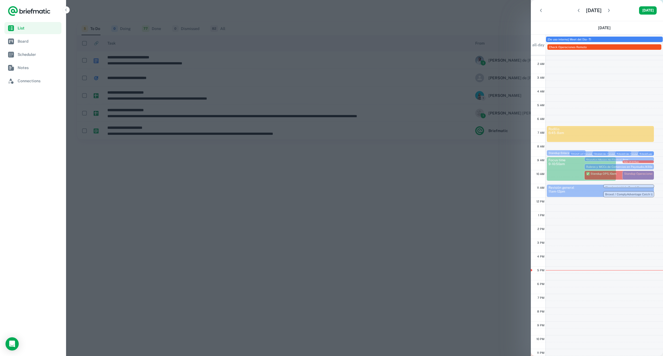
click at [497, 216] on div at bounding box center [331, 178] width 663 height 356
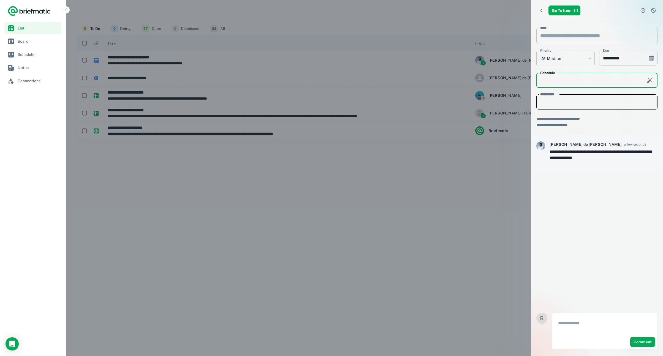
click at [563, 105] on textarea "**********" at bounding box center [596, 102] width 113 height 6
type textarea "**********"
click at [541, 9] on icon "Back" at bounding box center [541, 11] width 6 height 6
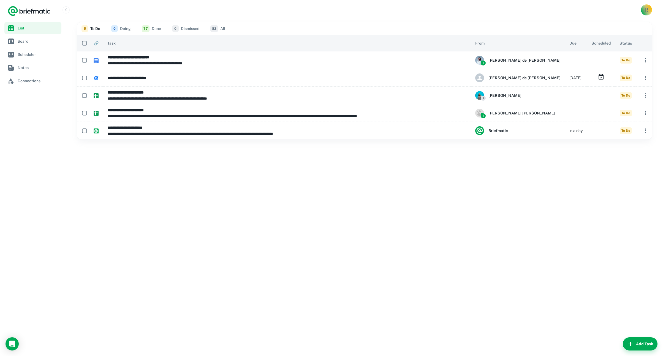
click at [386, 193] on div "**********" at bounding box center [364, 188] width 596 height 336
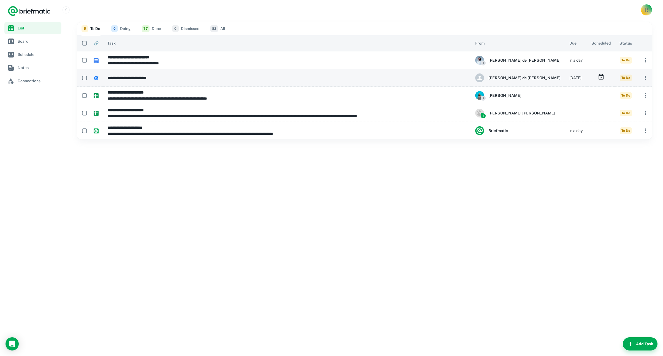
click at [129, 81] on td "**********" at bounding box center [287, 78] width 368 height 18
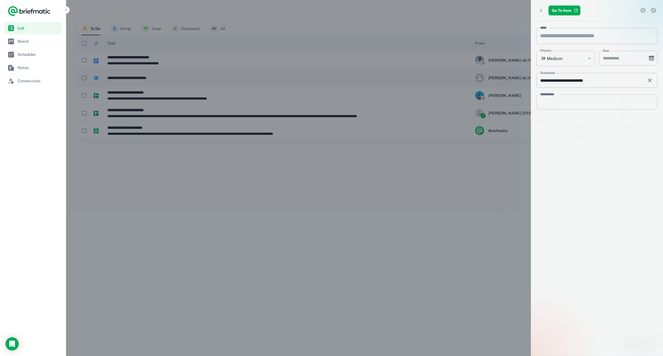
type input "**********"
click at [554, 104] on textarea "**********" at bounding box center [596, 102] width 113 height 6
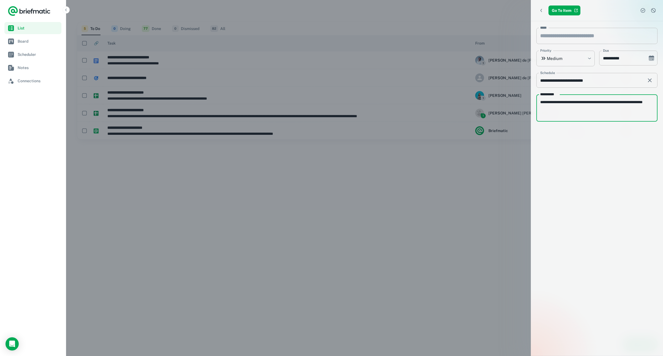
type textarea "**********"
click at [429, 249] on div at bounding box center [331, 178] width 663 height 356
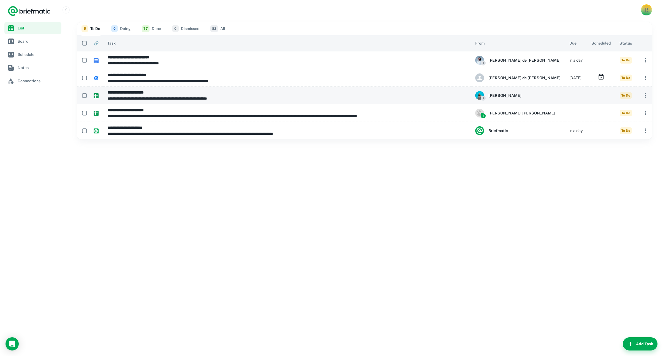
click at [139, 93] on h6 "**********" at bounding box center [286, 92] width 359 height 6
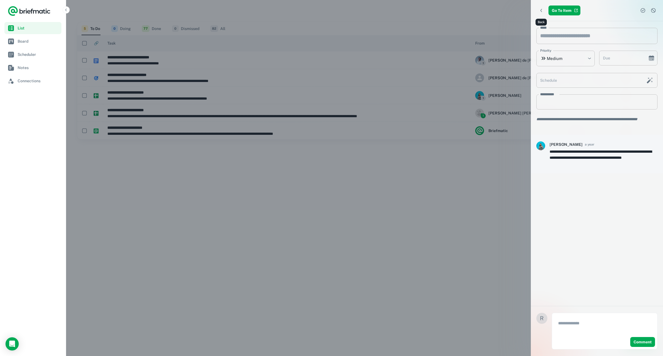
click at [542, 11] on icon "Back" at bounding box center [541, 11] width 6 height 6
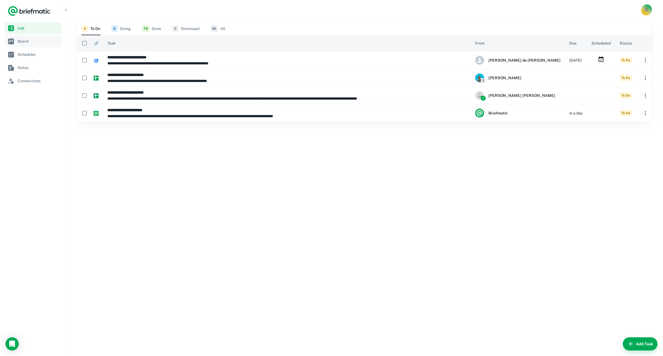
click at [24, 40] on span "Board" at bounding box center [39, 41] width 42 height 6
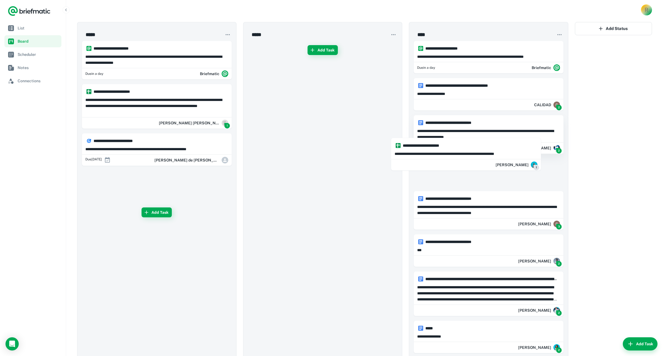
drag, startPoint x: 131, startPoint y: 144, endPoint x: 424, endPoint y: 147, distance: 292.5
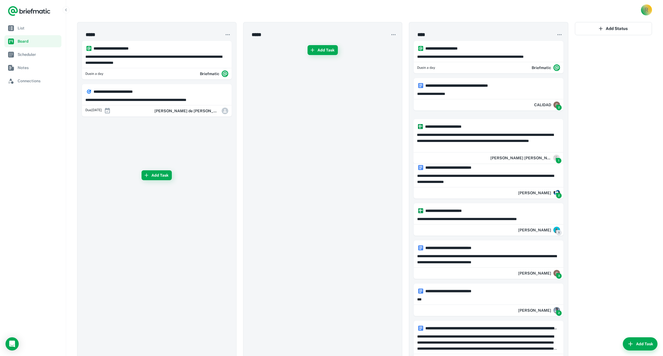
drag, startPoint x: 122, startPoint y: 107, endPoint x: 445, endPoint y: 142, distance: 324.9
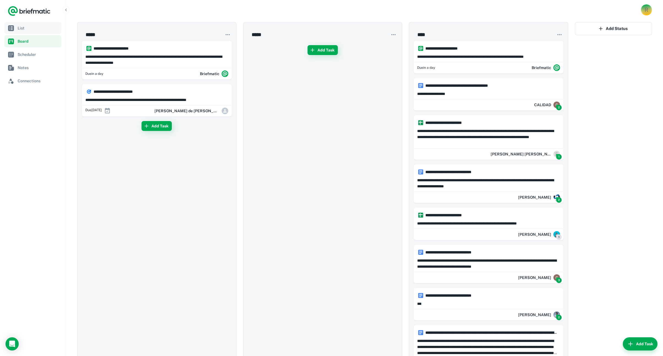
click at [29, 30] on span "List" at bounding box center [39, 28] width 42 height 6
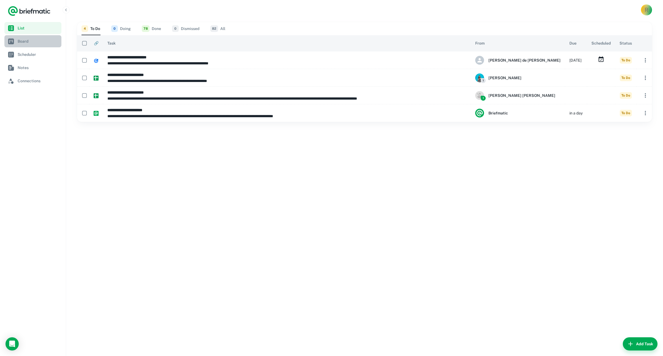
click at [22, 41] on span "Board" at bounding box center [39, 41] width 42 height 6
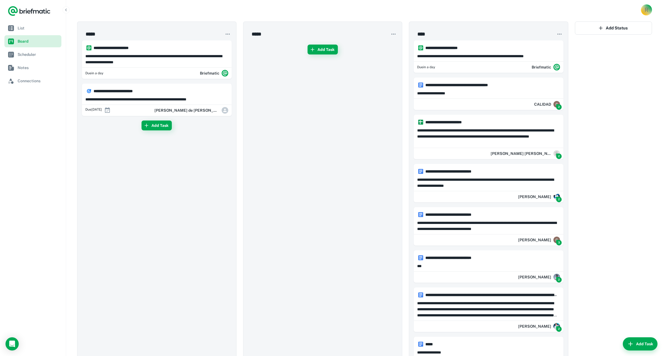
scroll to position [2, 0]
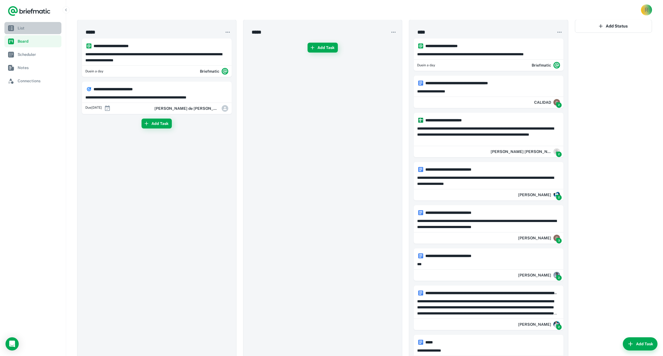
click at [21, 26] on span "List" at bounding box center [39, 28] width 42 height 6
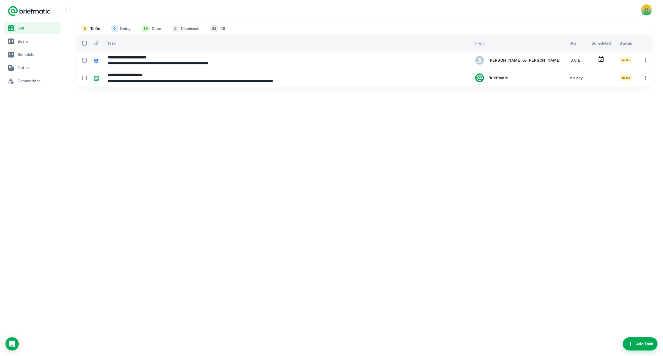
click at [154, 29] on button "80 Done" at bounding box center [151, 28] width 19 height 13
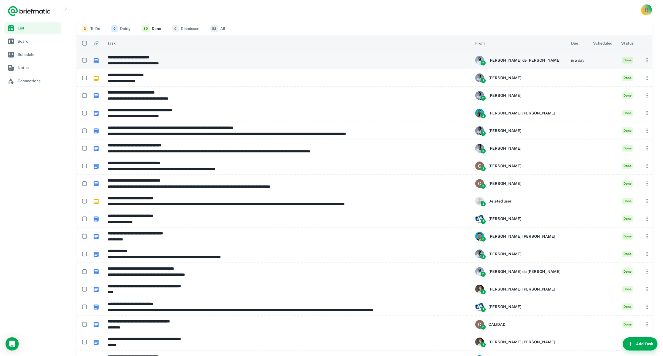
click at [176, 61] on p "**********" at bounding box center [286, 63] width 359 height 6
type textarea "**********"
type input "**********"
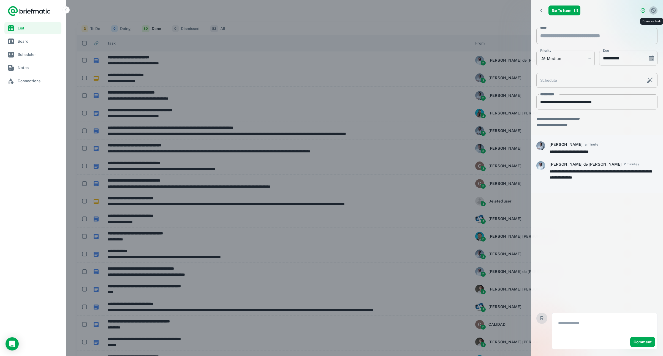
click at [654, 10] on icon "Dismiss task" at bounding box center [653, 11] width 6 height 6
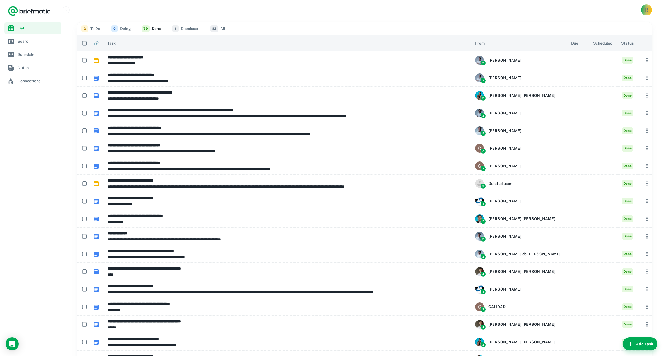
click at [97, 26] on button "2 To Do" at bounding box center [90, 28] width 19 height 13
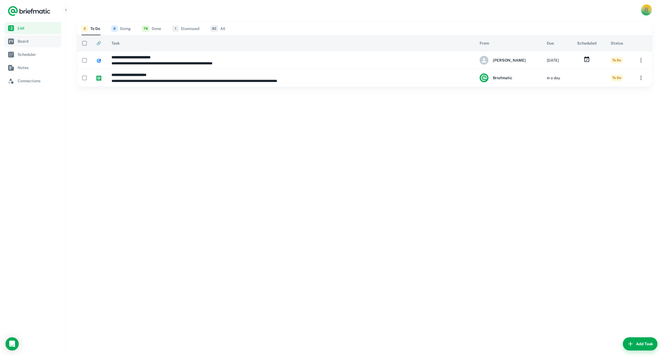
click at [31, 42] on span "Board" at bounding box center [39, 41] width 42 height 6
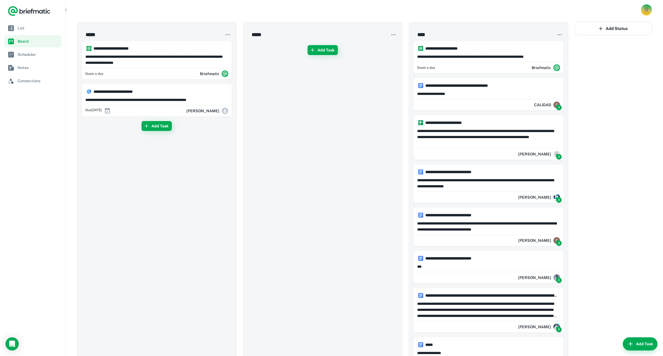
click at [561, 35] on circle "button" at bounding box center [560, 34] width 1 height 1
click at [500, 33] on div at bounding box center [331, 178] width 663 height 356
type input "****"
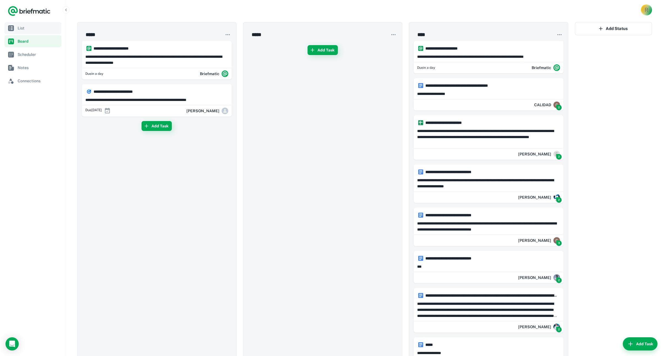
click at [27, 29] on span "List" at bounding box center [39, 28] width 42 height 6
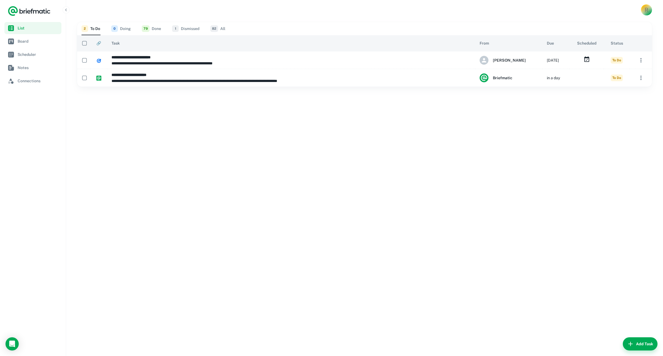
click at [146, 26] on span "79" at bounding box center [146, 28] width 8 height 7
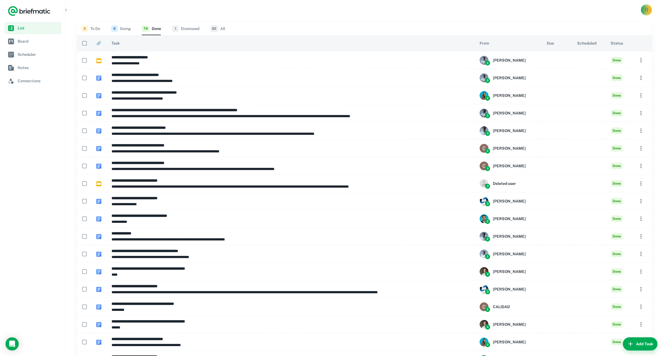
click at [94, 31] on button "2 To Do" at bounding box center [90, 28] width 19 height 13
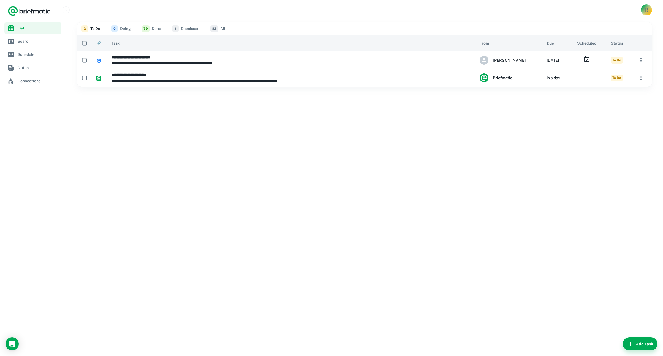
click at [122, 28] on button "0 Doing" at bounding box center [121, 28] width 20 height 13
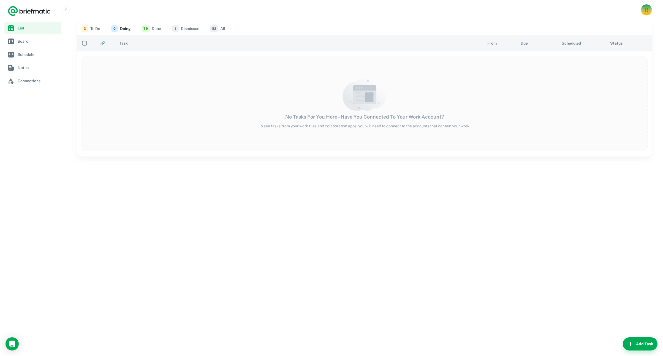
click at [187, 26] on button "1 Dismissed" at bounding box center [185, 28] width 27 height 13
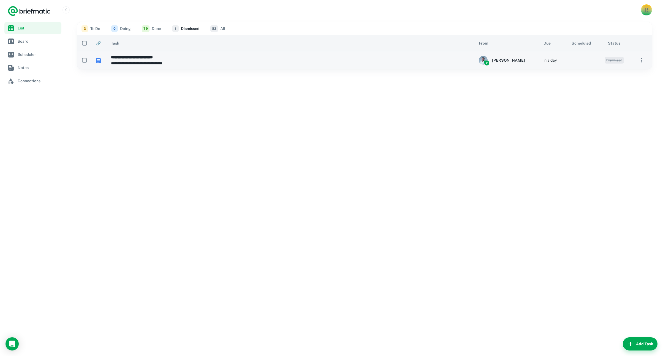
click at [619, 61] on span "Dismissed" at bounding box center [613, 60] width 19 height 7
type textarea "**********"
type input "**********"
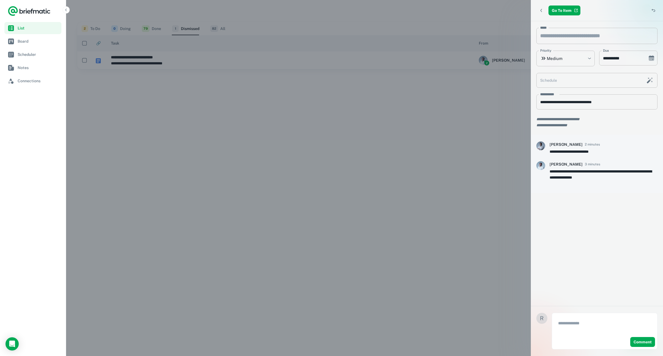
click at [501, 111] on div at bounding box center [331, 178] width 663 height 356
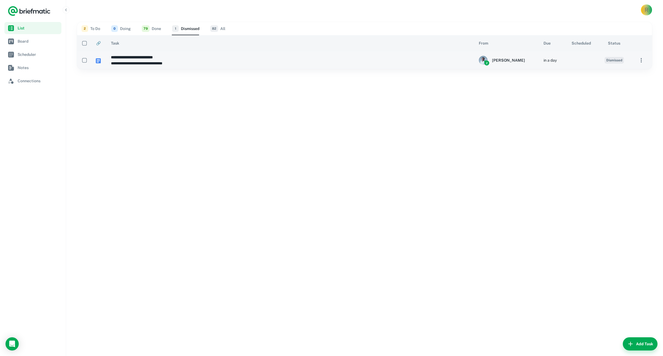
click at [640, 60] on icon "button" at bounding box center [640, 60] width 7 height 7
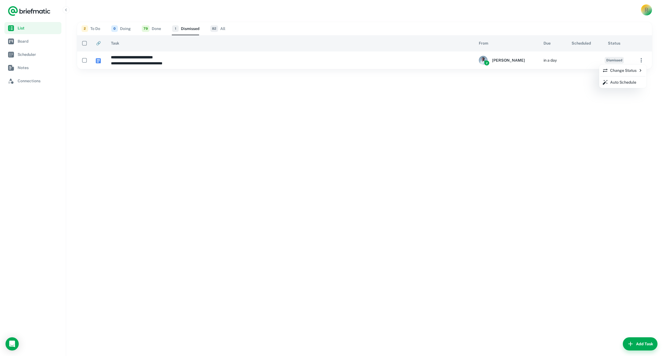
click at [629, 71] on p "Change Status" at bounding box center [622, 70] width 41 height 6
click at [585, 72] on p "To Do" at bounding box center [584, 72] width 10 height 6
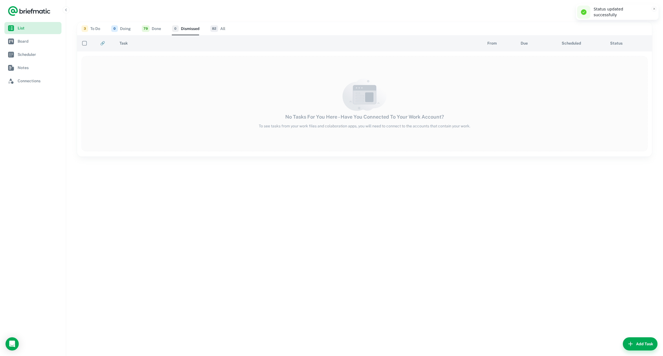
click at [15, 27] on link "List" at bounding box center [32, 28] width 57 height 12
click at [177, 214] on div "3 To Do 0 Doing 79 Done 0 Dismissed 82 All 🔗 Task From Due Scheduled Status No …" at bounding box center [364, 188] width 596 height 336
click at [19, 37] on link "Board" at bounding box center [32, 41] width 57 height 12
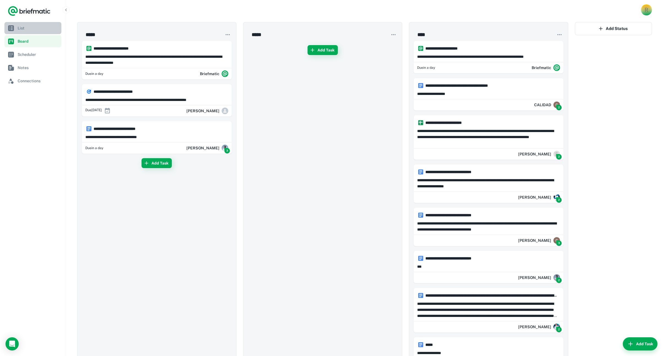
click at [21, 27] on span "List" at bounding box center [39, 28] width 42 height 6
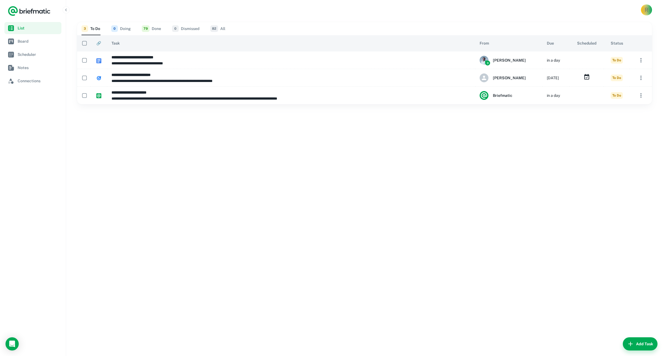
click at [45, 9] on icon "Logo" at bounding box center [29, 11] width 43 height 11
click at [26, 83] on span "Connections" at bounding box center [39, 81] width 42 height 6
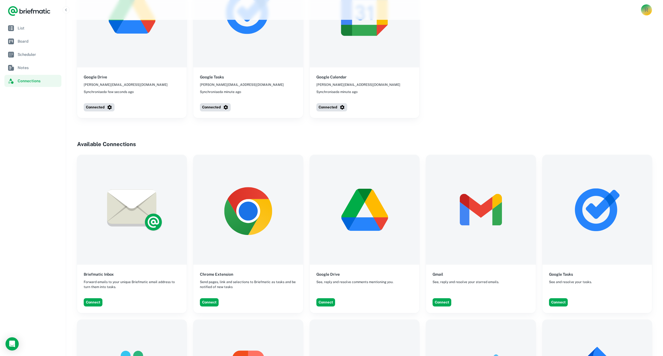
scroll to position [84, 0]
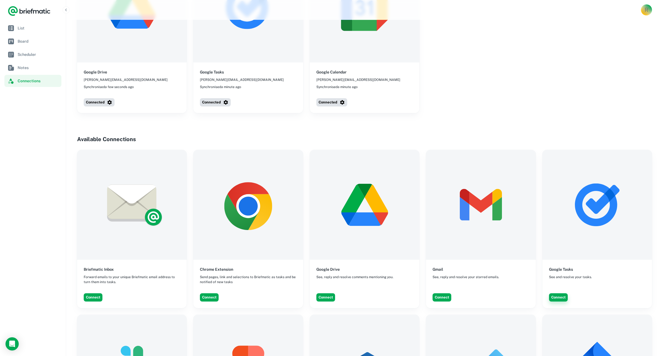
click at [564, 298] on button "Connect" at bounding box center [558, 297] width 19 height 8
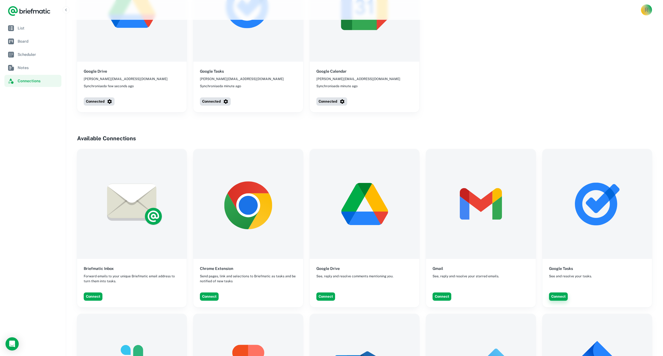
scroll to position [85, 0]
click at [441, 296] on button "Connect" at bounding box center [441, 296] width 19 height 8
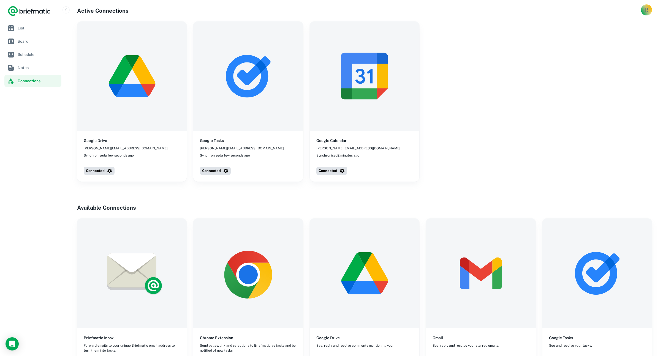
scroll to position [0, 0]
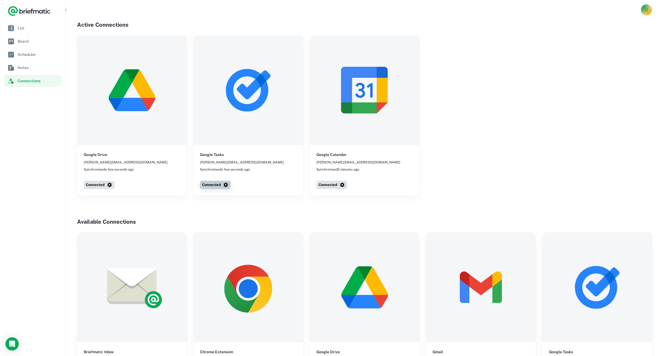
click at [223, 187] on icon "button" at bounding box center [226, 185] width 6 height 6
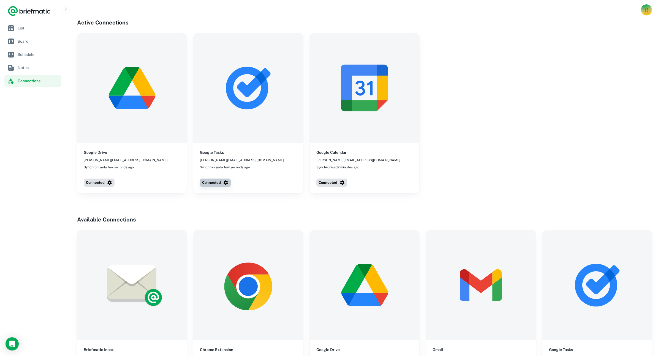
click at [223, 183] on icon "button" at bounding box center [226, 183] width 6 height 6
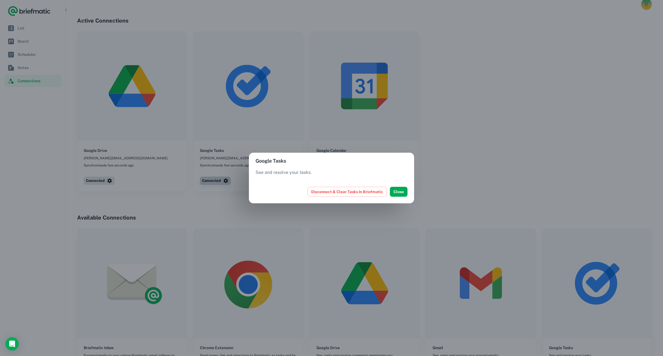
scroll to position [6, 0]
click at [218, 190] on div "Google Tasks See and resolve your tasks. Disconnect & Clear Tasks In Briefmatic…" at bounding box center [331, 178] width 663 height 356
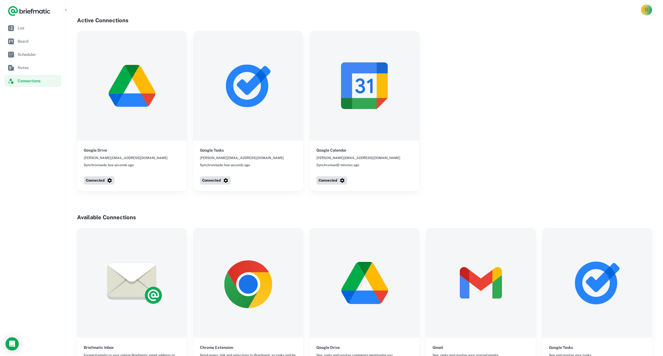
scroll to position [0, 0]
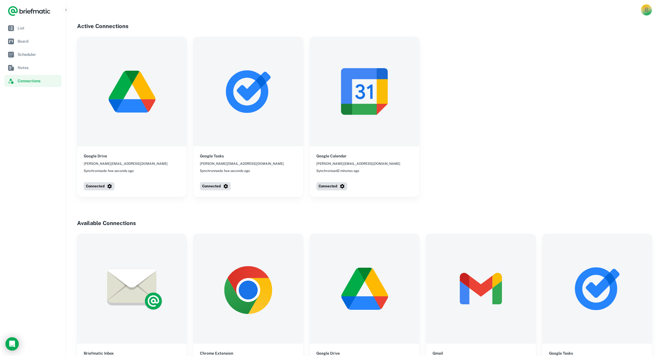
click at [11, 343] on icon "Load Chat" at bounding box center [12, 344] width 9 height 9
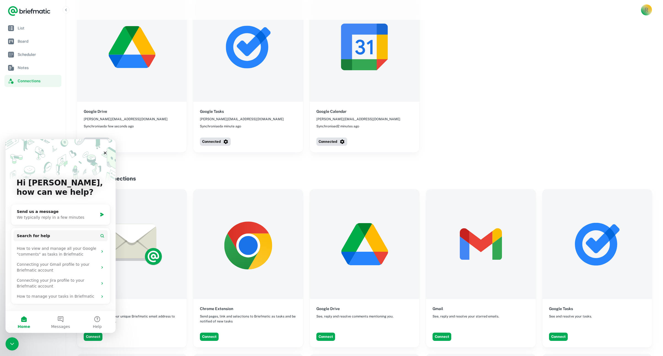
scroll to position [49, 0]
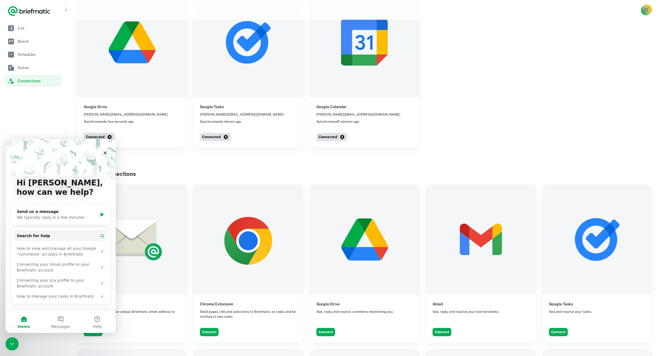
click at [54, 103] on nav "List Board Scheduler Notes Connections" at bounding box center [33, 189] width 66 height 334
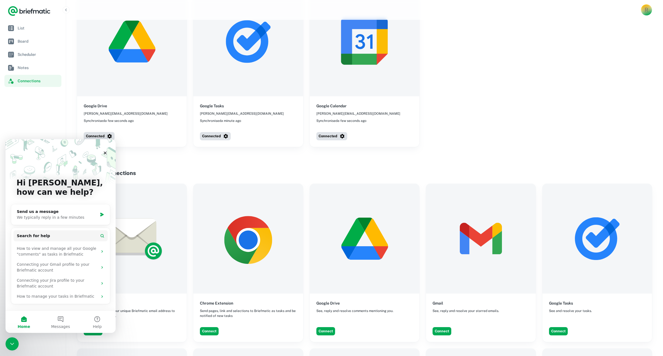
click at [45, 87] on nav "List Board Scheduler Notes Connections" at bounding box center [33, 189] width 66 height 334
click at [26, 24] on link "List" at bounding box center [32, 28] width 57 height 12
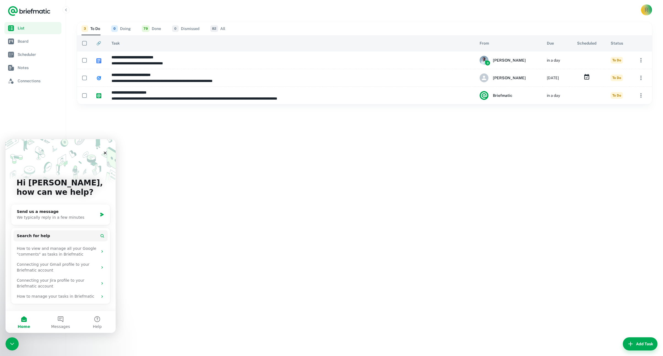
drag, startPoint x: 54, startPoint y: 12, endPoint x: 25, endPoint y: 13, distance: 29.5
click at [25, 13] on div at bounding box center [33, 11] width 66 height 22
